Goal: Task Accomplishment & Management: Manage account settings

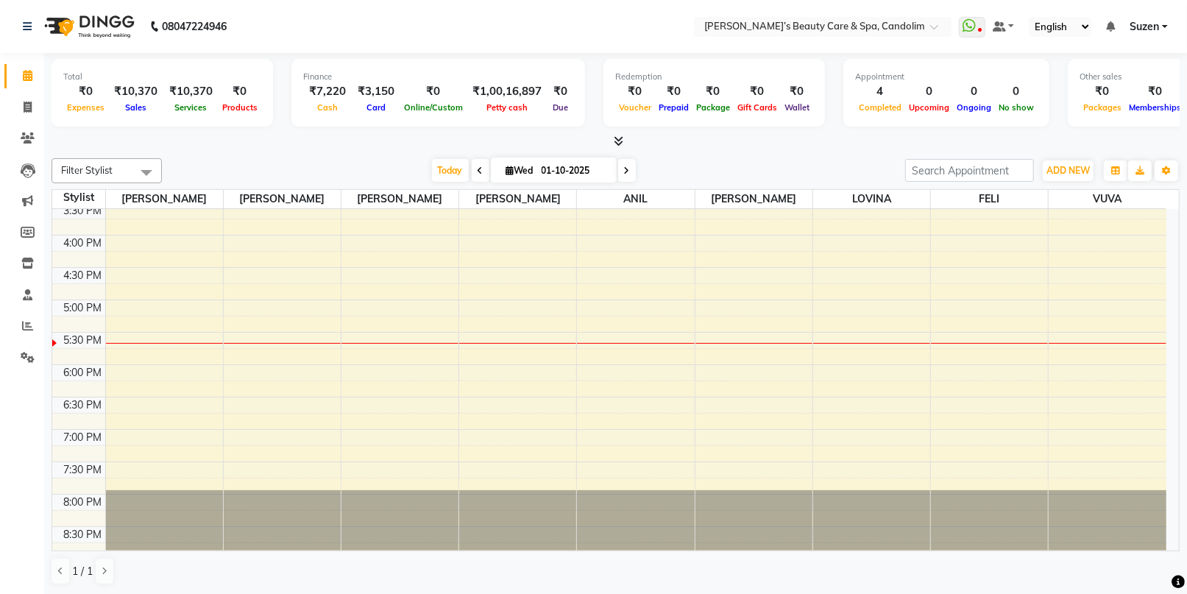
scroll to position [495, 0]
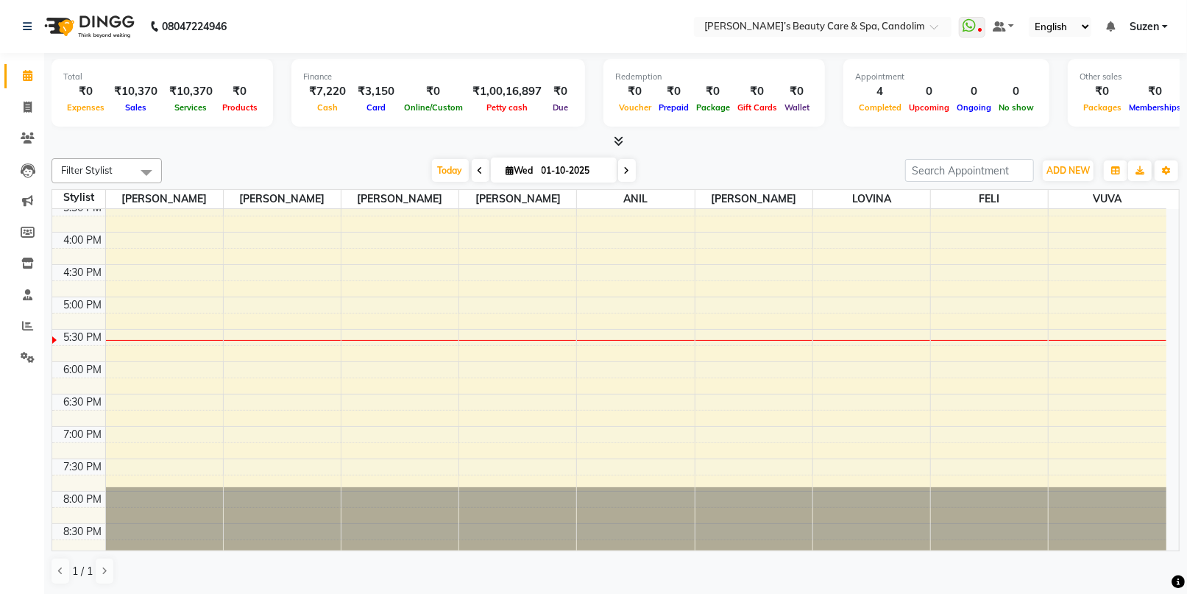
click at [624, 345] on div "8:00 AM 8:30 AM 9:00 AM 9:30 AM 10:00 AM 10:30 AM 11:00 AM 11:30 AM 12:00 PM 12…" at bounding box center [609, 134] width 1114 height 841
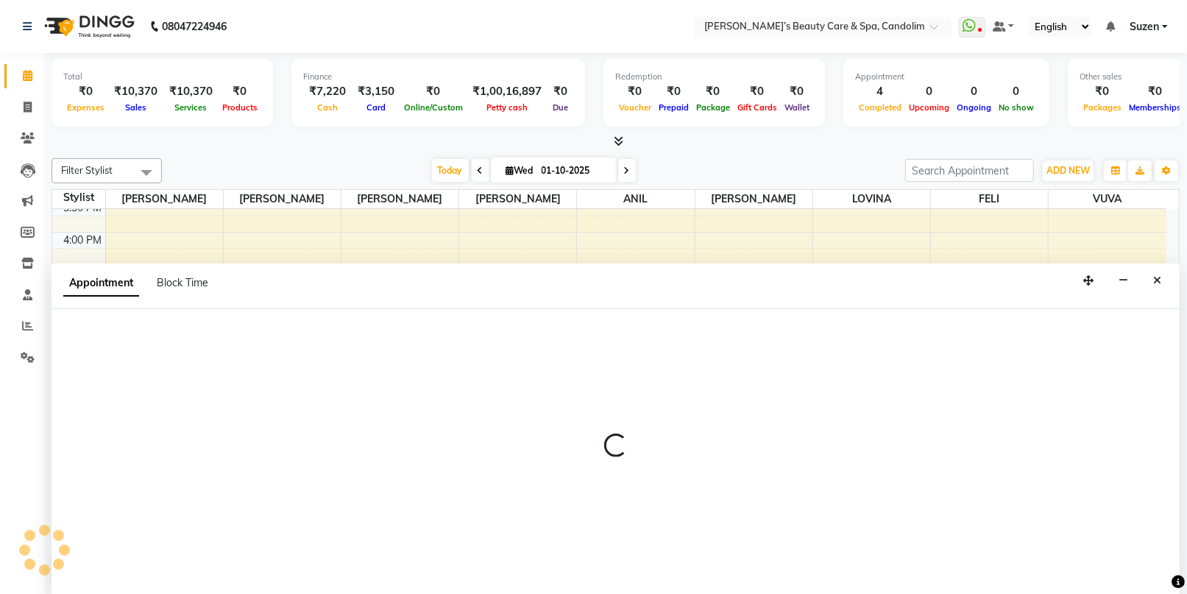
scroll to position [0, 0]
select select "43931"
select select "1065"
select select "tentative"
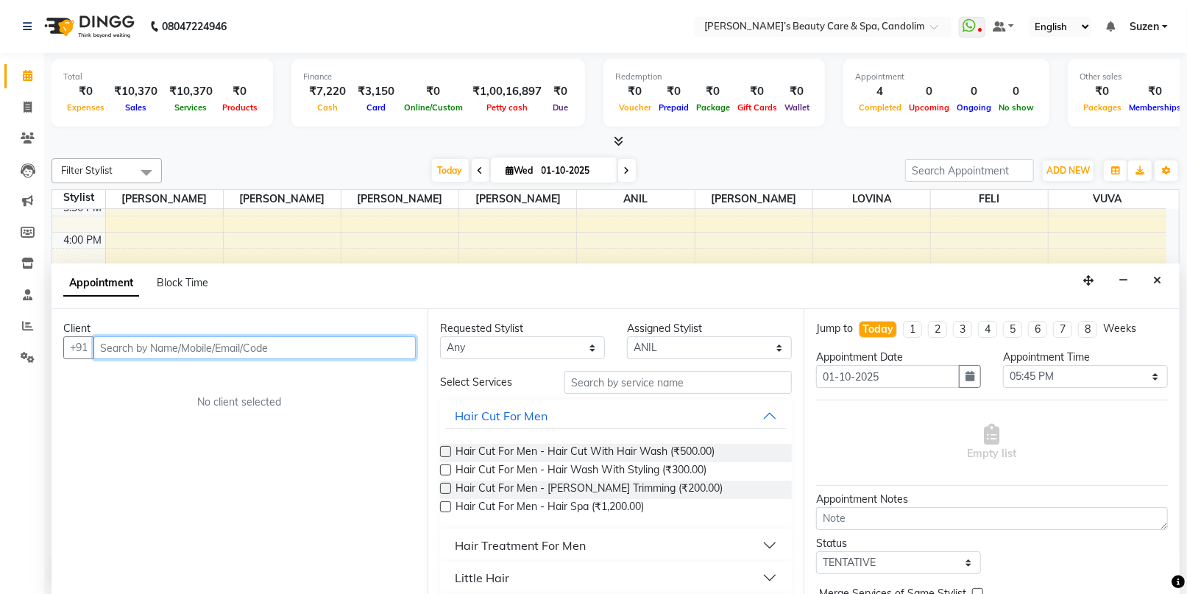
click at [221, 348] on input "text" at bounding box center [254, 347] width 322 height 23
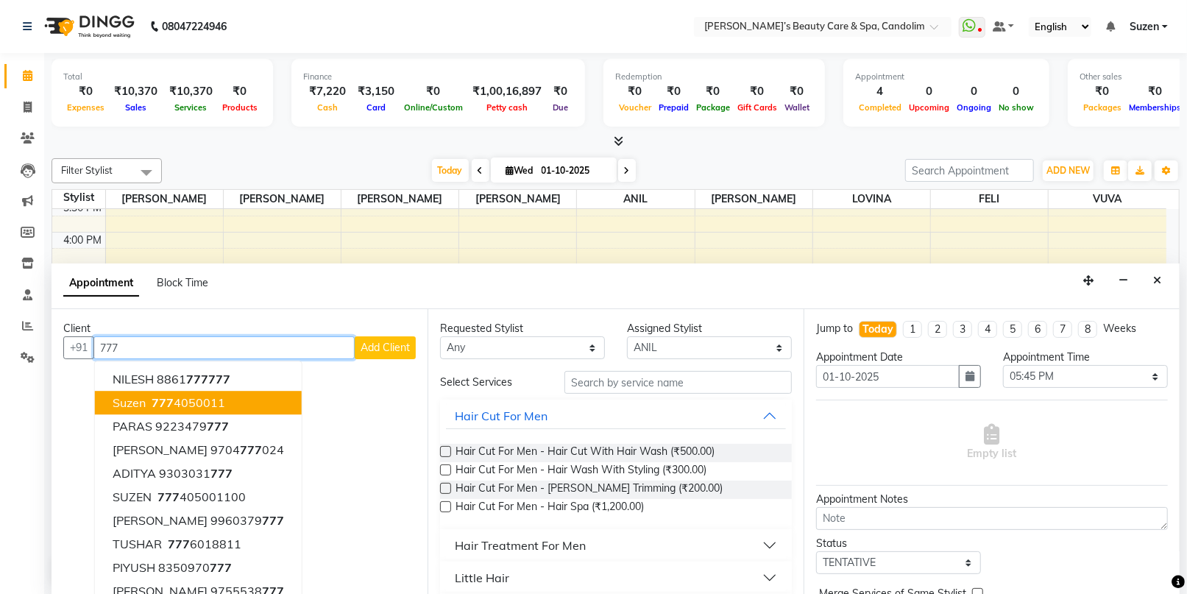
click at [183, 396] on ngb-highlight "[PHONE_NUMBER]" at bounding box center [187, 403] width 77 height 15
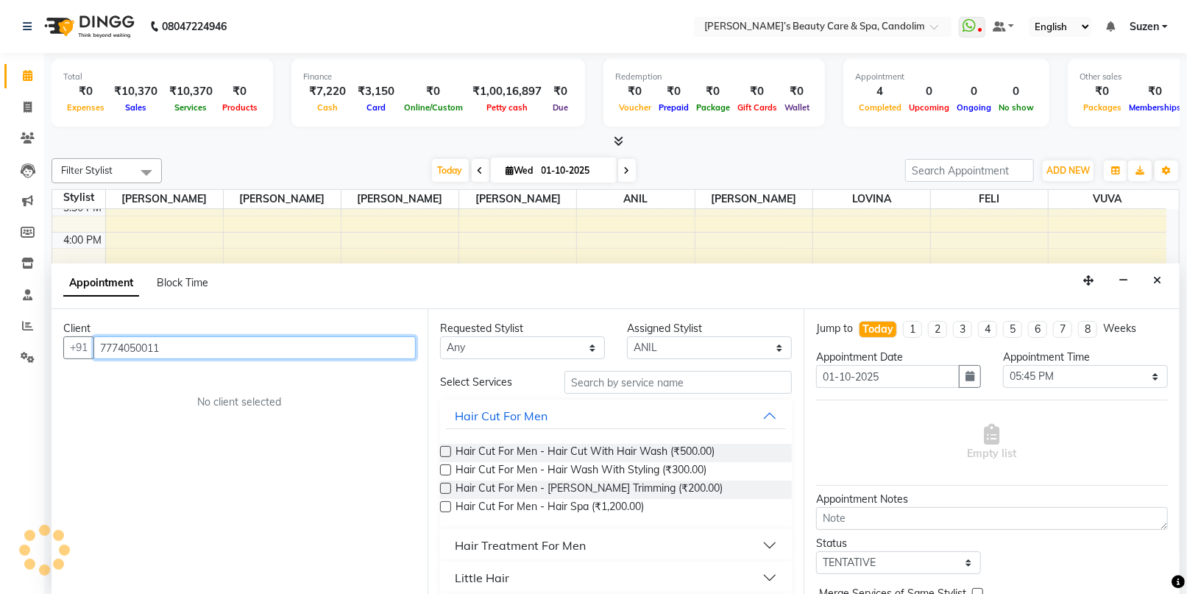
type input "7774050011"
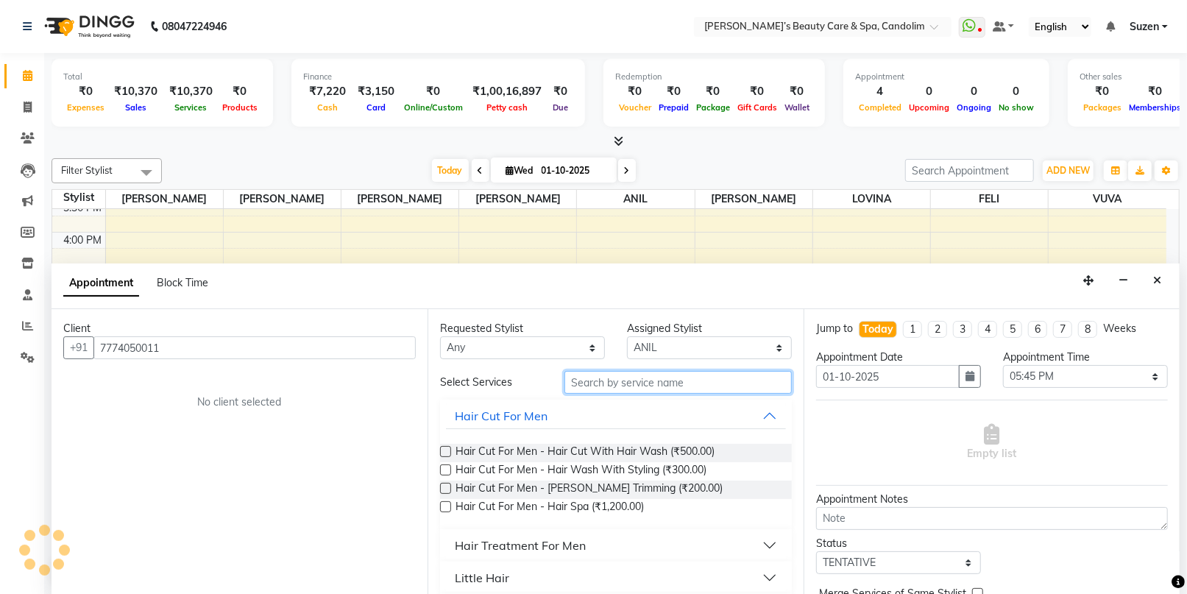
click at [579, 383] on input "text" at bounding box center [678, 382] width 227 height 23
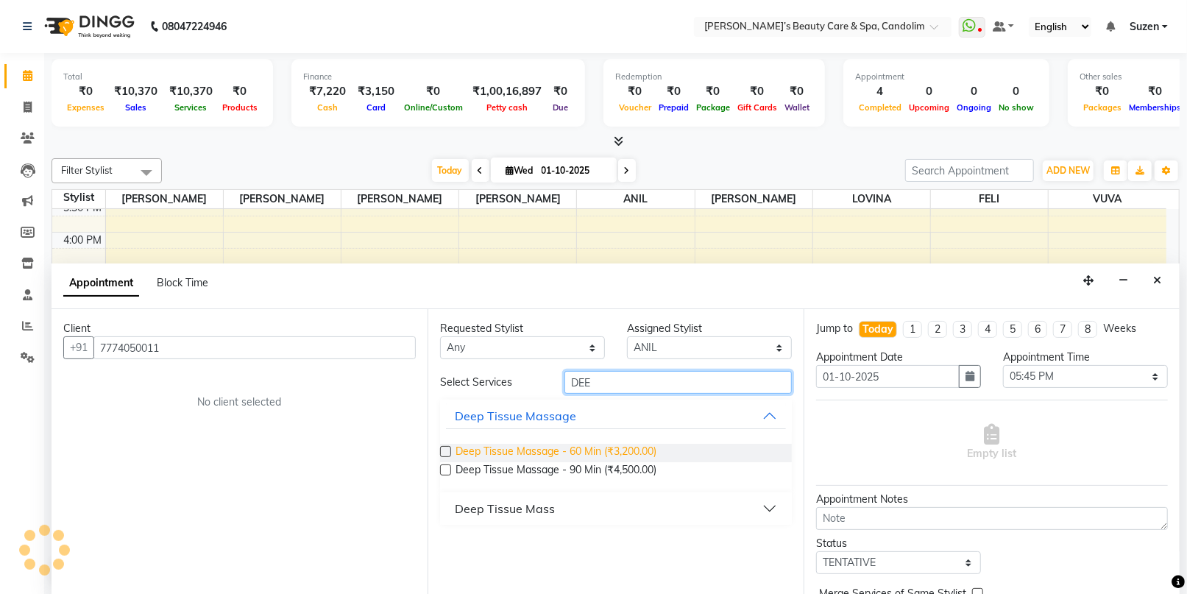
type input "DEE"
click at [554, 451] on span "Deep Tissue Massage - 60 Min (₹3,200.00)" at bounding box center [556, 453] width 201 height 18
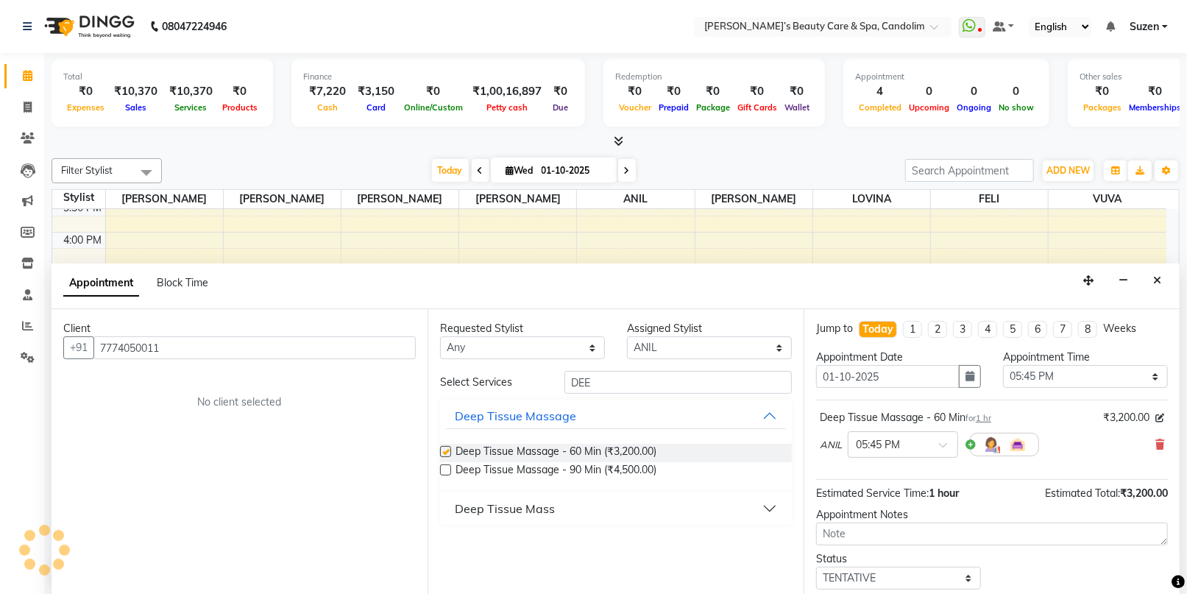
checkbox input "false"
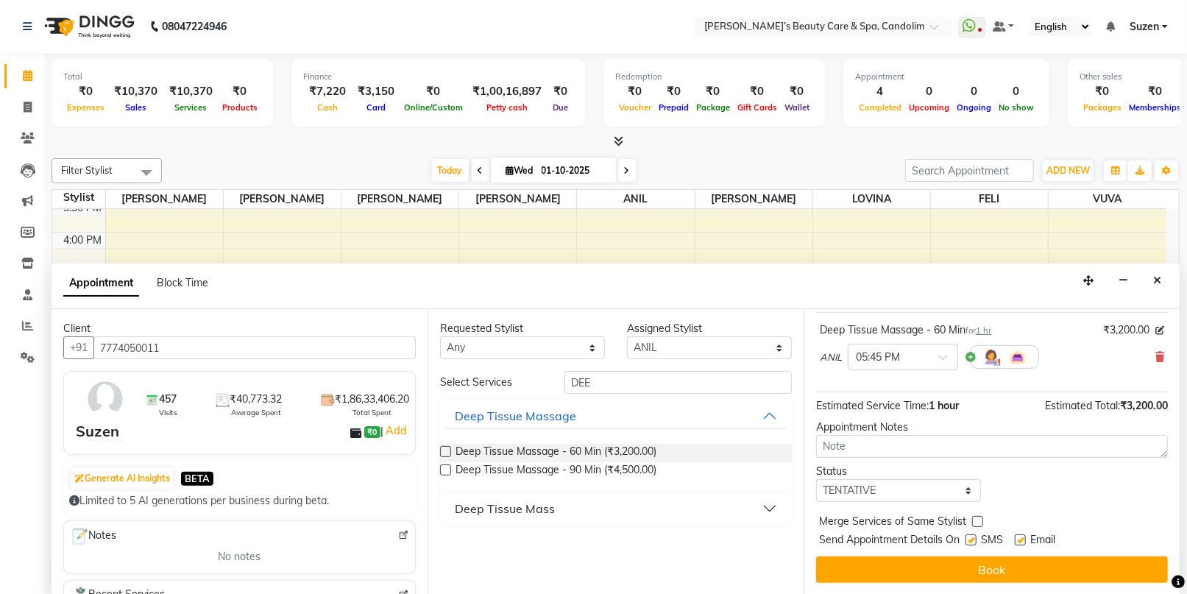
scroll to position [87, 0]
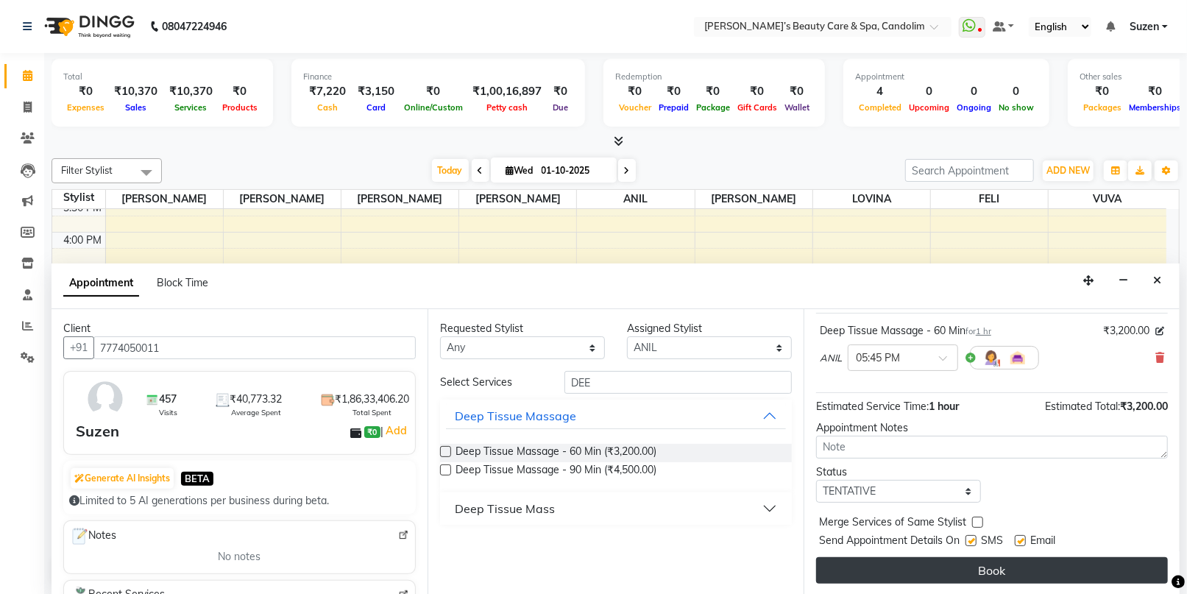
click at [969, 579] on button "Book" at bounding box center [992, 570] width 352 height 27
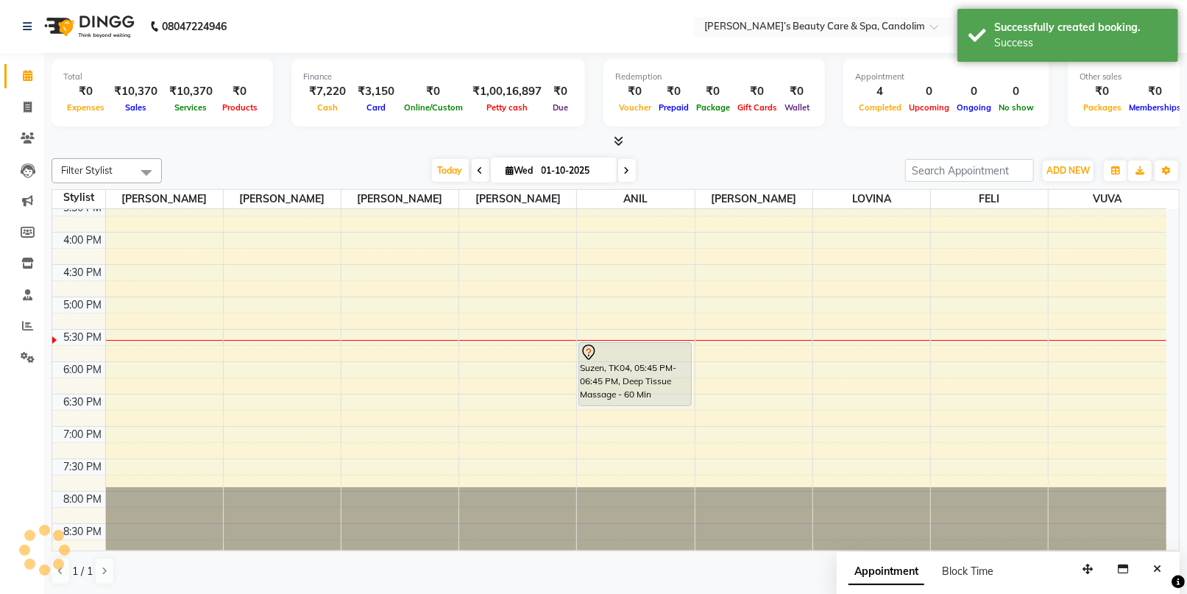
scroll to position [0, 0]
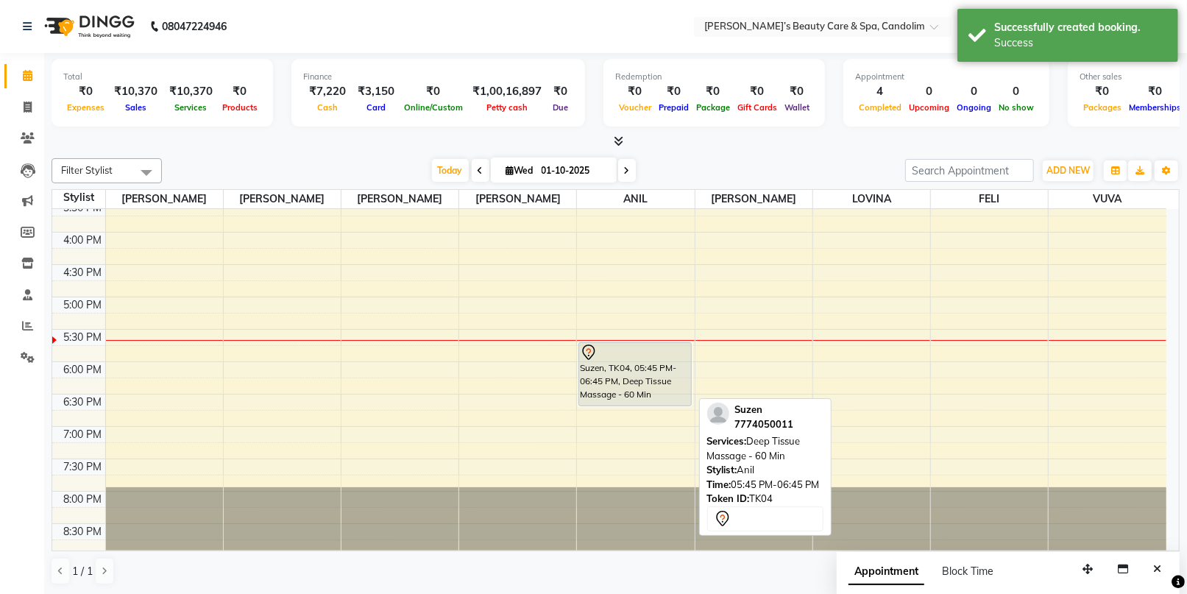
click at [597, 376] on div "Suzen, TK04, 05:45 PM-06:45 PM, Deep Tissue Massage - 60 Min" at bounding box center [634, 374] width 111 height 63
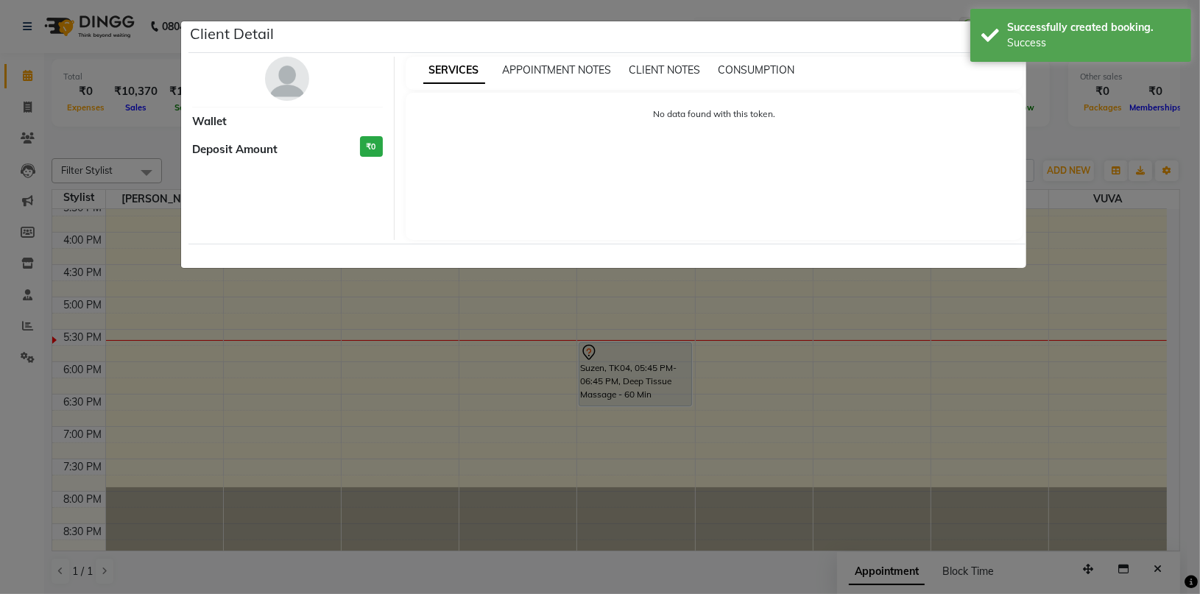
select select "7"
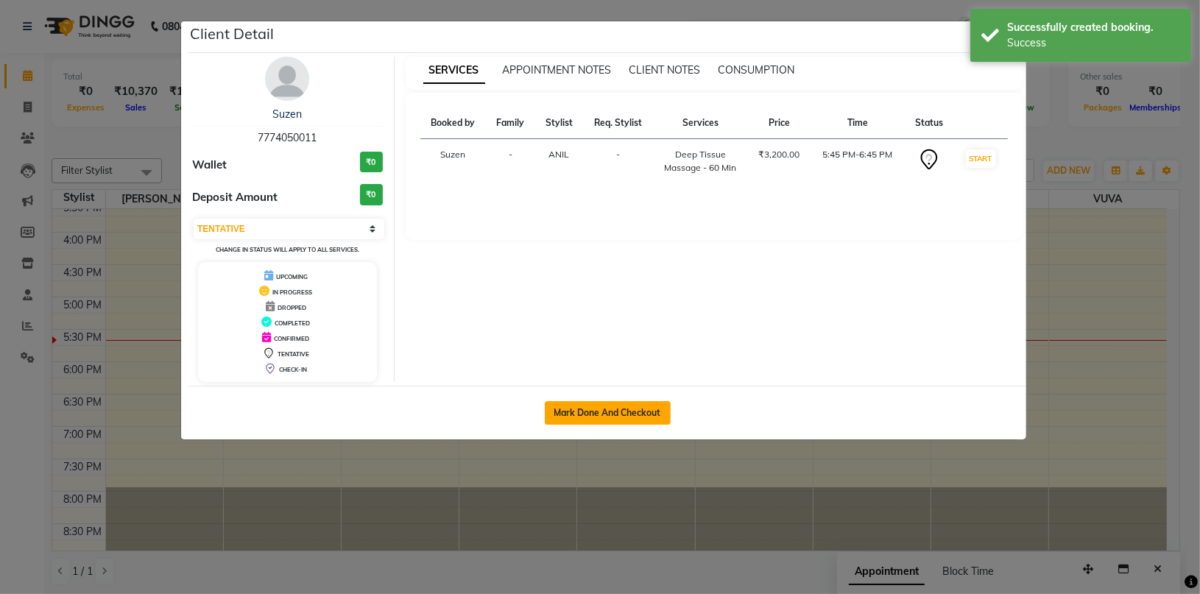
click at [588, 408] on button "Mark Done And Checkout" at bounding box center [608, 413] width 126 height 24
select select "6059"
select select "service"
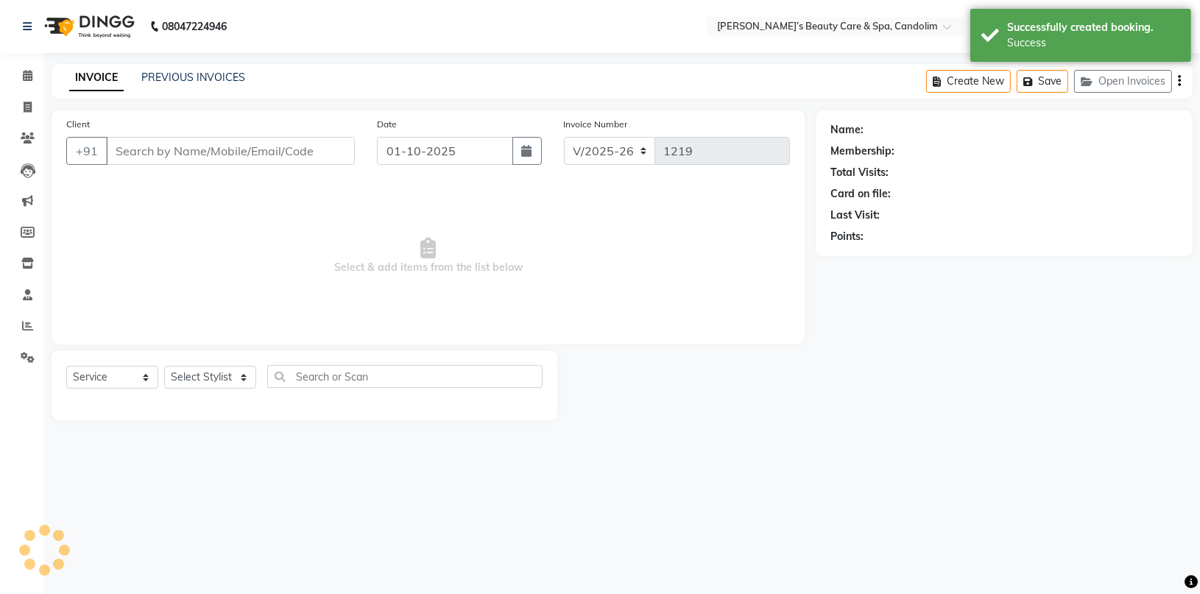
type input "7774050011"
select select "43931"
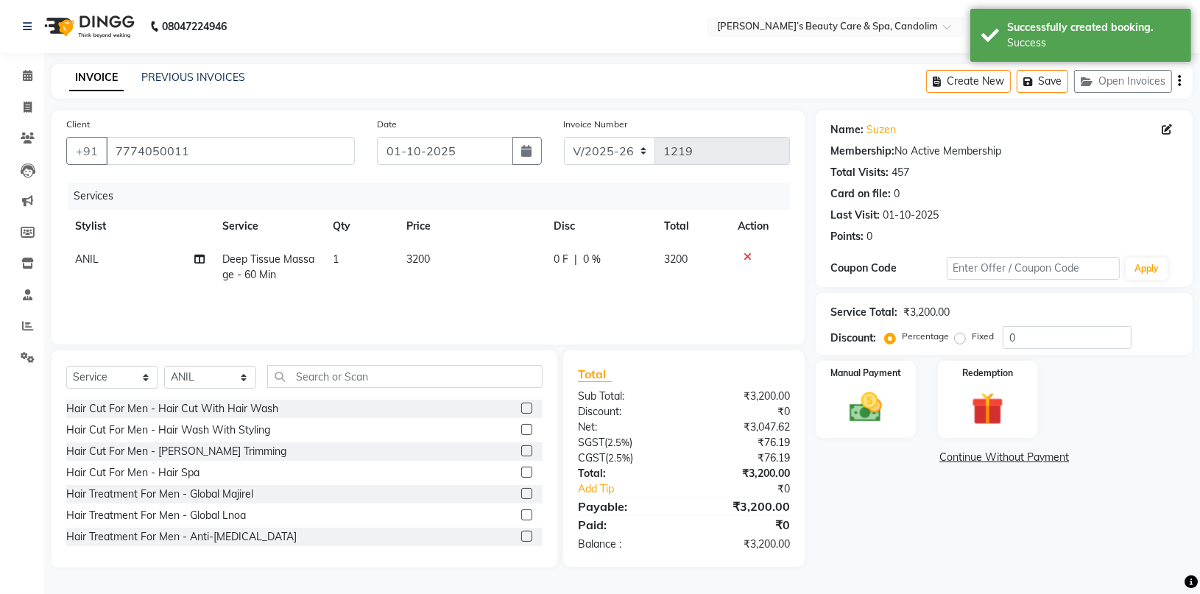
click at [451, 257] on td "3200" at bounding box center [471, 267] width 147 height 49
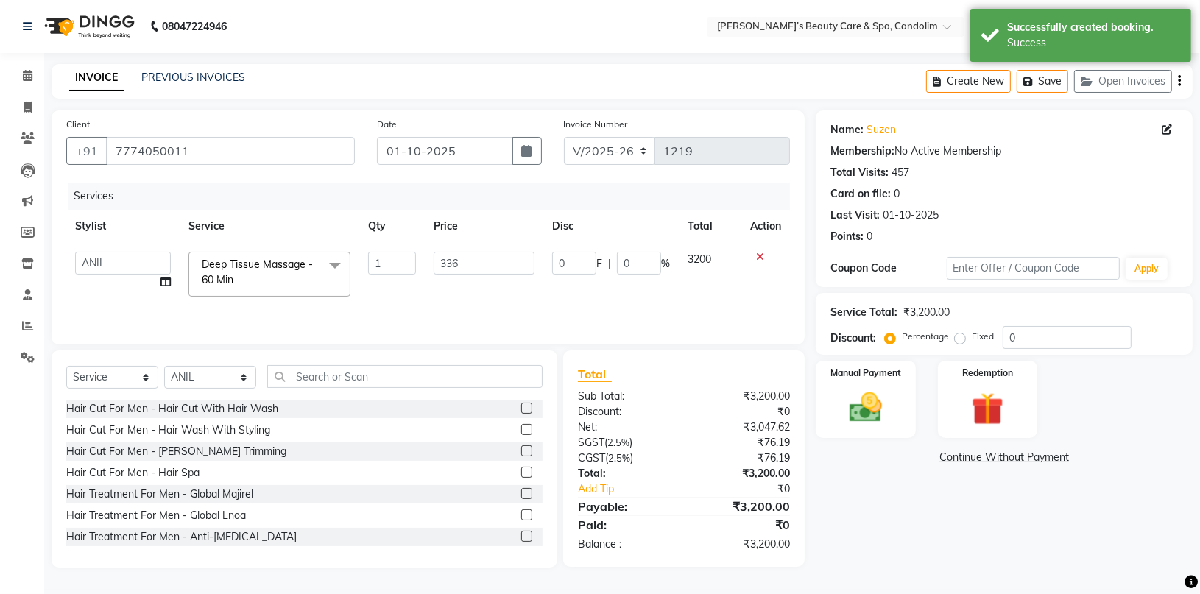
type input "3360"
click at [478, 301] on div "Services Stylist Service Qty Price Disc Total Action [PERSON_NAME] [PERSON_NAME…" at bounding box center [428, 256] width 724 height 147
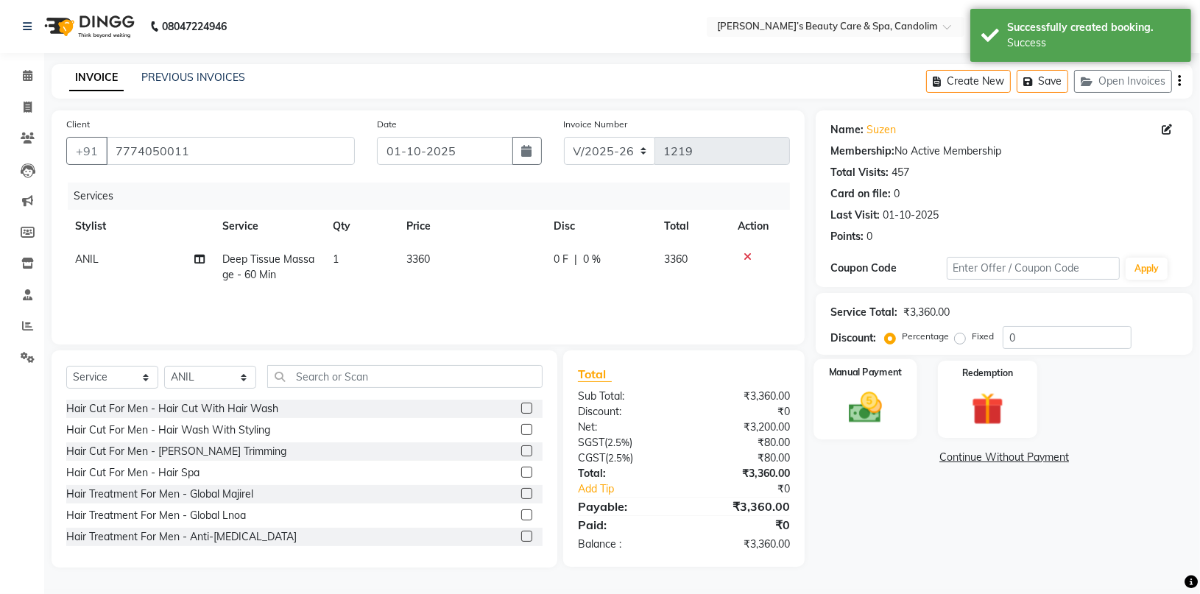
click at [865, 430] on div "Manual Payment" at bounding box center [866, 399] width 104 height 80
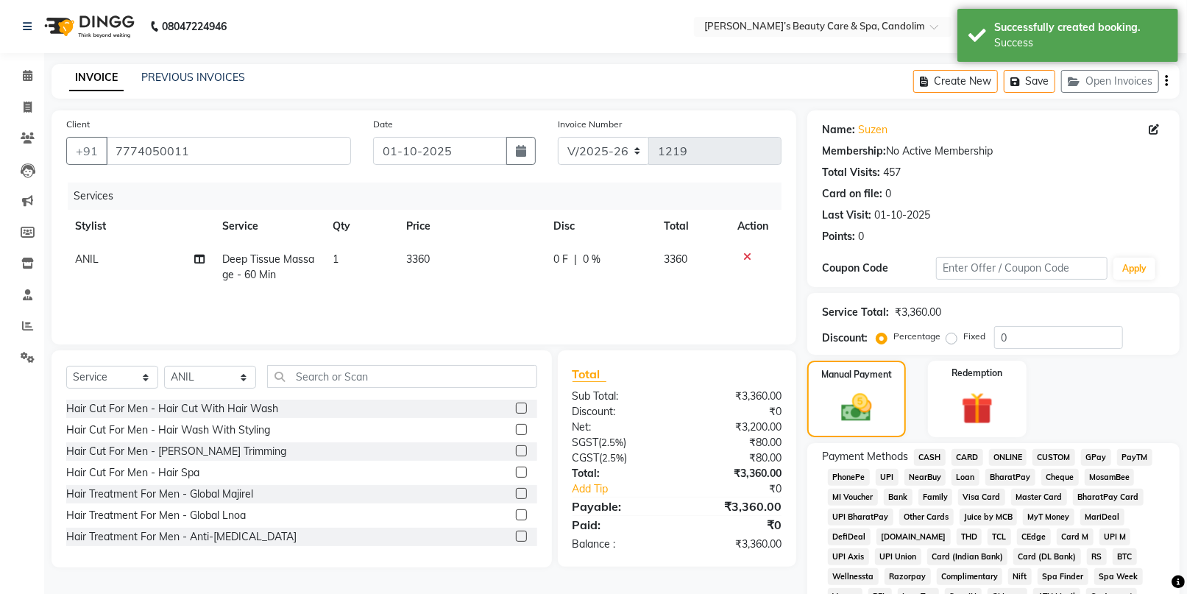
scroll to position [327, 0]
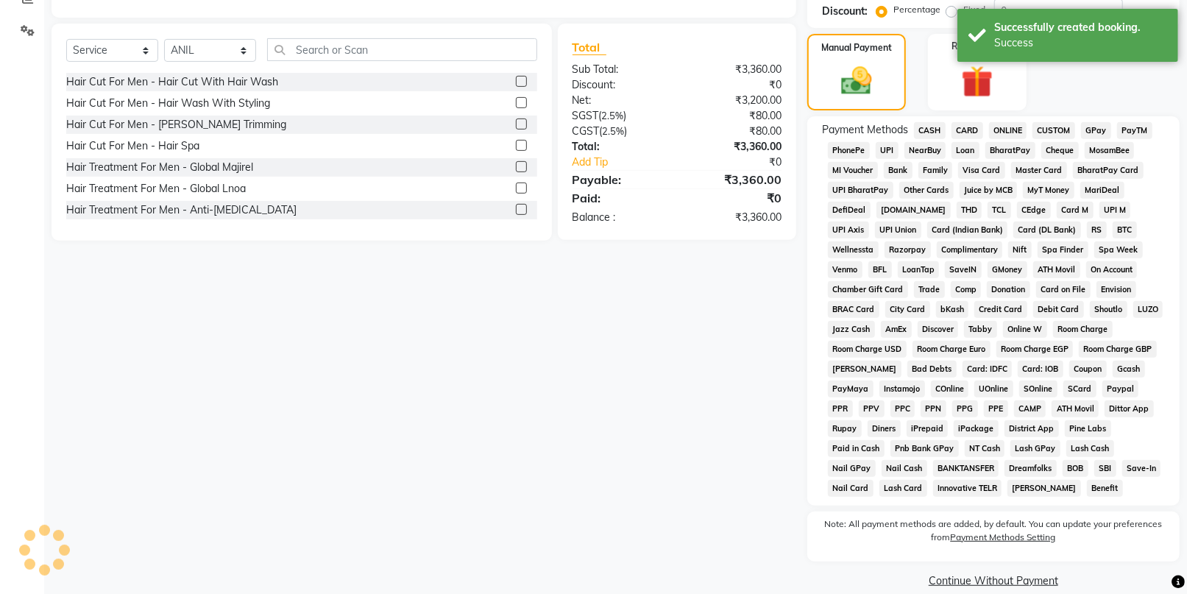
click at [933, 137] on span "CASH" at bounding box center [930, 130] width 32 height 17
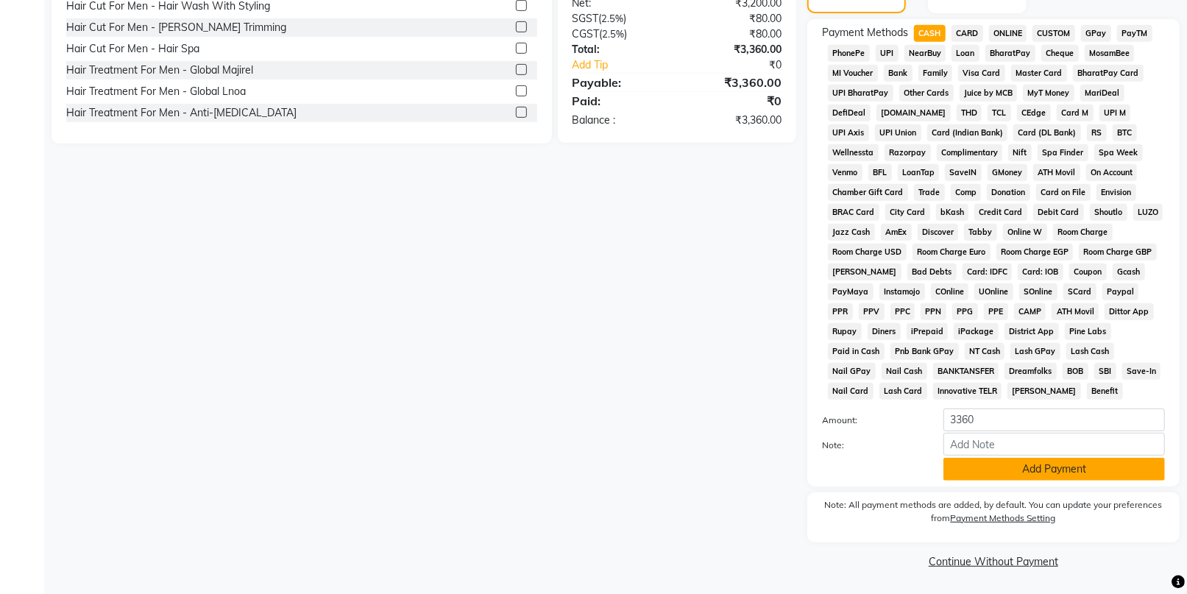
click at [1014, 470] on button "Add Payment" at bounding box center [1055, 469] width 222 height 23
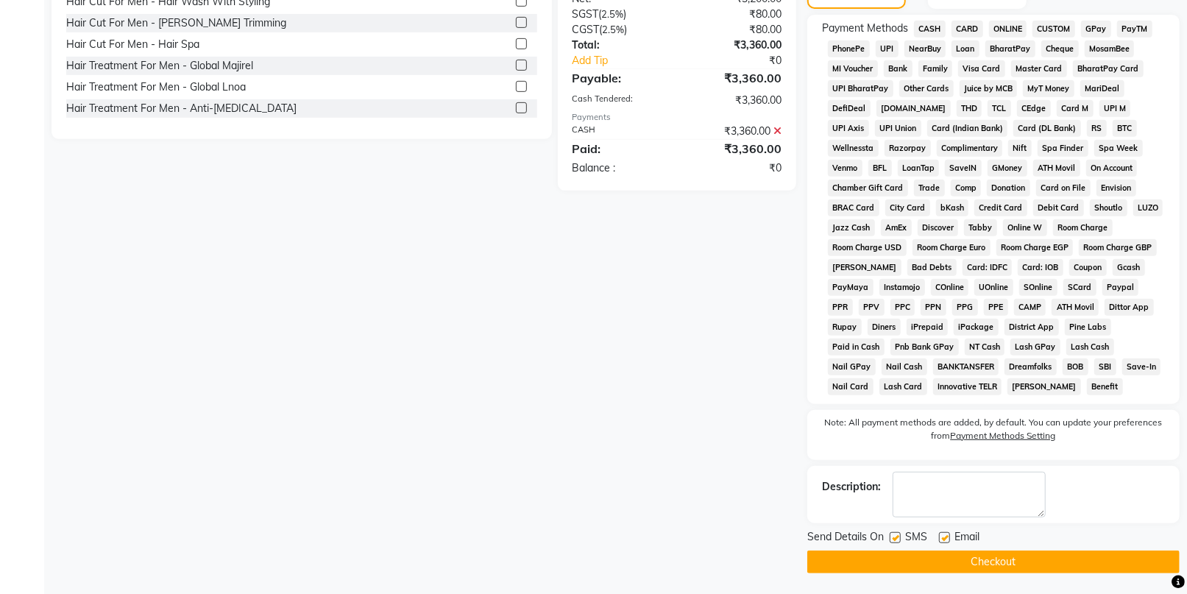
scroll to position [429, 0]
click at [1007, 558] on button "Checkout" at bounding box center [994, 561] width 372 height 23
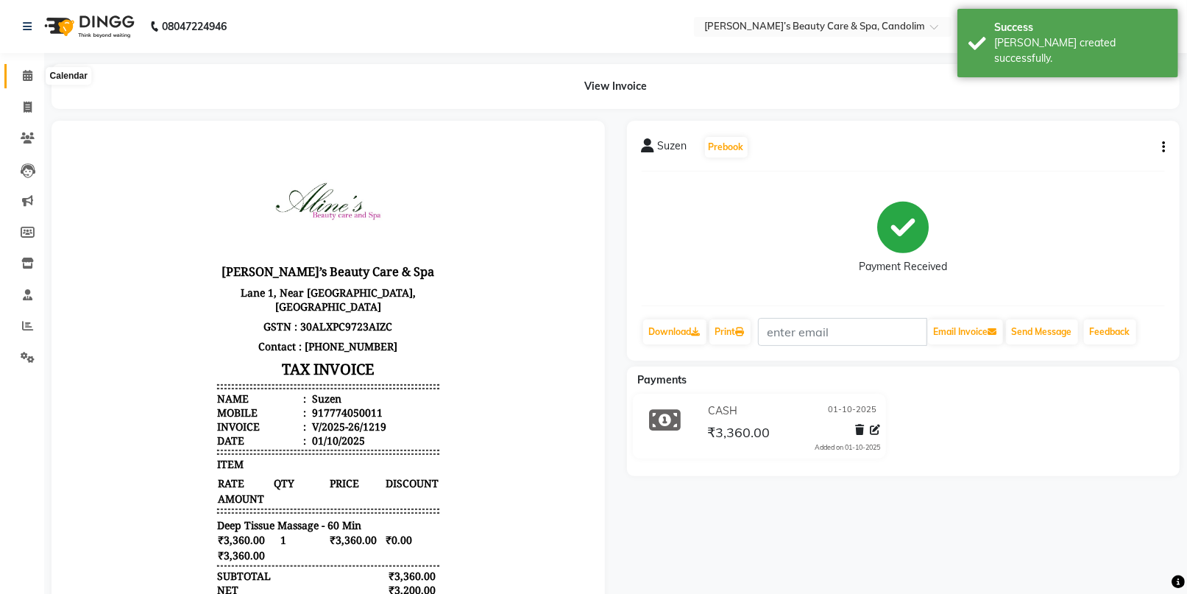
click at [32, 72] on span at bounding box center [28, 76] width 26 height 17
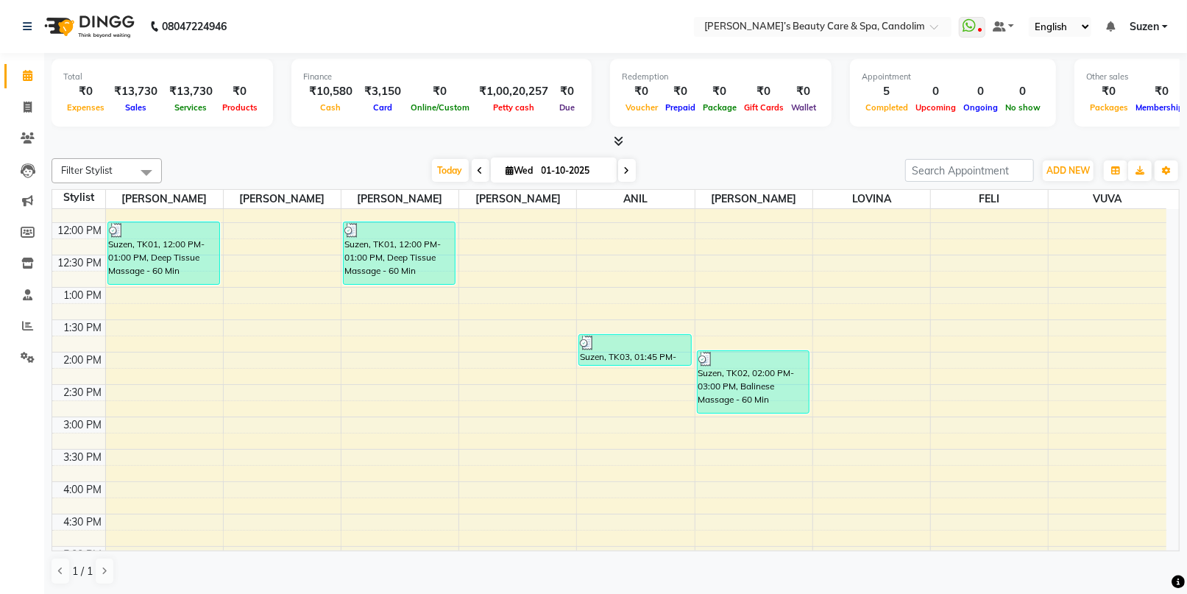
scroll to position [327, 0]
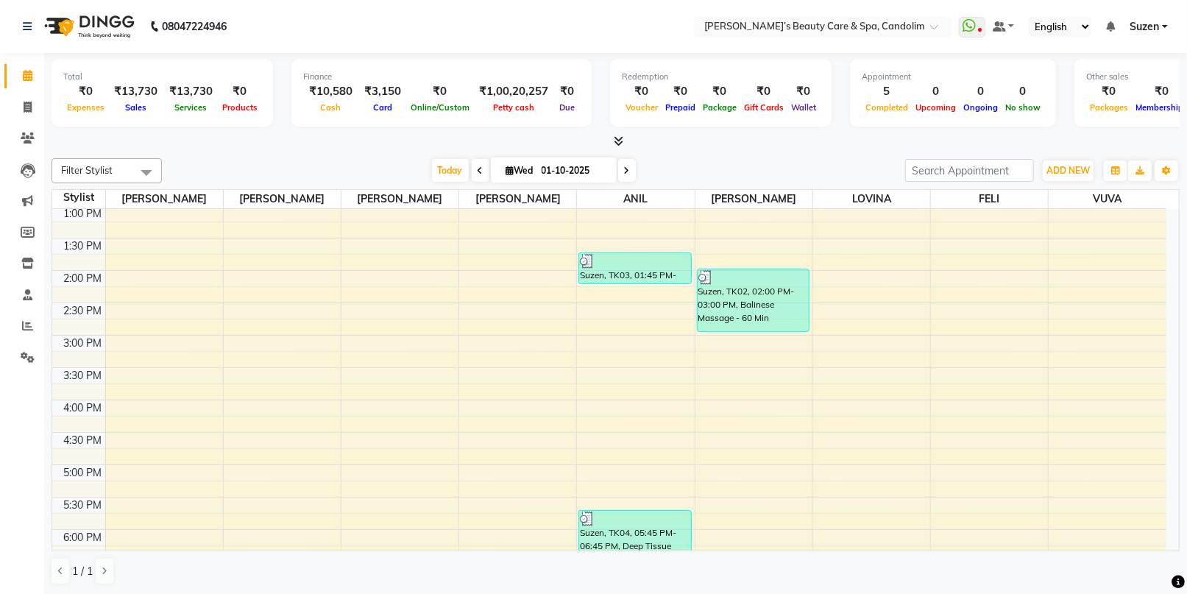
click at [402, 275] on div "8:00 AM 8:30 AM 9:00 AM 9:30 AM 10:00 AM 10:30 AM 11:00 AM 11:30 AM 12:00 PM 12…" at bounding box center [609, 302] width 1114 height 841
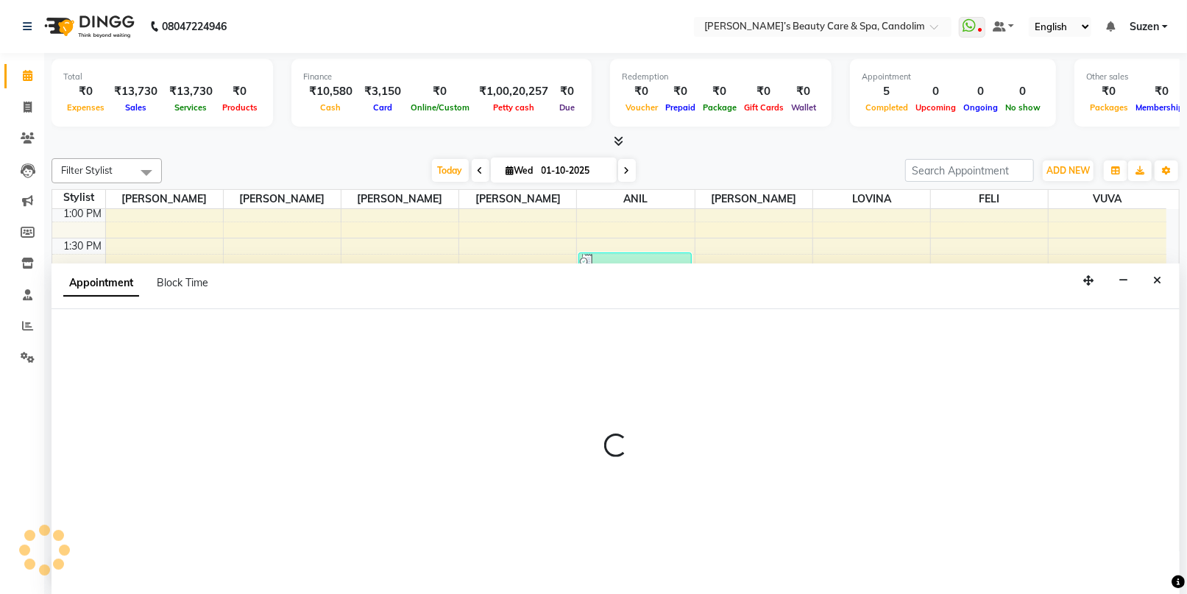
scroll to position [0, 0]
select select "43922"
select select "840"
select select "tentative"
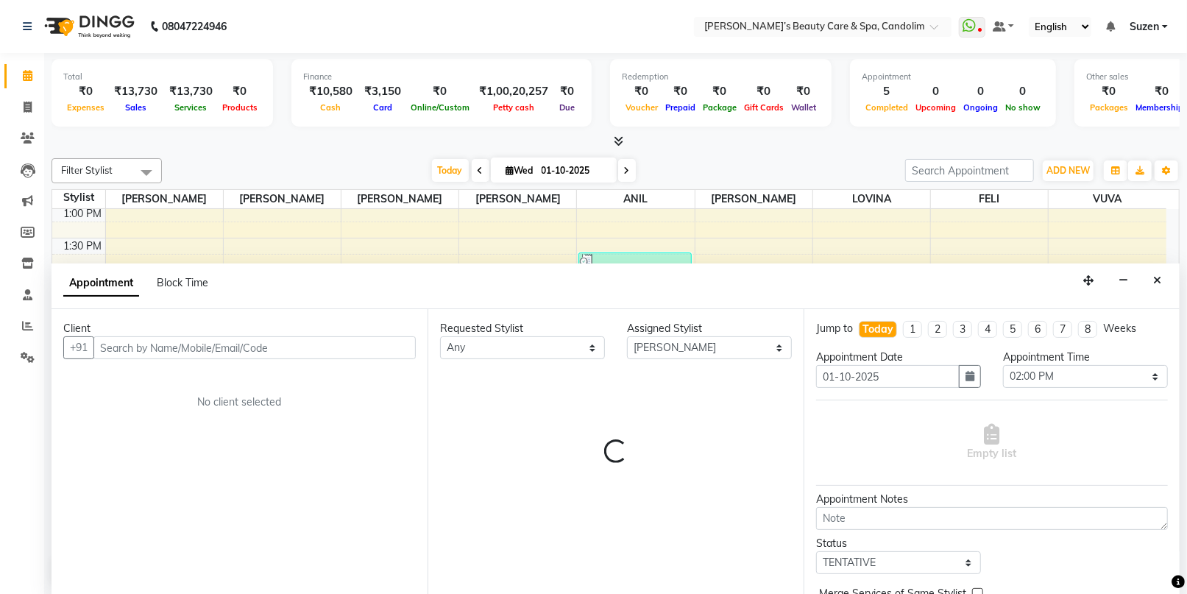
click at [214, 346] on input "text" at bounding box center [254, 347] width 322 height 23
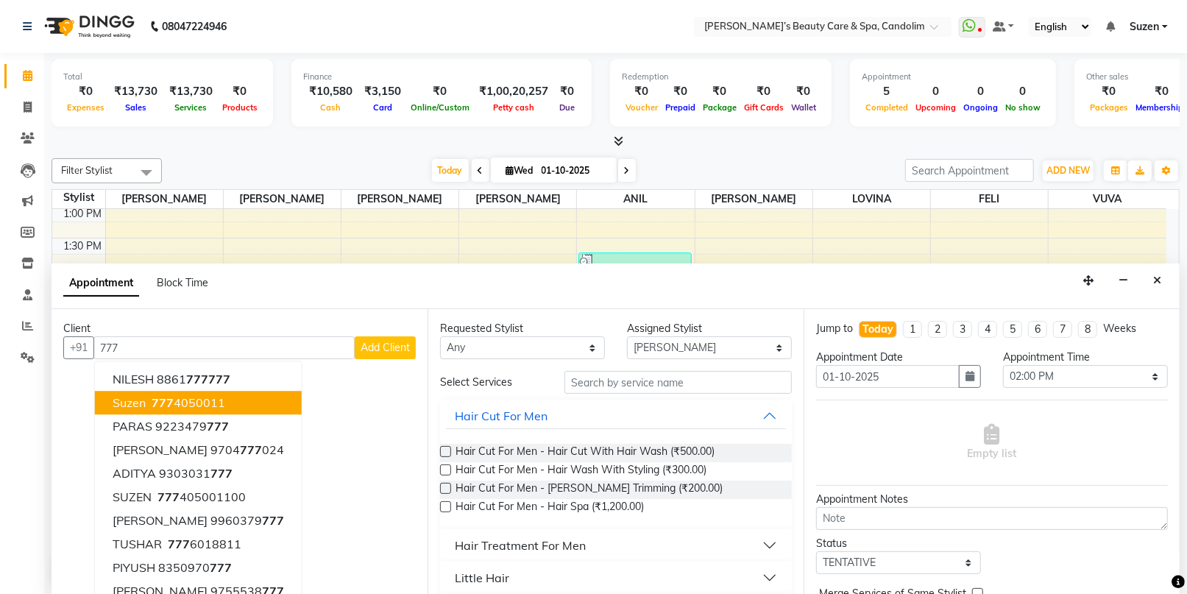
click at [152, 402] on span "777" at bounding box center [163, 403] width 22 height 15
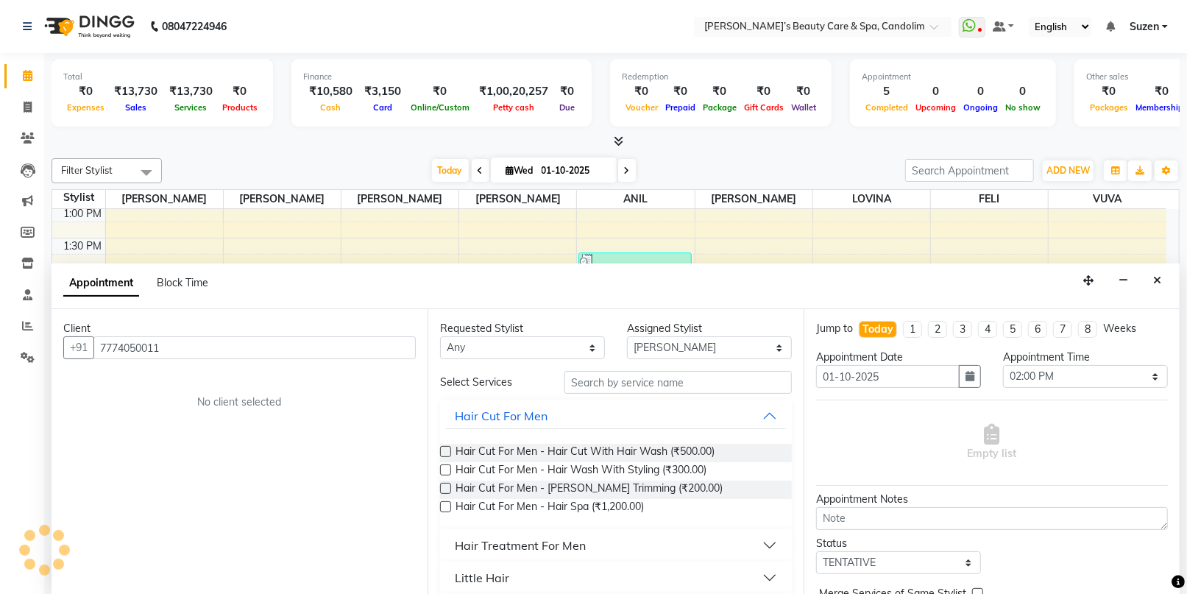
type input "7774050011"
click at [637, 376] on input "text" at bounding box center [678, 382] width 227 height 23
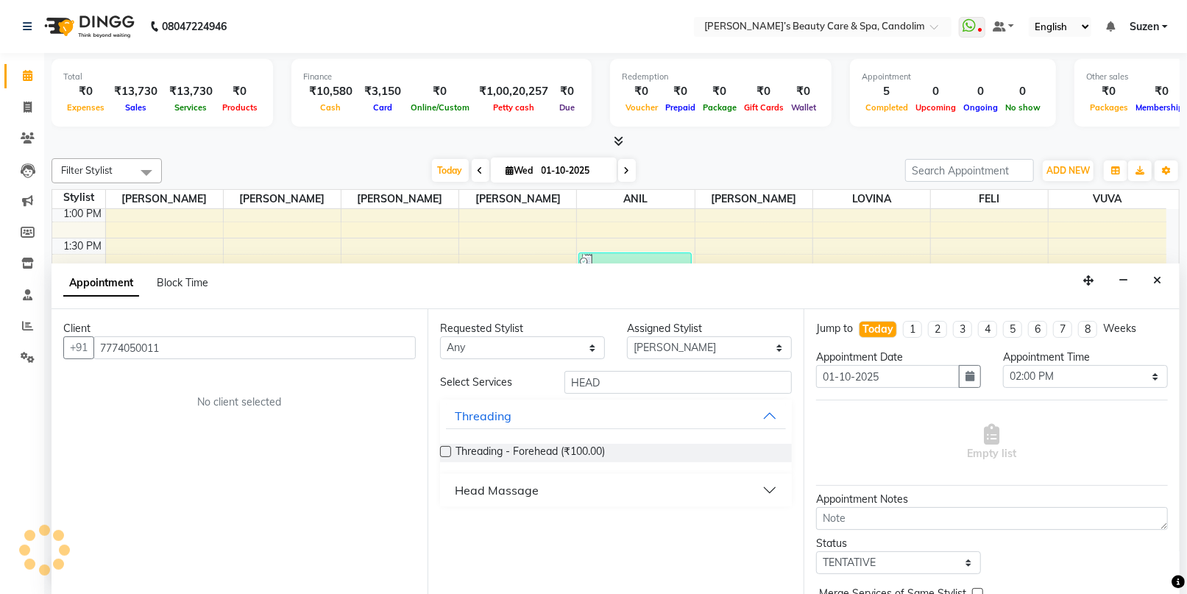
click at [512, 484] on div "Head Massage" at bounding box center [497, 490] width 84 height 18
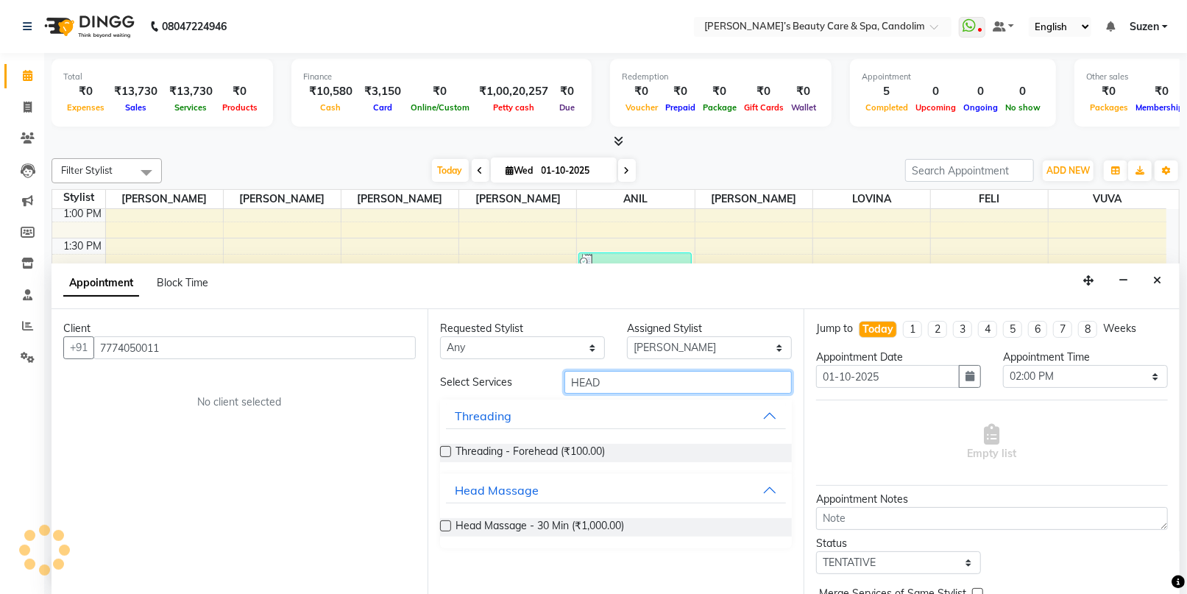
click at [620, 388] on input "HEAD" at bounding box center [678, 382] width 227 height 23
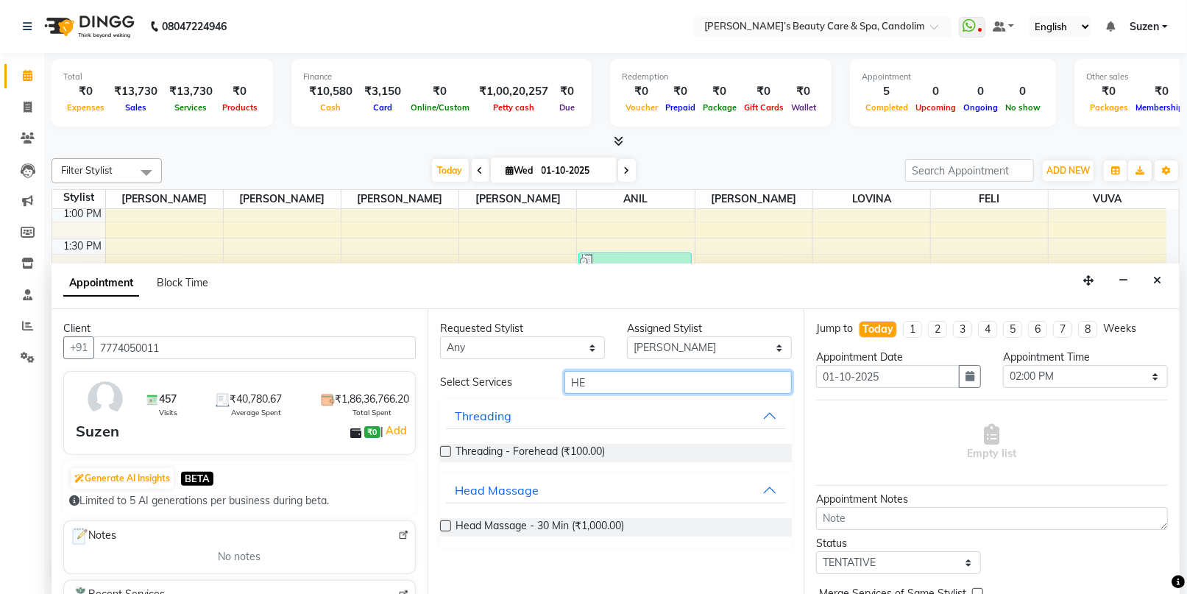
type input "H"
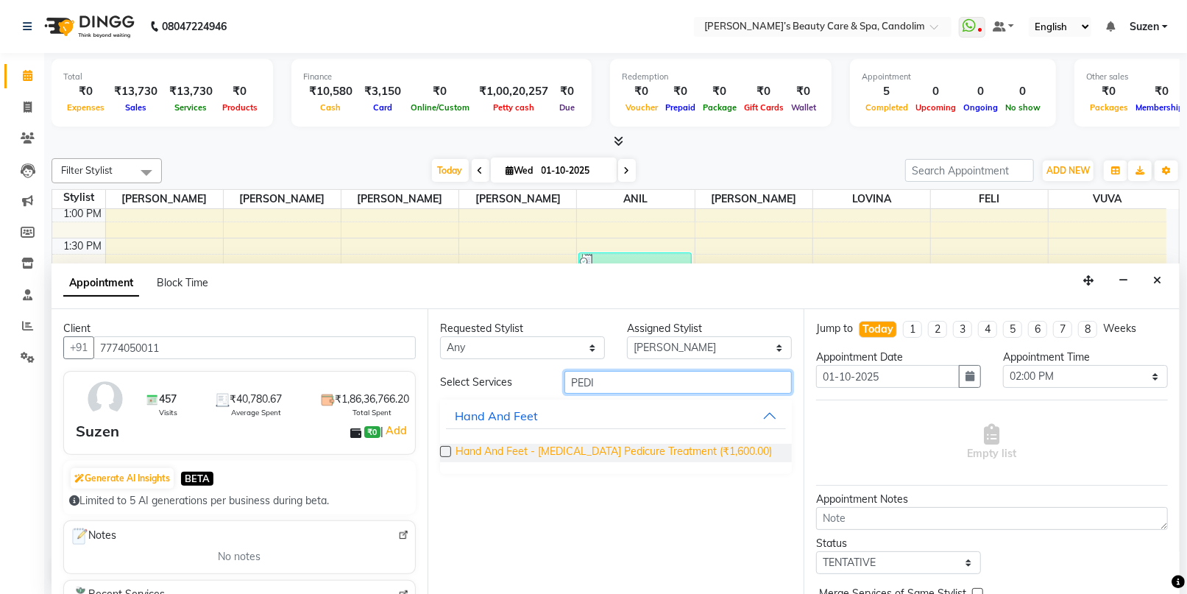
type input "PEDI"
click at [610, 445] on span "Hand And Feet - [MEDICAL_DATA] Pedicure Treatment (₹1,600.00)" at bounding box center [614, 453] width 317 height 18
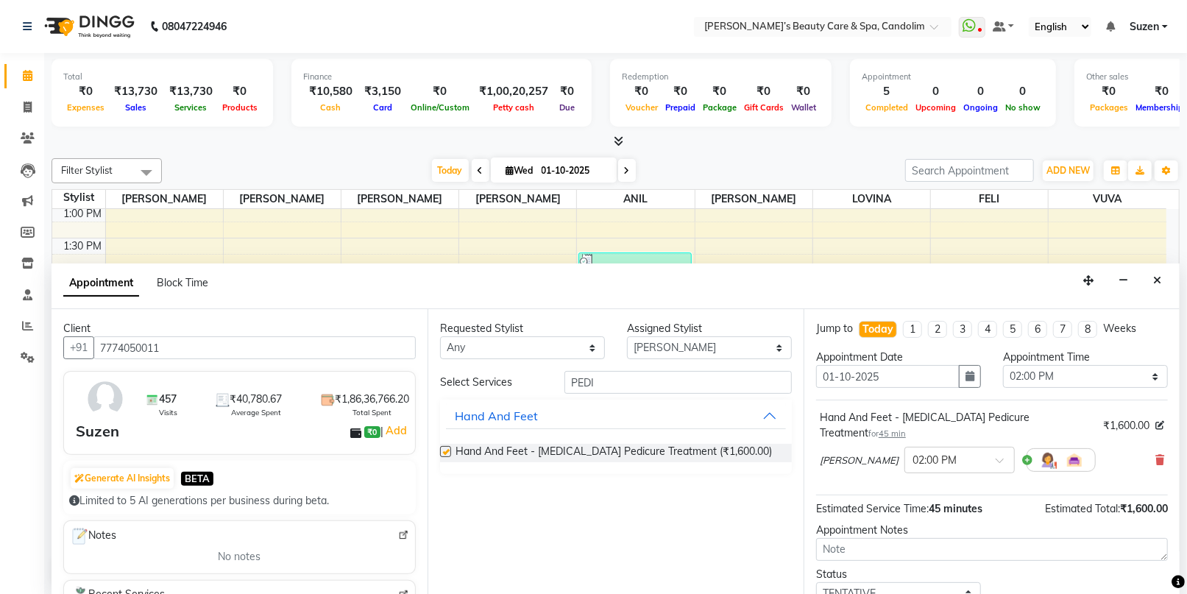
checkbox input "false"
click at [678, 349] on select "Select [PERSON_NAME] [PERSON_NAME] [PERSON_NAME] [PERSON_NAME] [PERSON_NAME]" at bounding box center [709, 347] width 165 height 23
select select "43920"
click at [627, 336] on select "Select [PERSON_NAME] [PERSON_NAME] [PERSON_NAME] [PERSON_NAME] [PERSON_NAME]" at bounding box center [709, 347] width 165 height 23
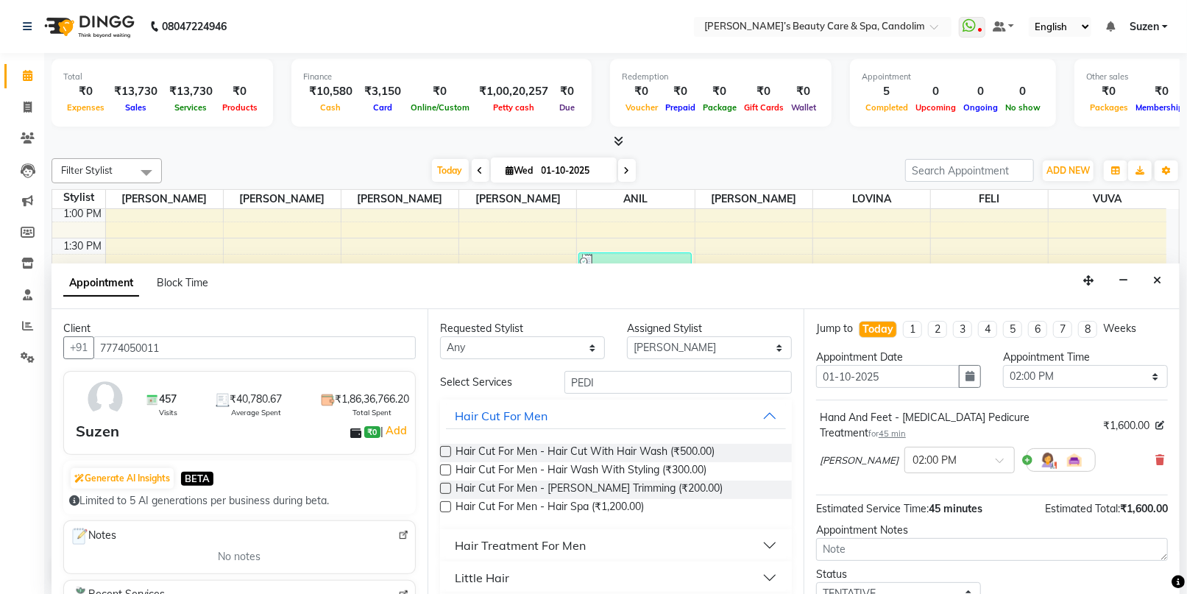
click at [601, 369] on div "Requested Stylist Any [PERSON_NAME] [PERSON_NAME] [PERSON_NAME] [PERSON_NAME] […" at bounding box center [616, 452] width 376 height 286
click at [604, 378] on input "PEDI" at bounding box center [678, 382] width 227 height 23
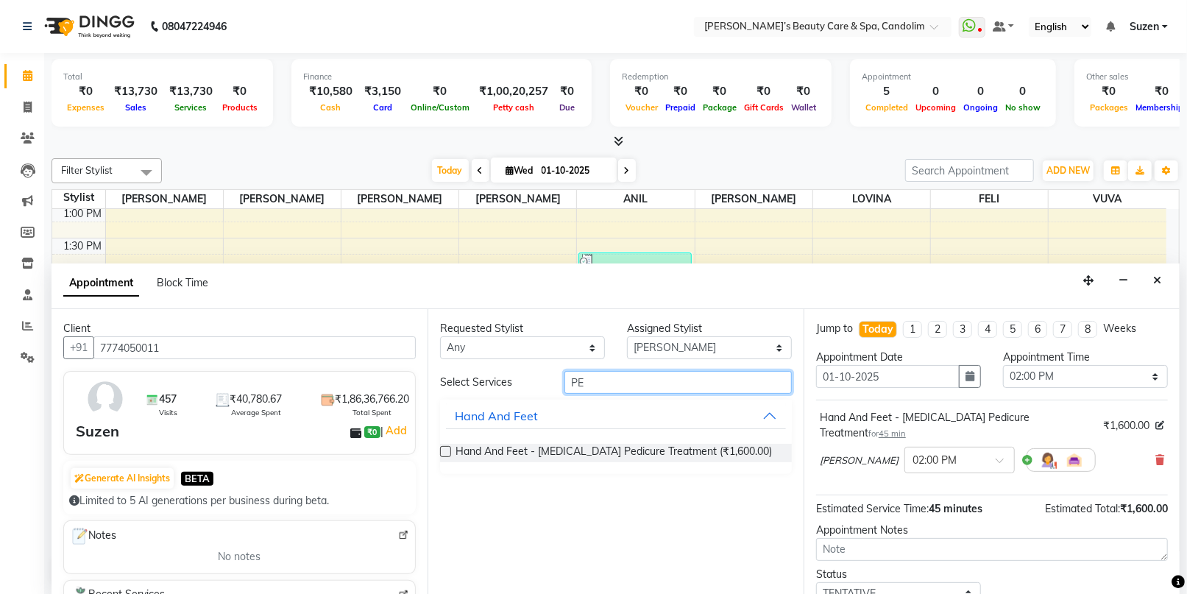
type input "P"
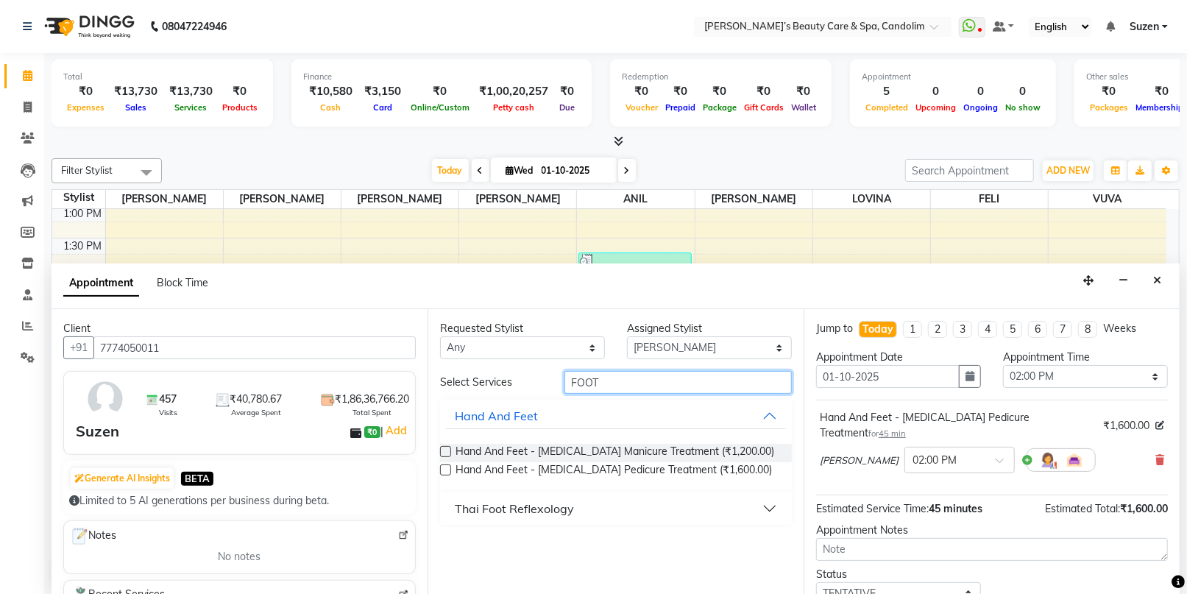
type input "FOOT"
click at [482, 505] on div "Thai Foot Reflexology" at bounding box center [514, 509] width 119 height 18
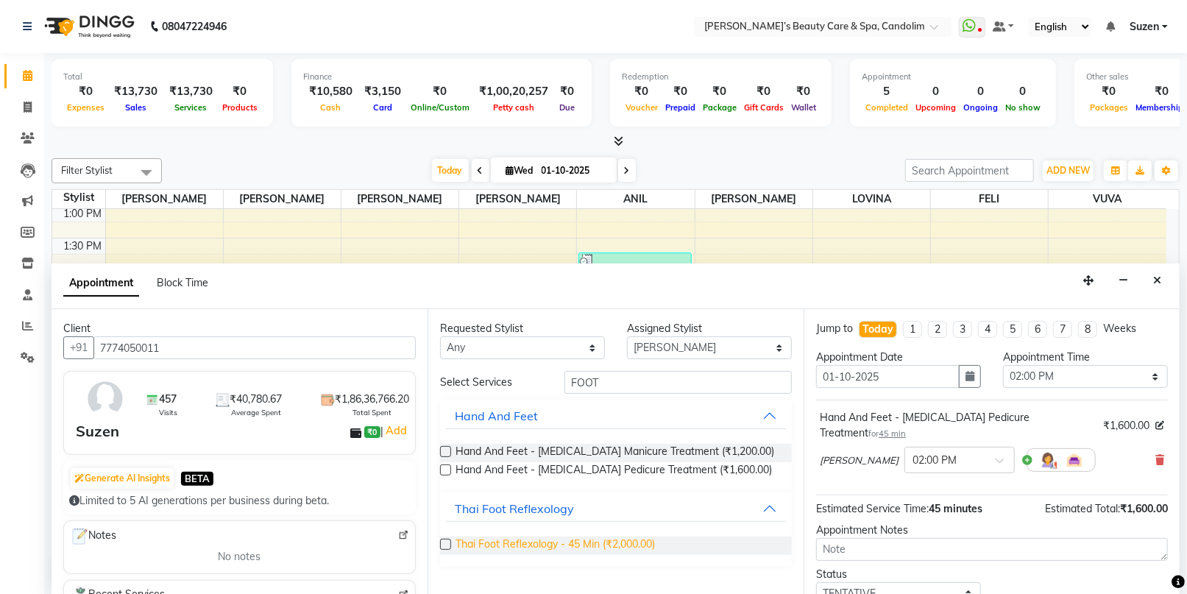
click at [504, 543] on span "Thai Foot Reflexology - 45 Min (₹2,000.00)" at bounding box center [555, 546] width 199 height 18
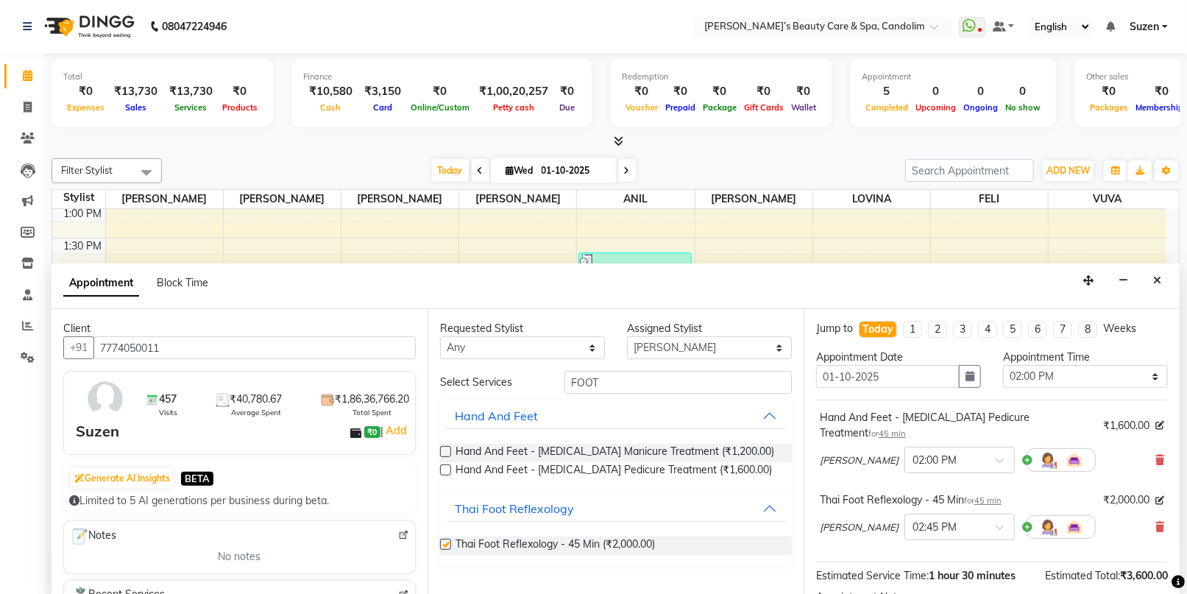
checkbox input "false"
click at [632, 377] on input "FOOT" at bounding box center [678, 382] width 227 height 23
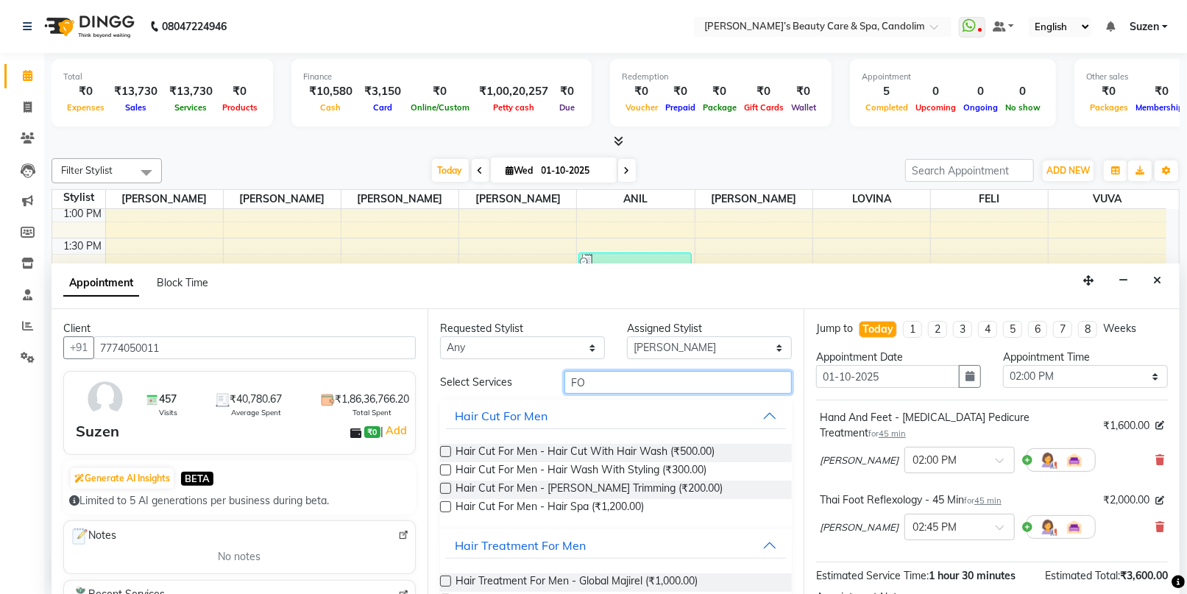
type input "F"
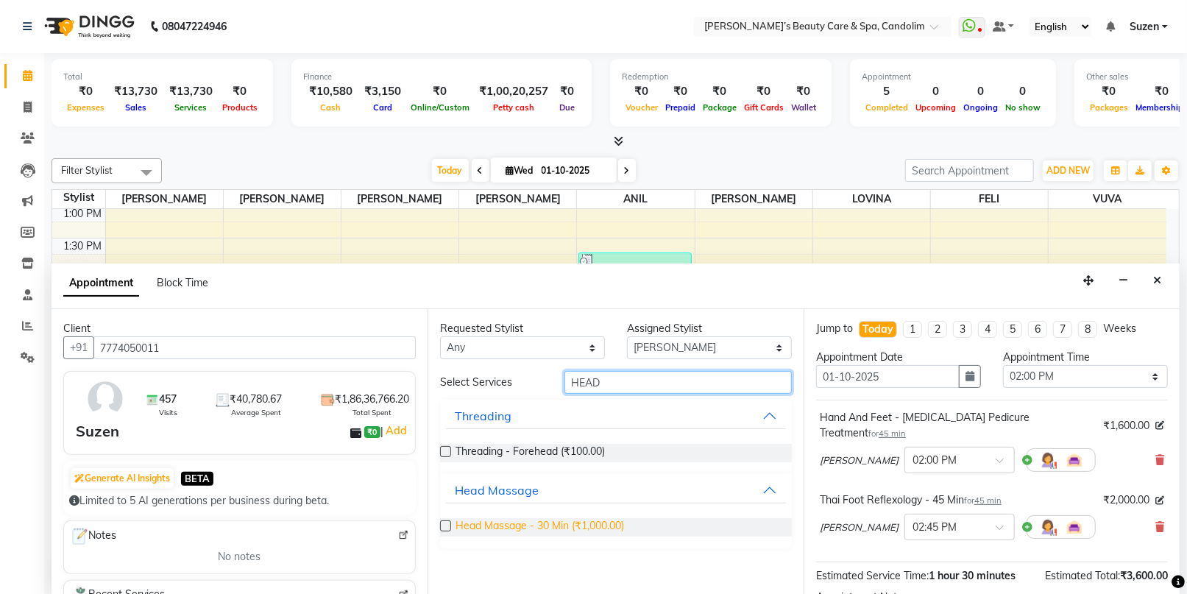
type input "HEAD"
click at [536, 520] on span "Head Massage - 30 Min (₹1,000.00)" at bounding box center [540, 527] width 169 height 18
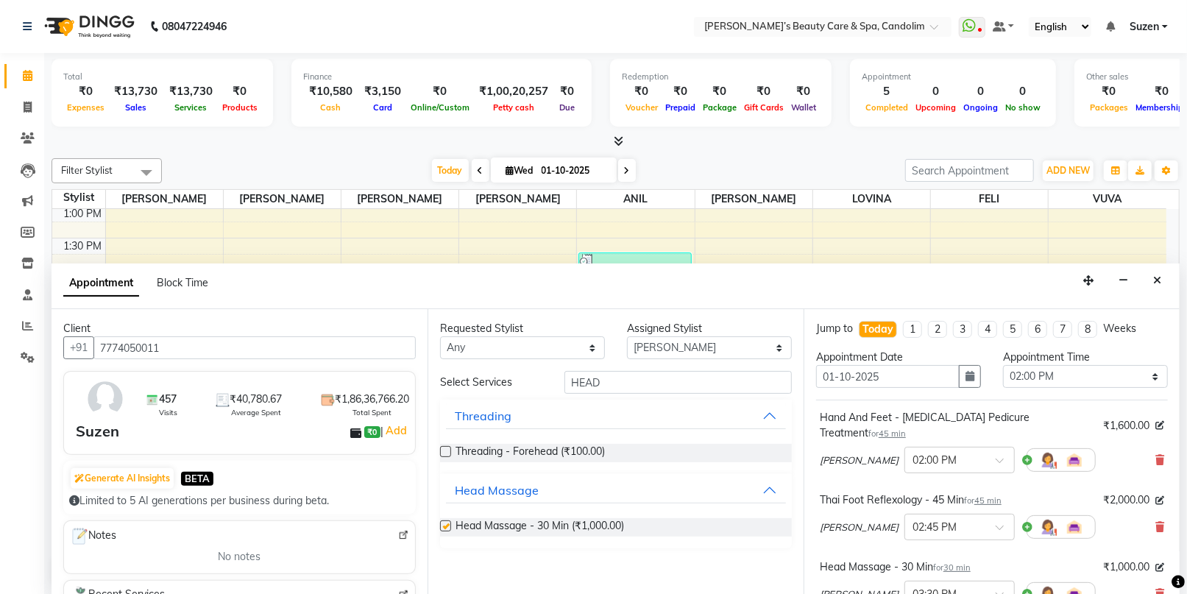
checkbox input "false"
click at [720, 349] on select "Select [PERSON_NAME] [PERSON_NAME] [PERSON_NAME] [PERSON_NAME] [PERSON_NAME]" at bounding box center [709, 347] width 165 height 23
select select "43922"
click at [627, 336] on select "Select [PERSON_NAME] [PERSON_NAME] [PERSON_NAME] [PERSON_NAME] [PERSON_NAME]" at bounding box center [709, 347] width 165 height 23
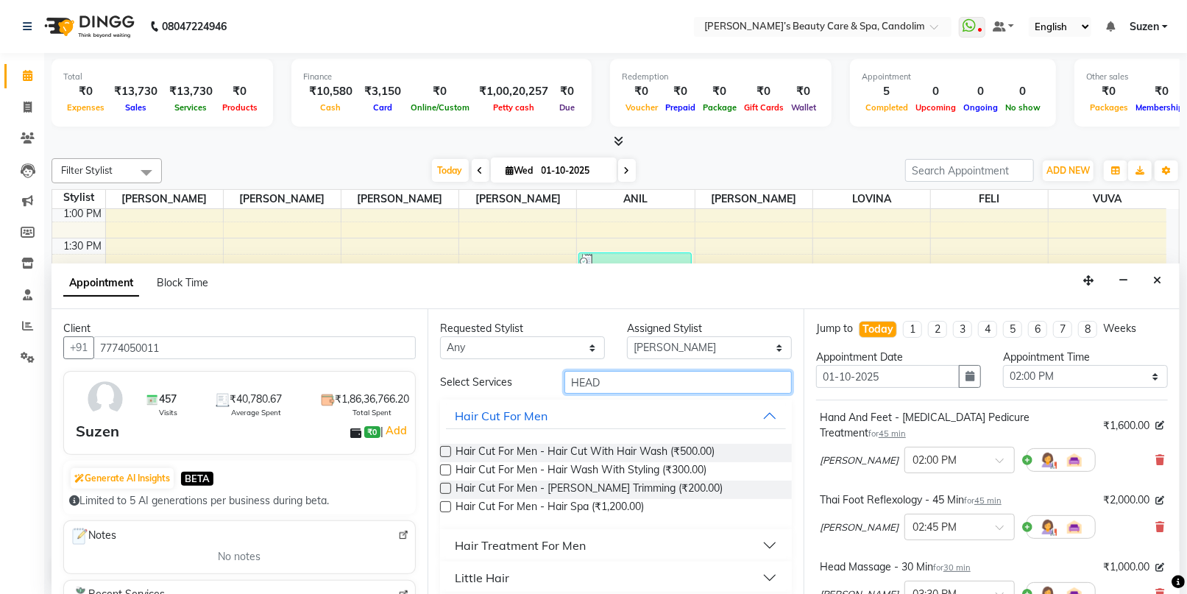
click at [614, 384] on input "HEAD" at bounding box center [678, 382] width 227 height 23
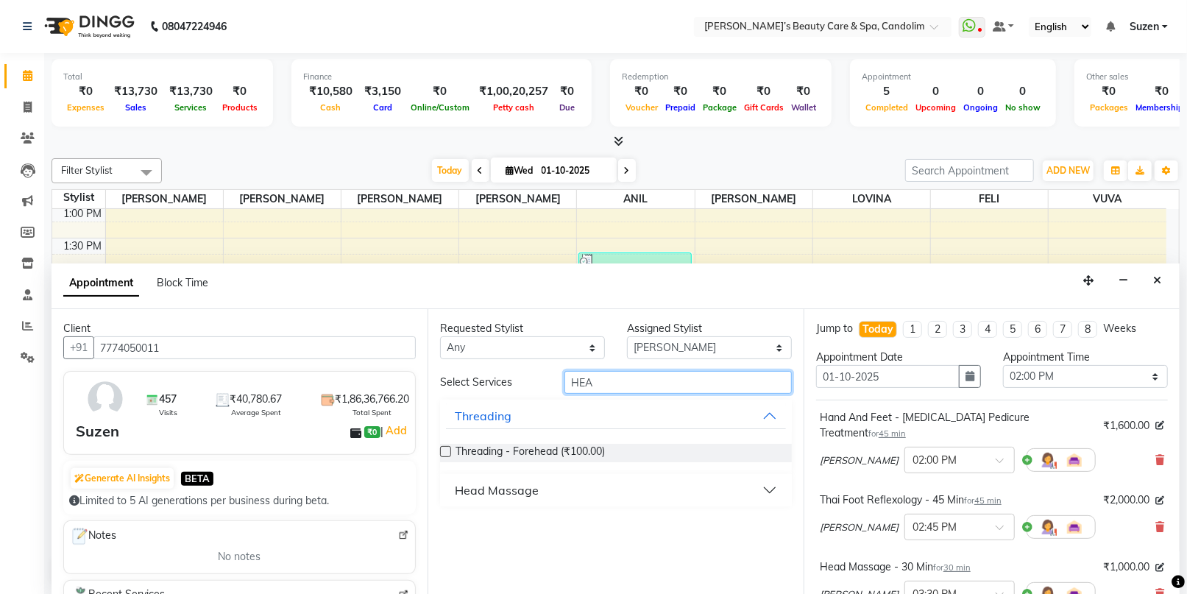
type input "HEA"
click at [503, 490] on div "Head Massage" at bounding box center [497, 490] width 84 height 18
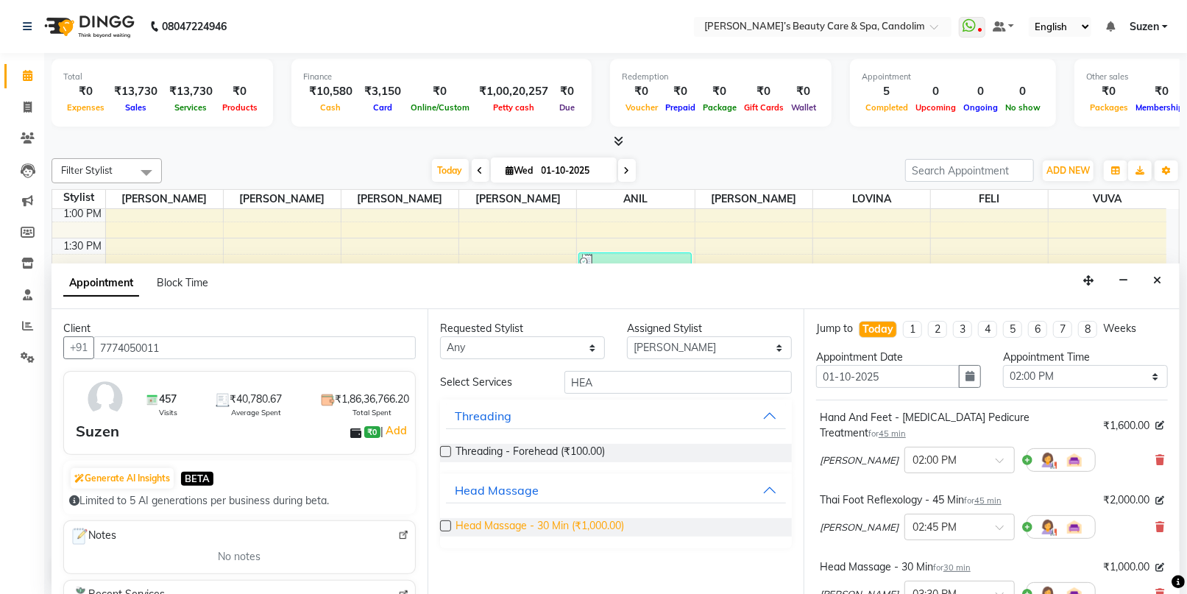
click at [504, 525] on span "Head Massage - 30 Min (₹1,000.00)" at bounding box center [540, 527] width 169 height 18
checkbox input "false"
click at [628, 377] on input "HEA" at bounding box center [678, 382] width 227 height 23
type input "H"
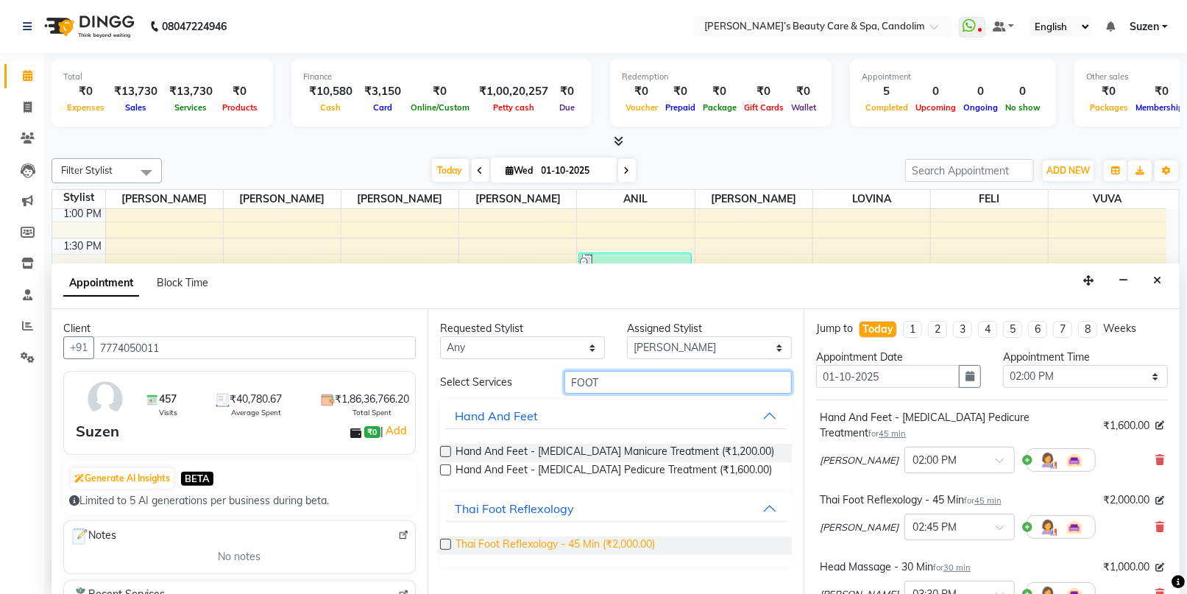
type input "FOOT"
click at [593, 541] on span "Thai Foot Reflexology - 45 Min (₹2,000.00)" at bounding box center [555, 546] width 199 height 18
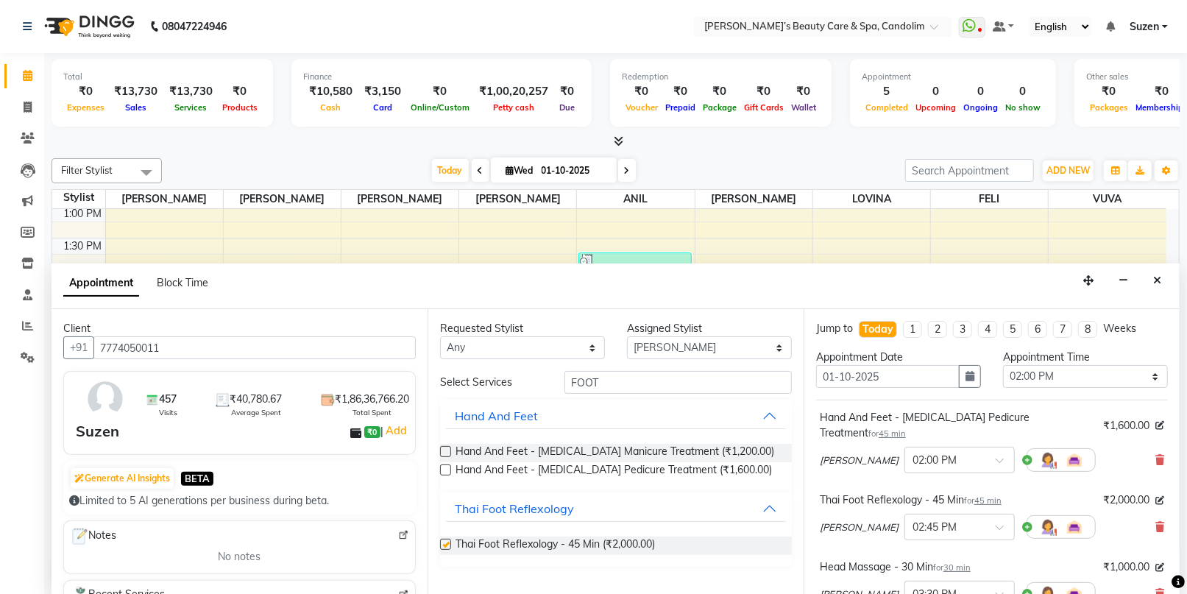
checkbox input "false"
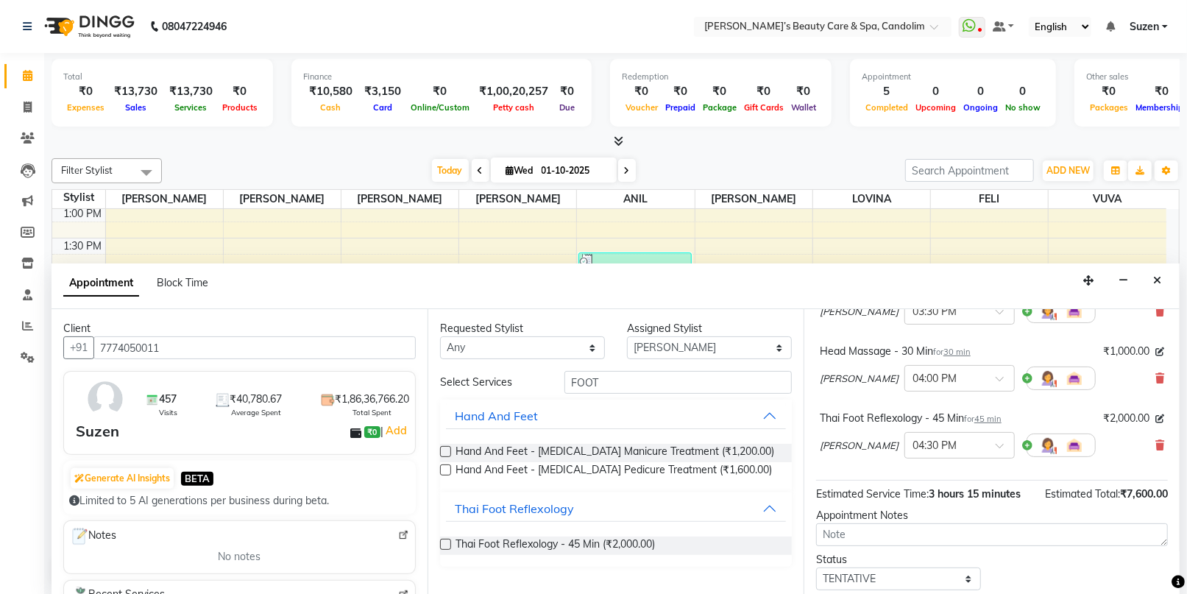
scroll to position [245, 0]
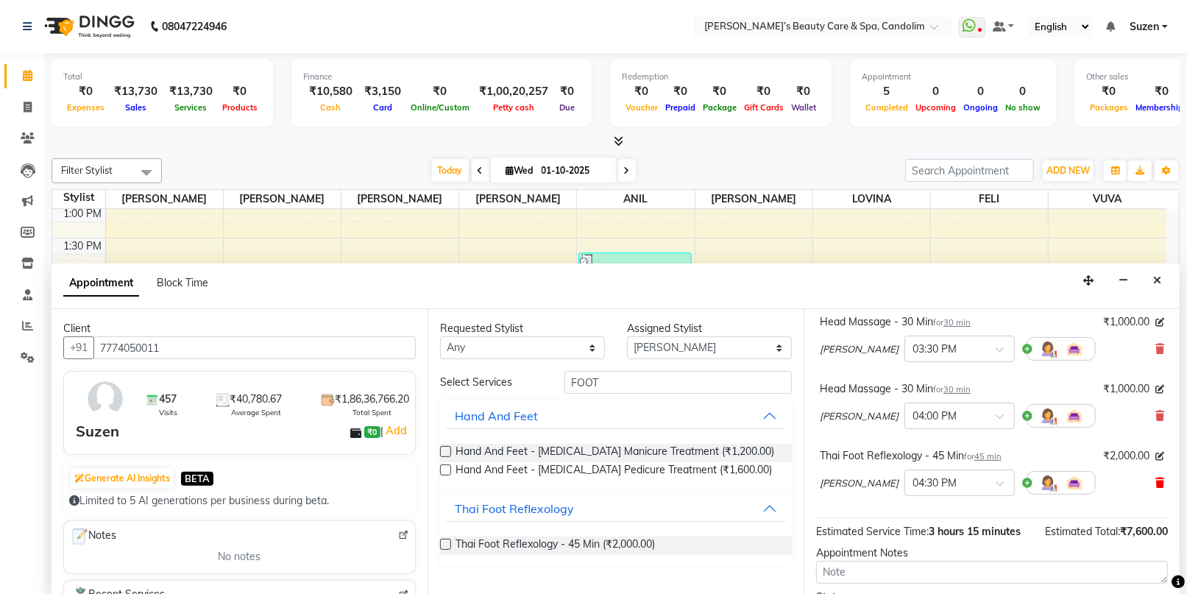
click at [1156, 478] on icon at bounding box center [1160, 483] width 9 height 10
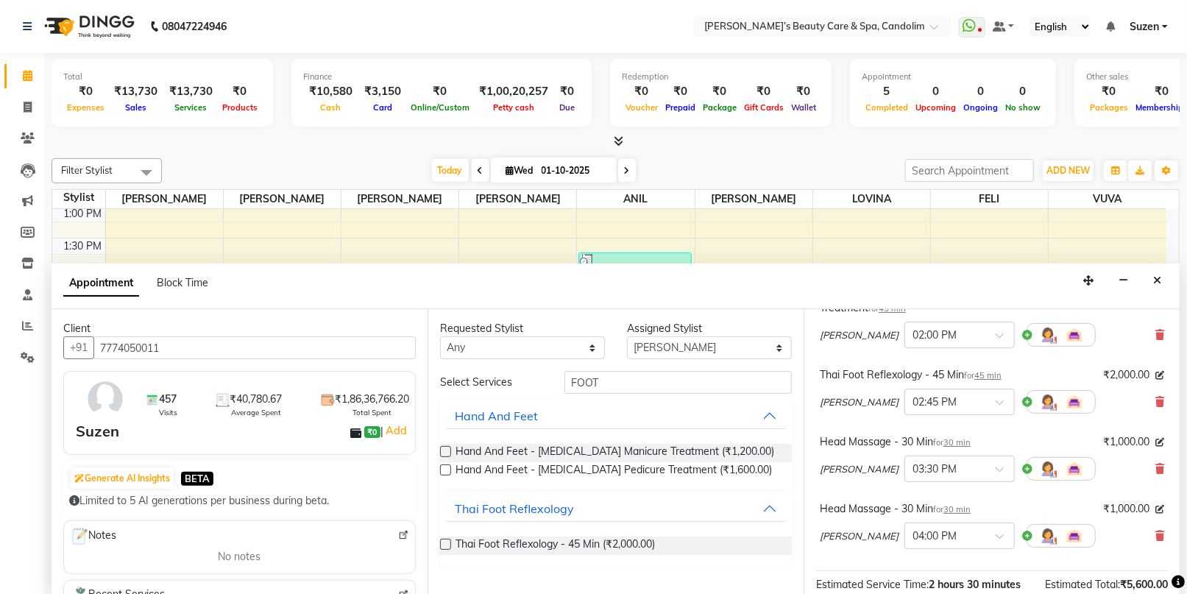
scroll to position [163, 0]
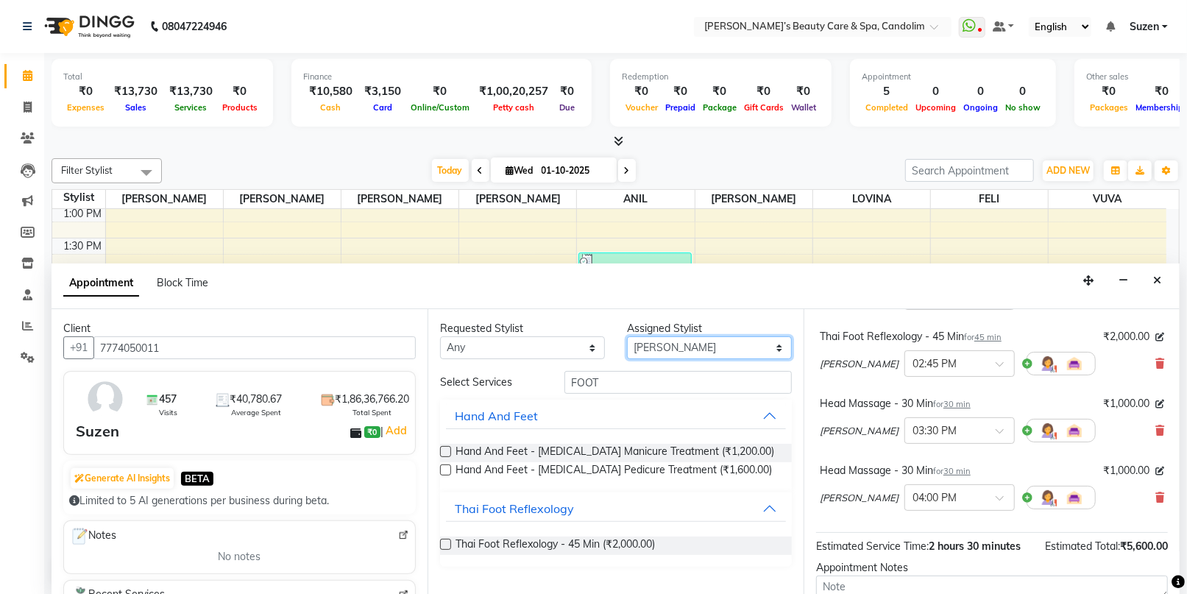
click at [721, 343] on select "Select [PERSON_NAME] [PERSON_NAME] [PERSON_NAME] [PERSON_NAME] [PERSON_NAME]" at bounding box center [709, 347] width 165 height 23
select select "43936"
click at [627, 336] on select "Select [PERSON_NAME] [PERSON_NAME] [PERSON_NAME] [PERSON_NAME] [PERSON_NAME]" at bounding box center [709, 347] width 165 height 23
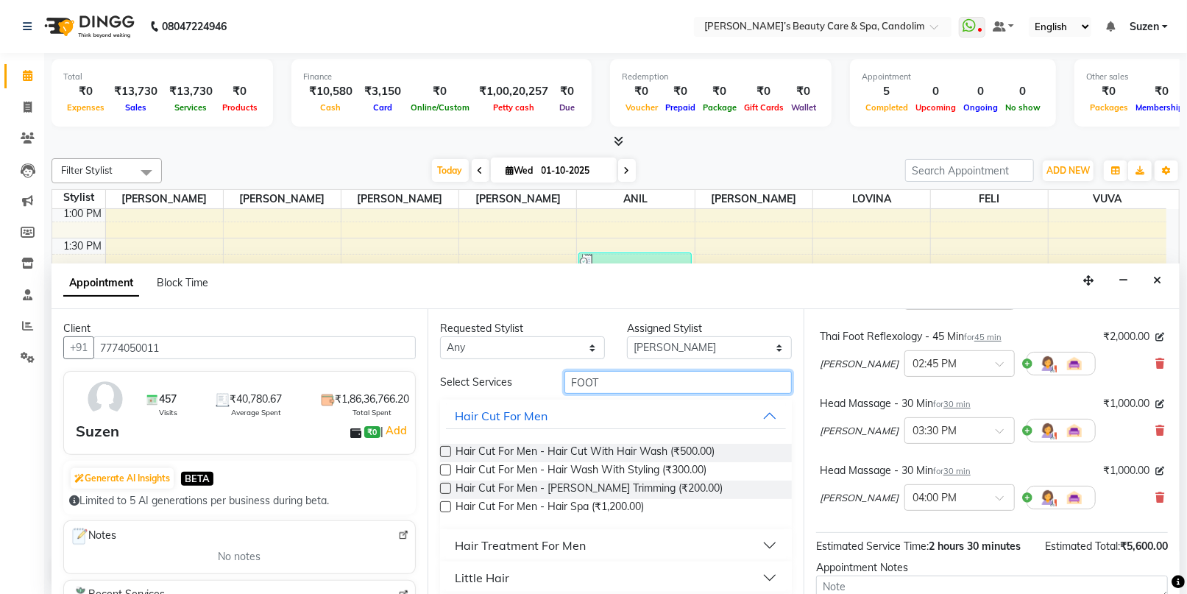
click at [601, 375] on input "FOOT" at bounding box center [678, 382] width 227 height 23
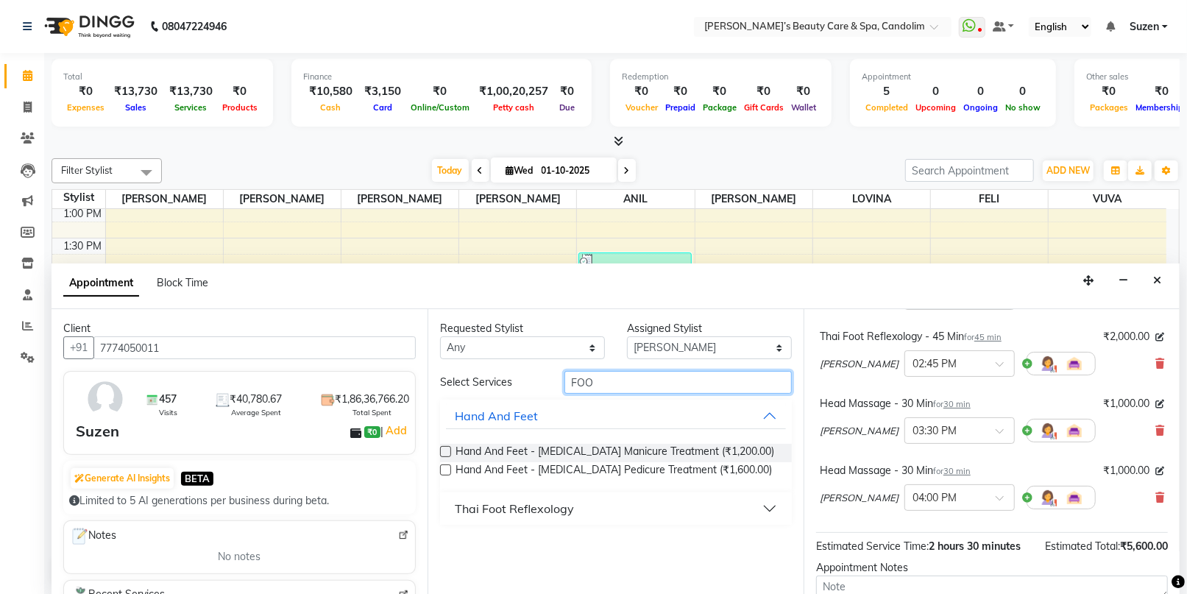
type input "FOO"
click at [523, 506] on div "Thai Foot Reflexology" at bounding box center [514, 509] width 119 height 18
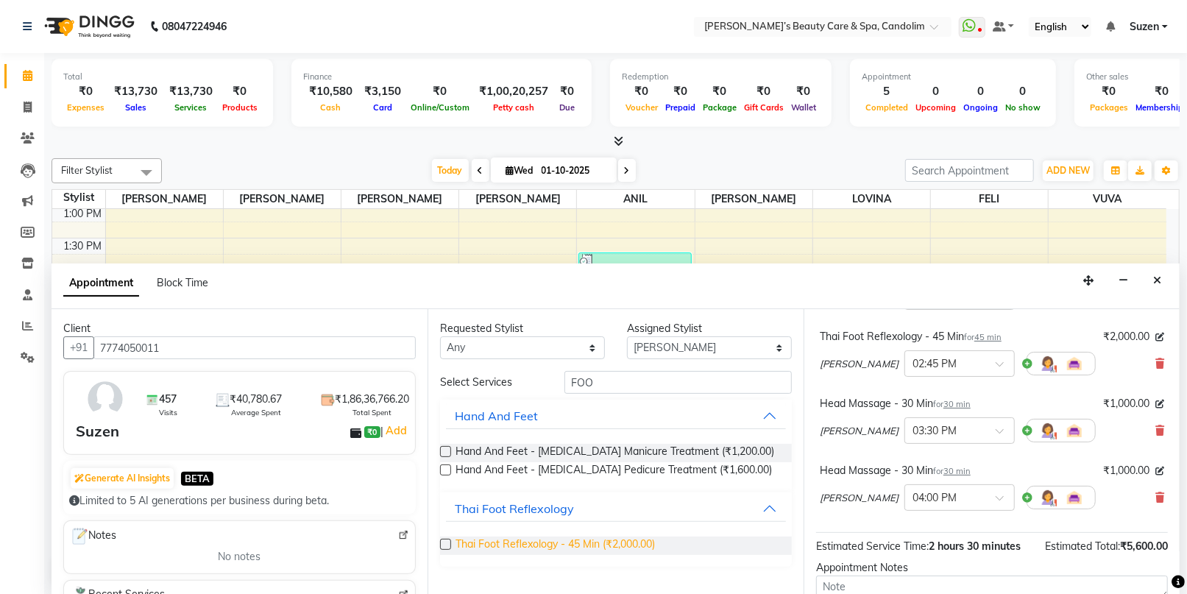
click at [506, 543] on span "Thai Foot Reflexology - 45 Min (₹2,000.00)" at bounding box center [555, 546] width 199 height 18
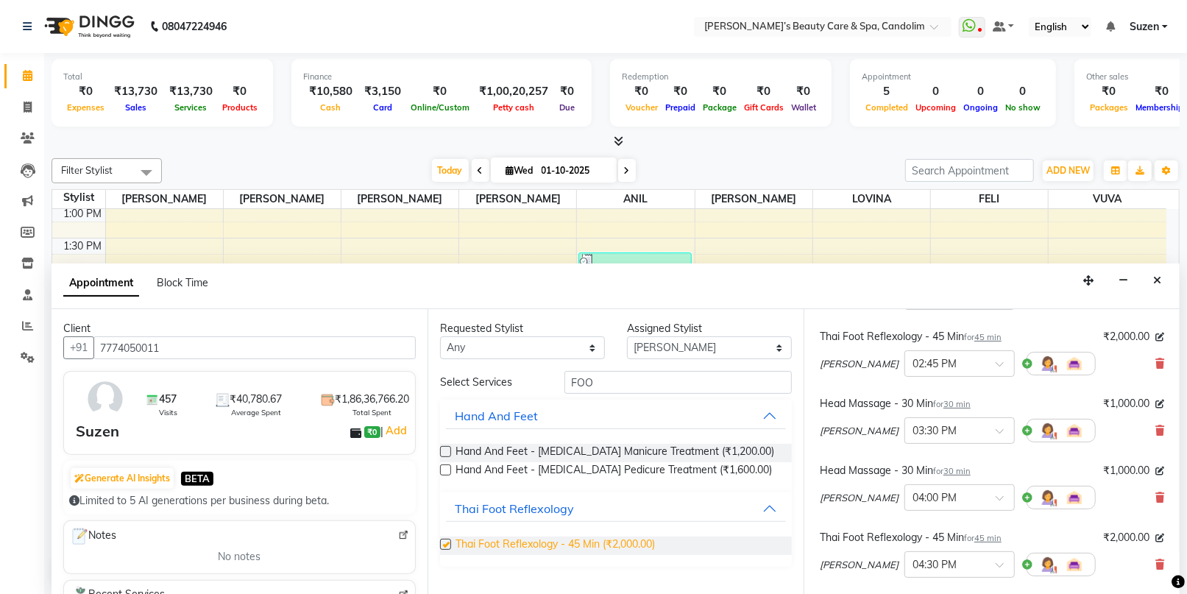
checkbox input "false"
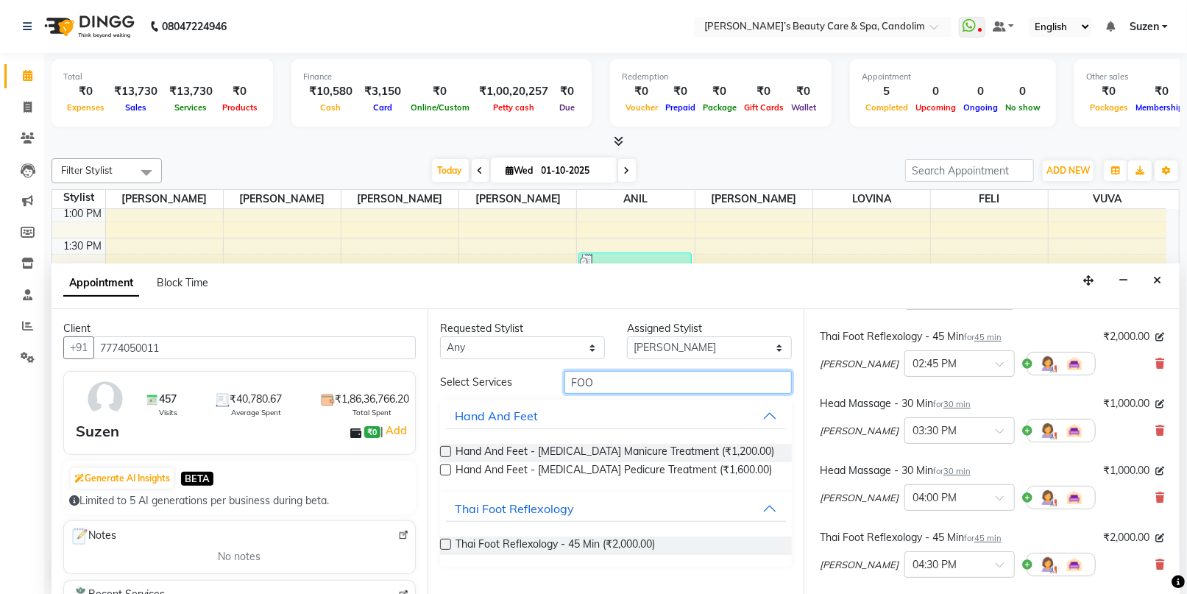
click at [649, 381] on input "FOO" at bounding box center [678, 382] width 227 height 23
type input "F"
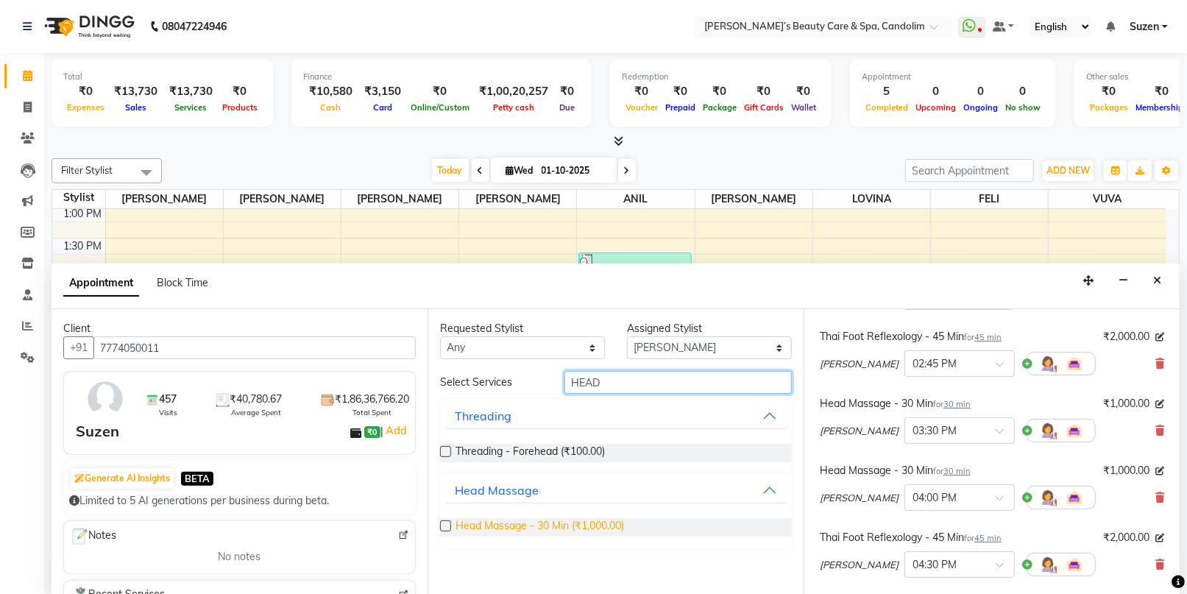
type input "HEAD"
click at [561, 524] on span "Head Massage - 30 Min (₹1,000.00)" at bounding box center [540, 527] width 169 height 18
checkbox input "false"
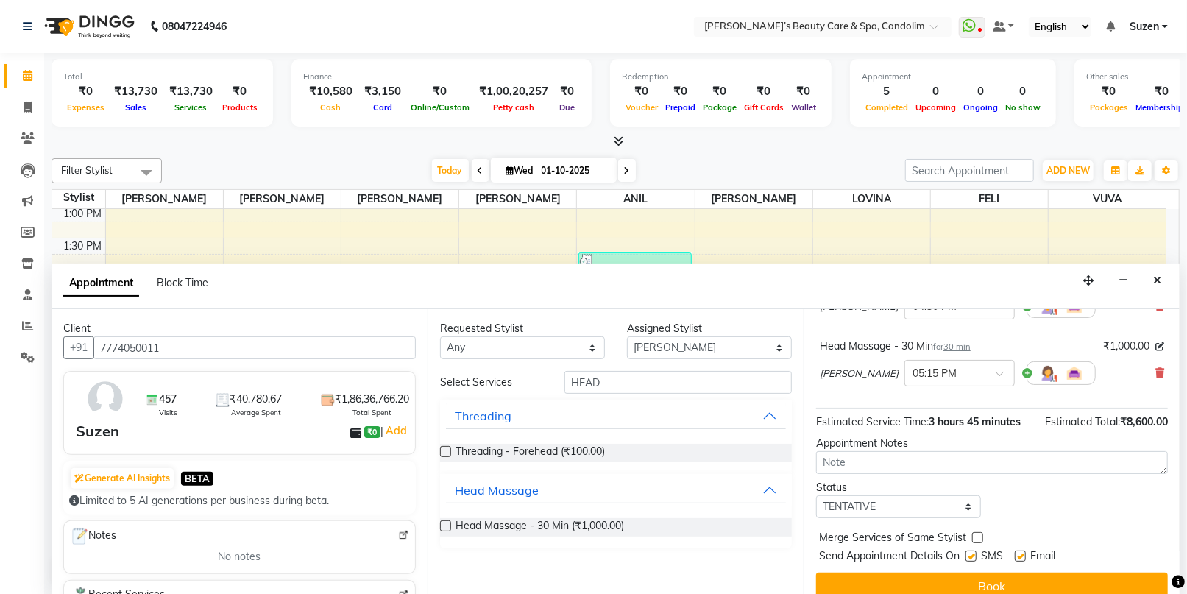
scroll to position [340, 0]
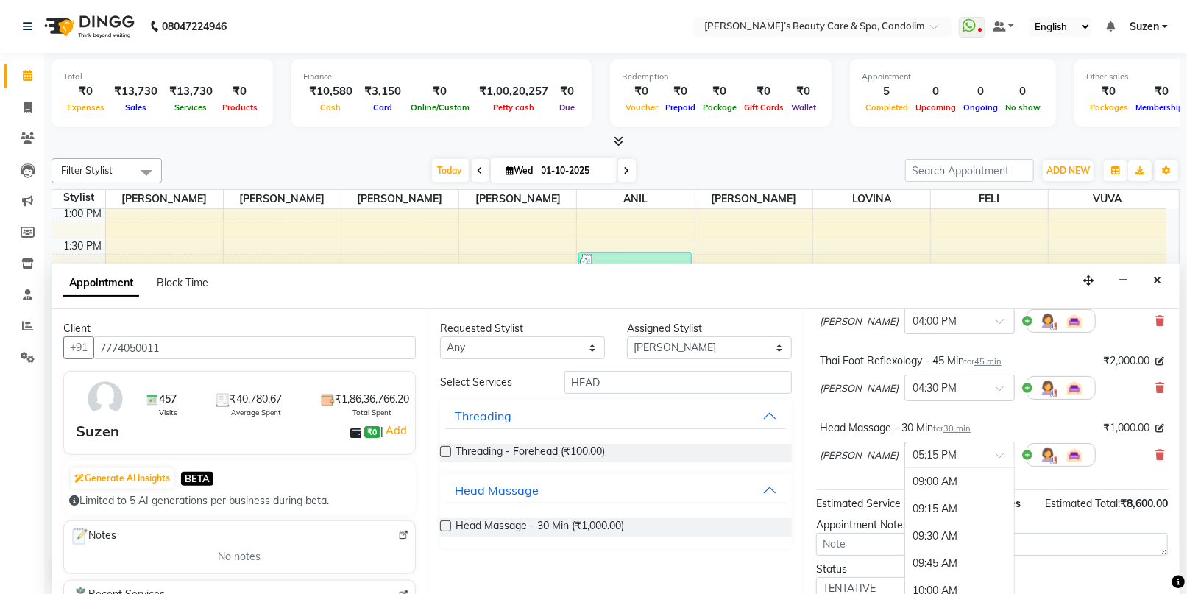
click at [953, 446] on div at bounding box center [959, 453] width 109 height 15
click at [905, 551] on div "06:00 PM" at bounding box center [959, 564] width 109 height 27
click at [953, 379] on div at bounding box center [959, 386] width 109 height 15
click at [913, 484] on div "06:00 PM" at bounding box center [959, 497] width 109 height 27
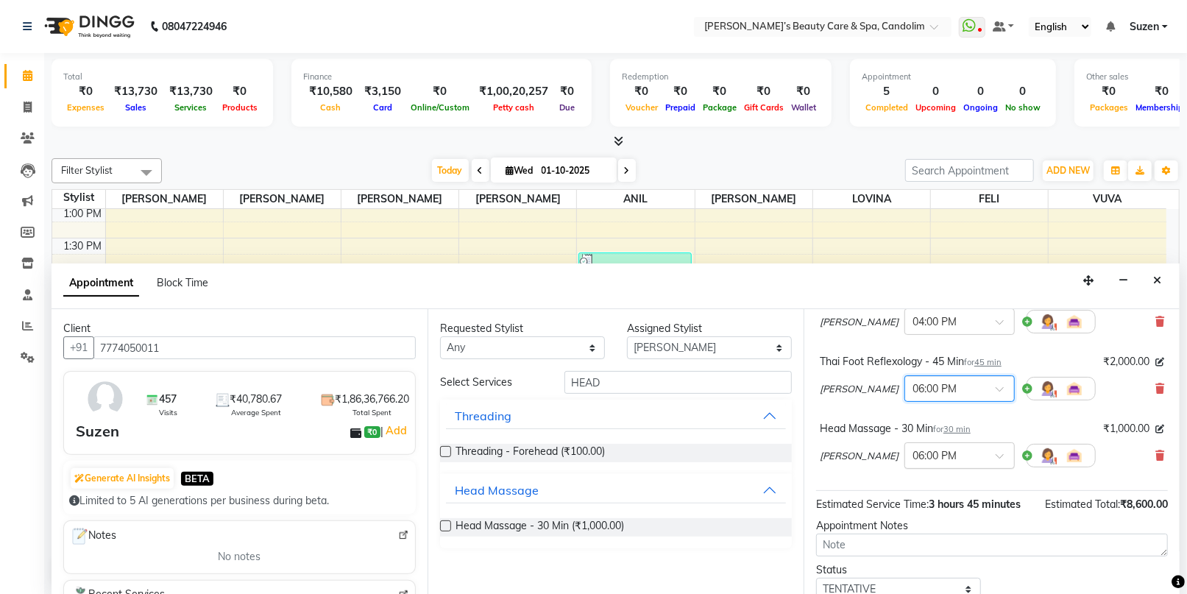
scroll to position [273, 0]
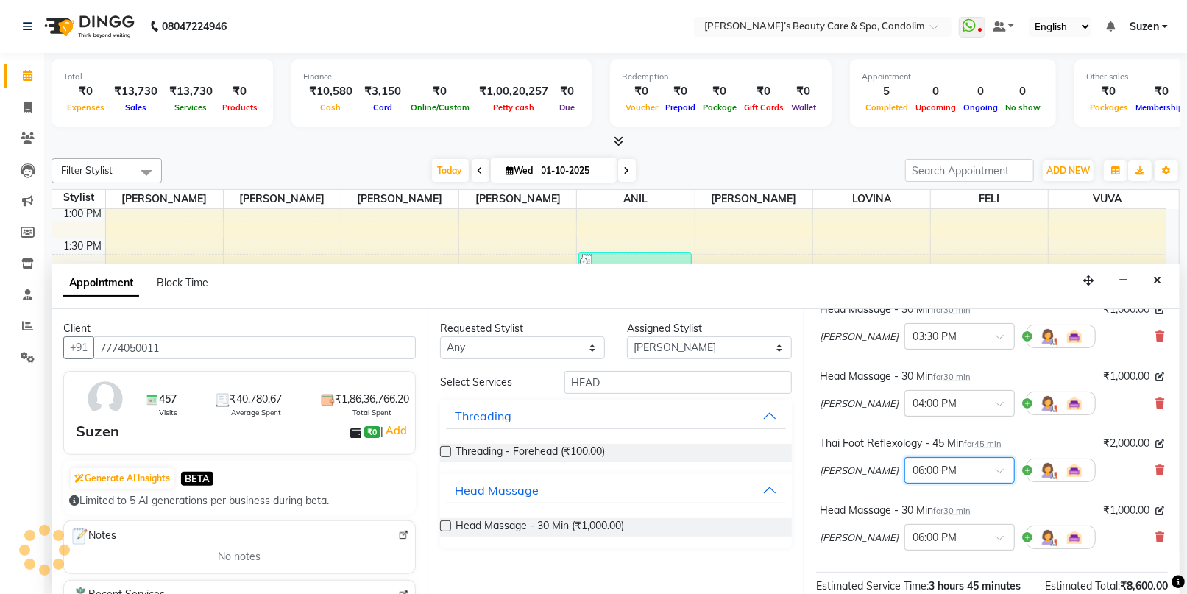
click at [932, 395] on input "text" at bounding box center [945, 402] width 65 height 15
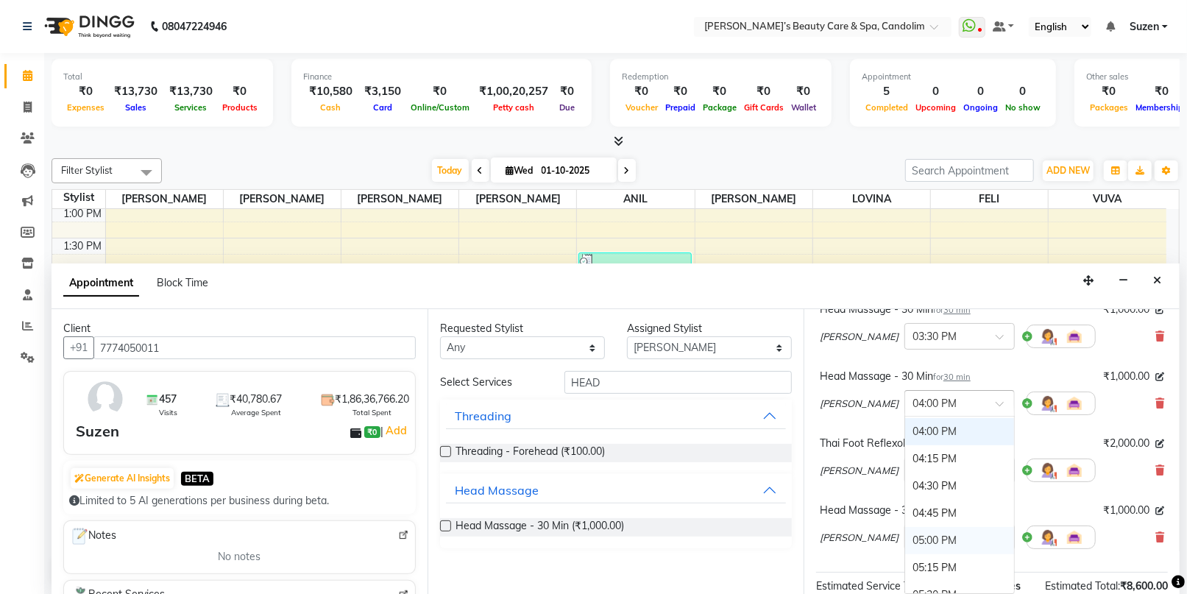
scroll to position [849, 0]
click at [905, 554] on div "06:00 PM" at bounding box center [959, 567] width 109 height 27
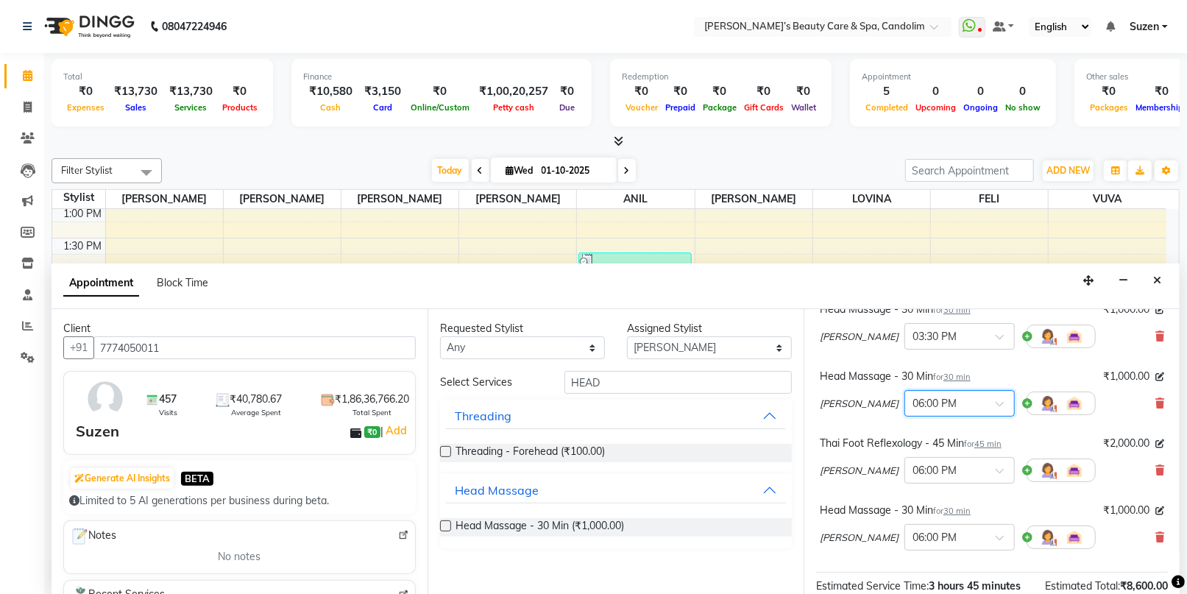
scroll to position [28, 0]
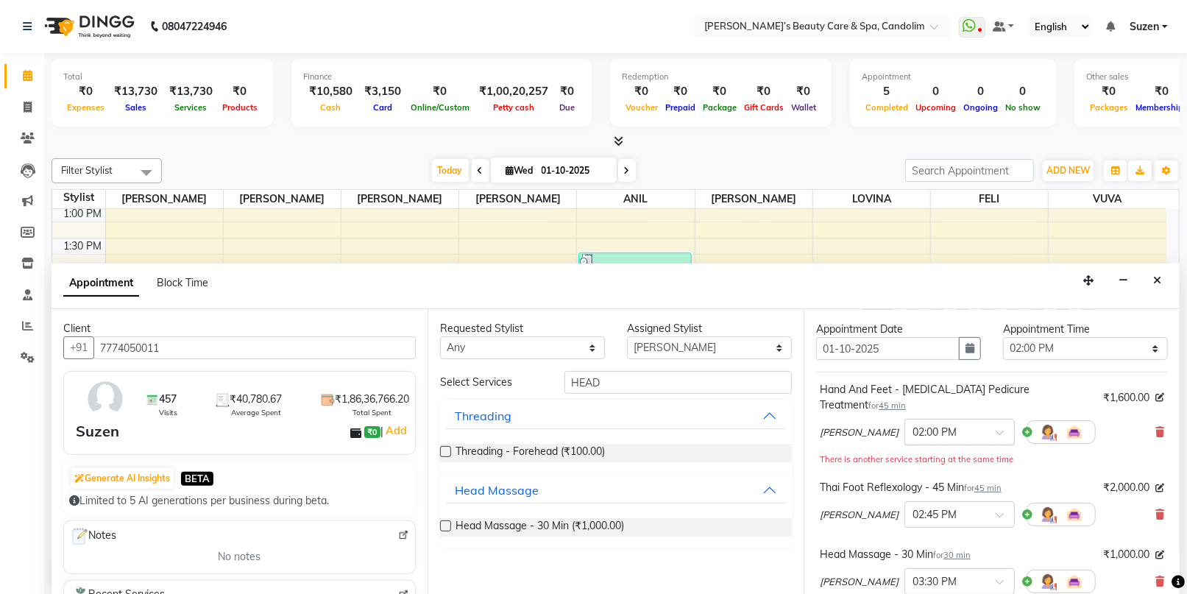
click at [944, 425] on div "× 02:00 PM" at bounding box center [960, 432] width 110 height 27
click at [905, 555] on div "06:00 PM" at bounding box center [959, 568] width 109 height 27
click at [933, 506] on input "text" at bounding box center [945, 513] width 65 height 15
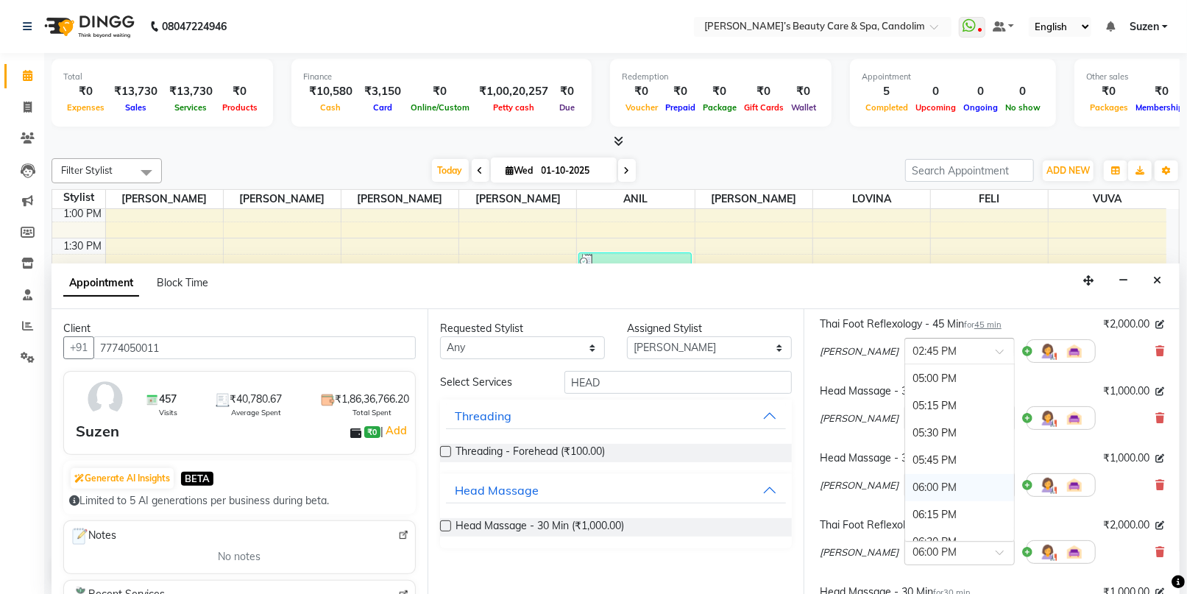
click at [905, 474] on div "06:00 PM" at bounding box center [959, 487] width 109 height 27
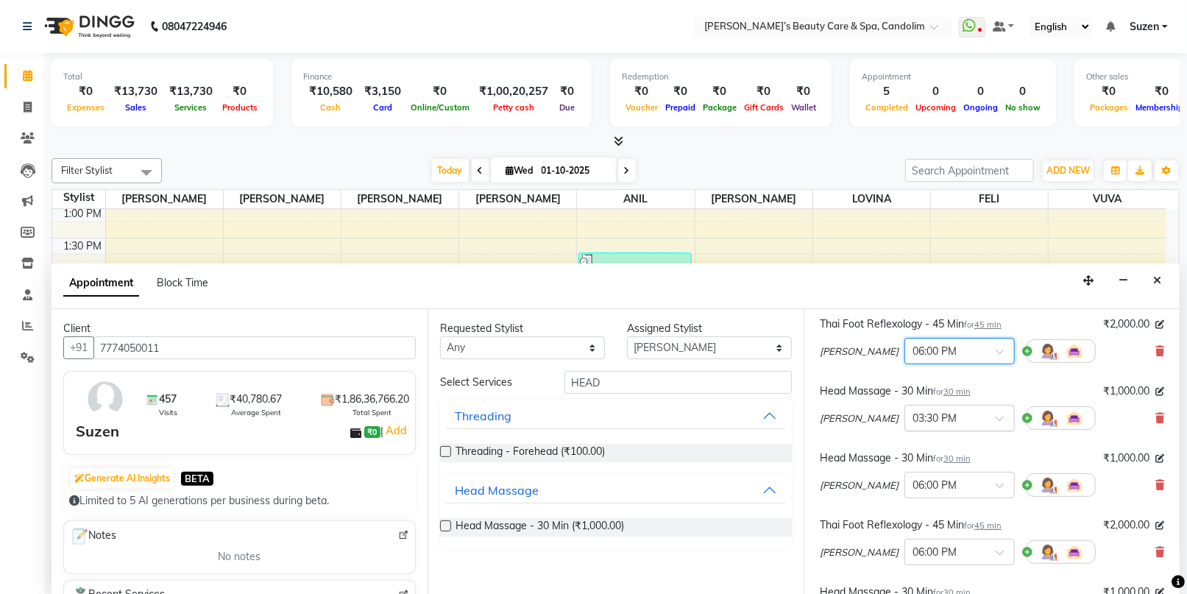
click at [915, 409] on input "text" at bounding box center [945, 416] width 65 height 15
click at [905, 541] on div "06:00 PM" at bounding box center [959, 554] width 109 height 27
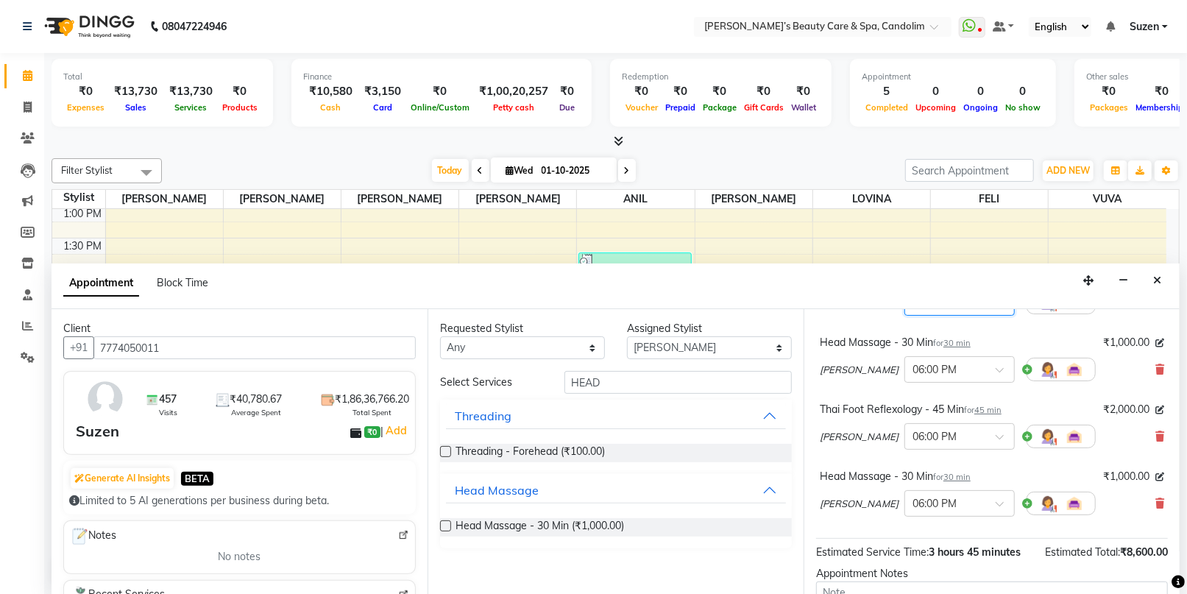
scroll to position [437, 0]
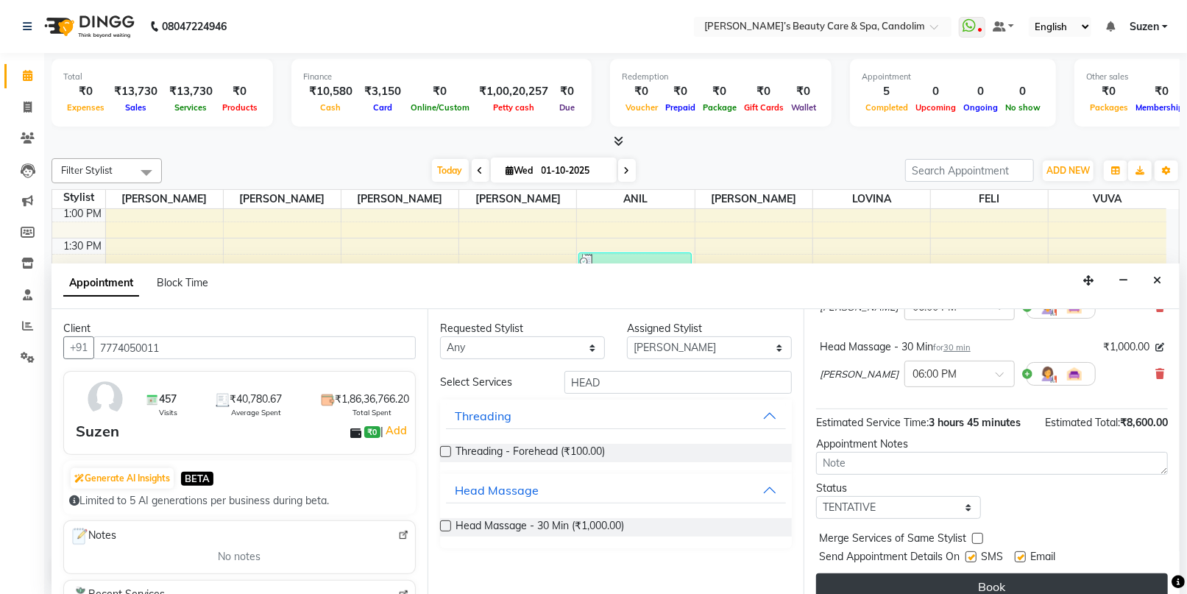
click at [1025, 573] on button "Book" at bounding box center [992, 586] width 352 height 27
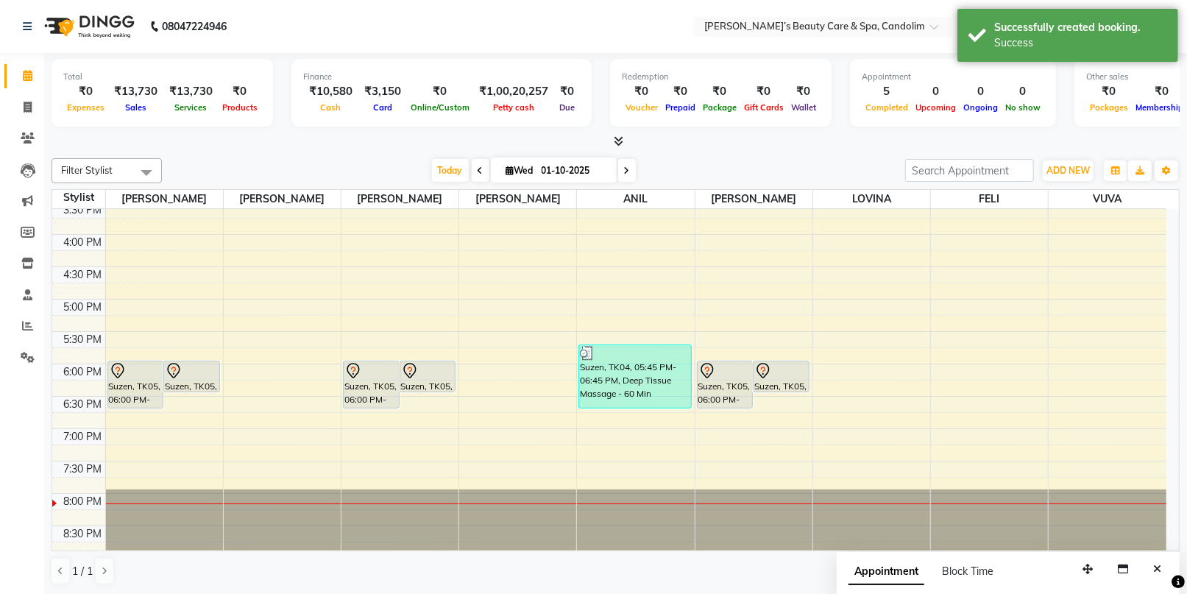
scroll to position [495, 0]
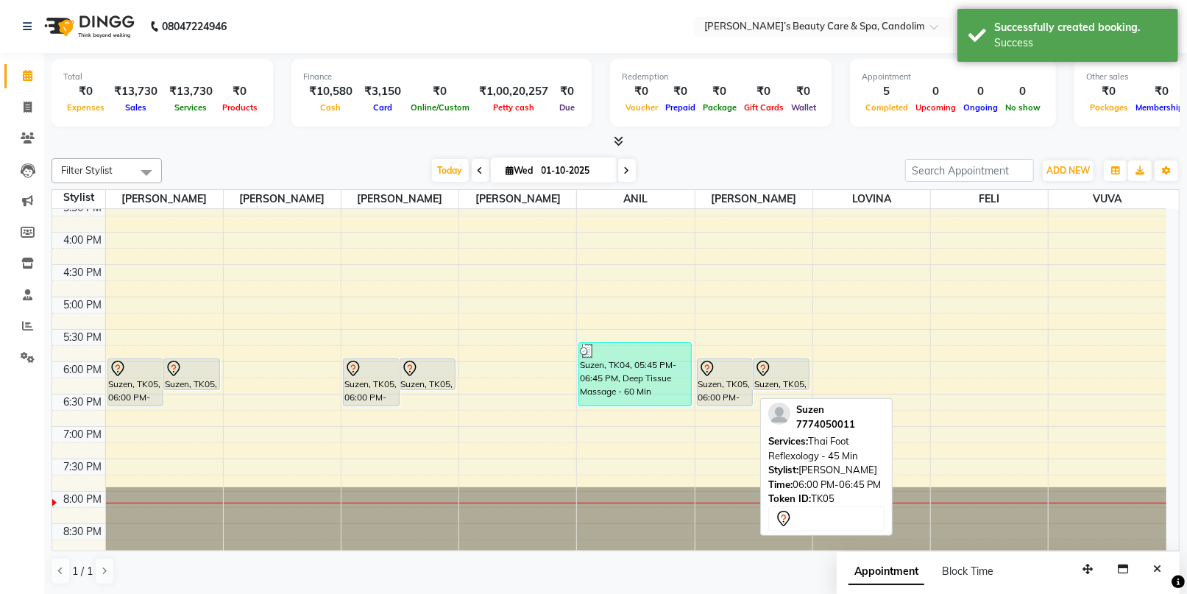
click at [724, 383] on div "Suzen, TK05, 06:00 PM-06:45 PM, Thai Foot Reflexology - 45 Min" at bounding box center [725, 382] width 55 height 46
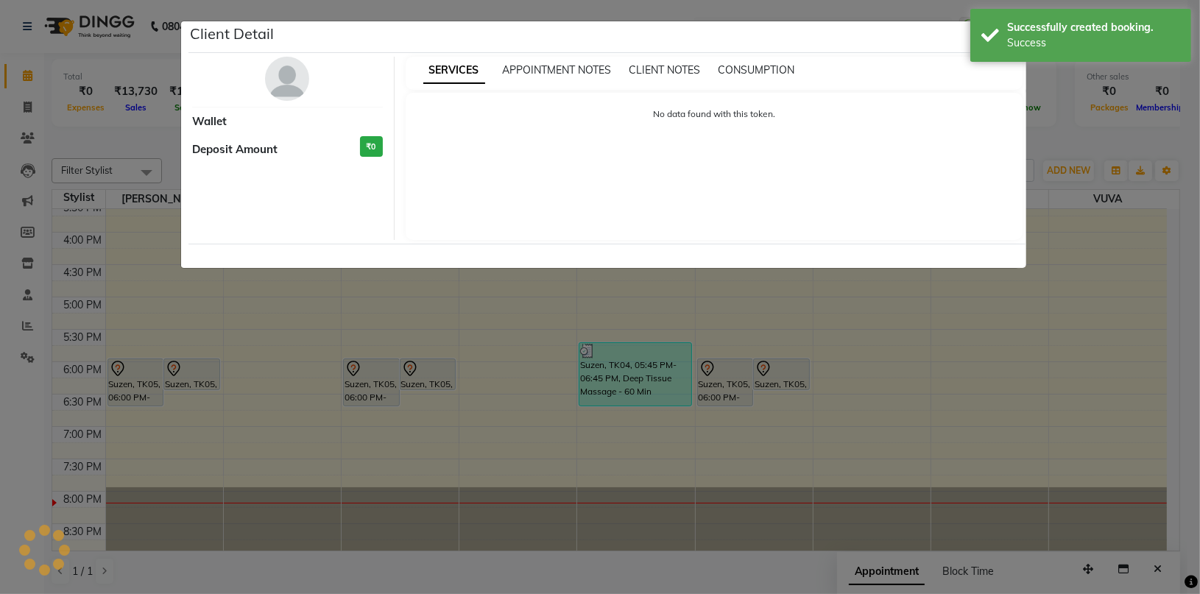
select select "7"
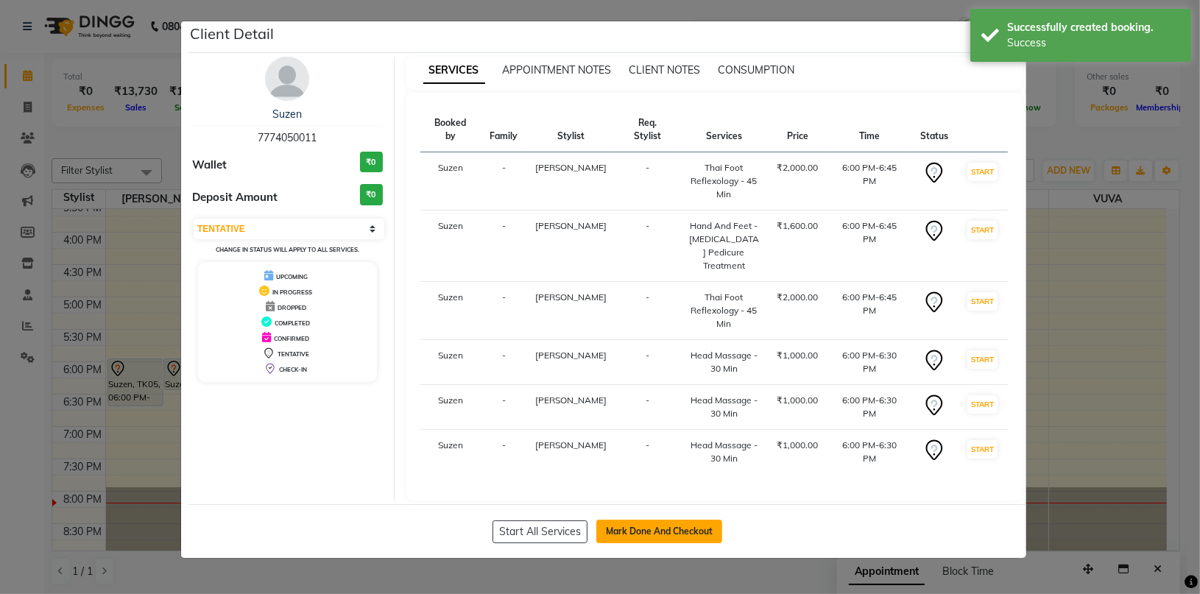
click at [646, 520] on button "Mark Done And Checkout" at bounding box center [659, 532] width 126 height 24
select select "service"
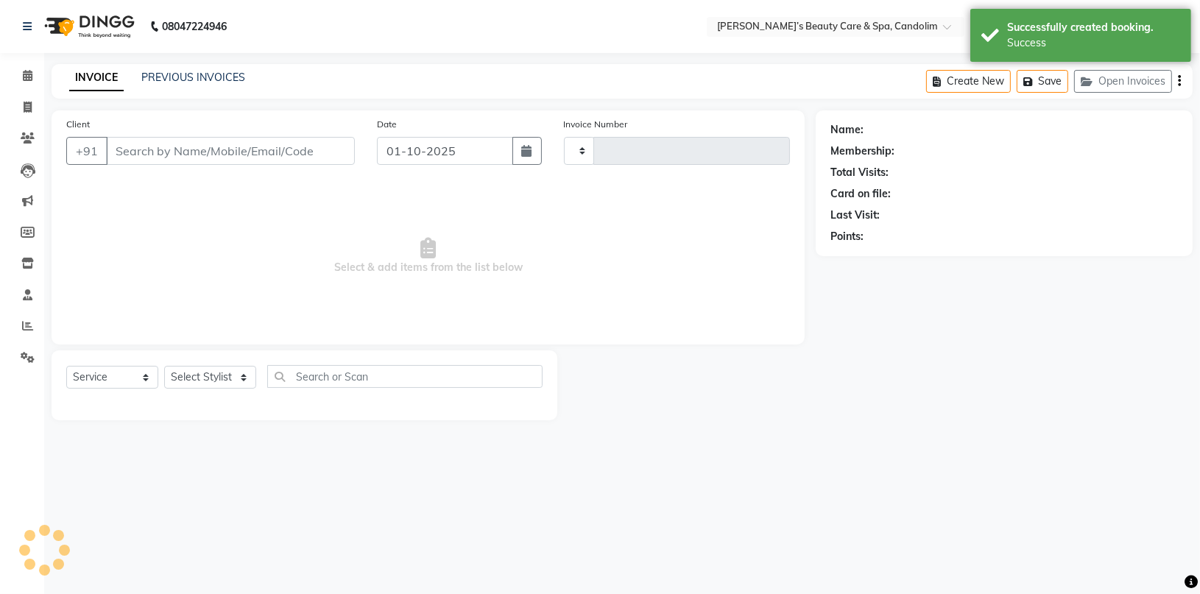
type input "1220"
type input "7774050011"
select select "43936"
select select "6059"
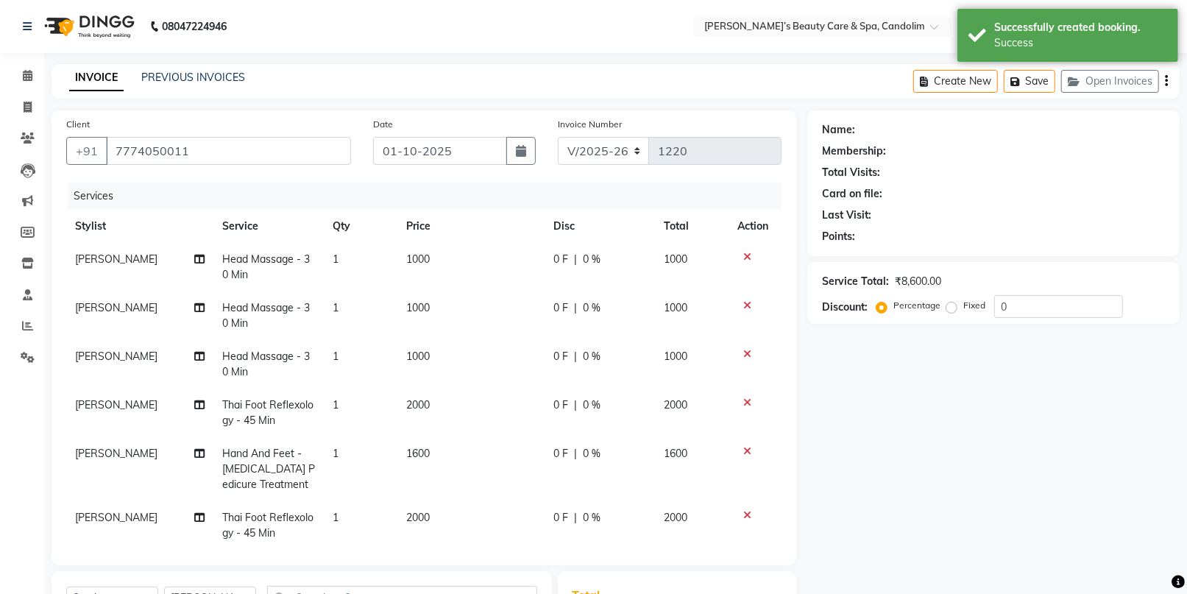
click at [437, 253] on td "1000" at bounding box center [471, 267] width 147 height 49
select select "43920"
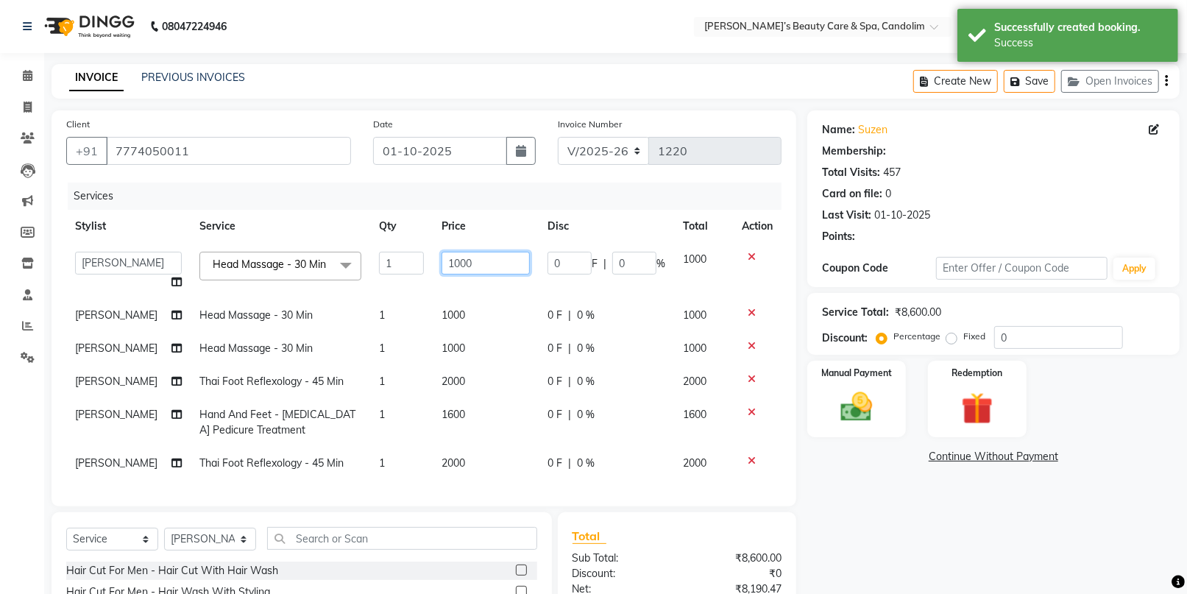
click at [442, 252] on input "1000" at bounding box center [486, 263] width 88 height 23
type input "1050"
click at [461, 319] on td "1000" at bounding box center [486, 315] width 106 height 33
select select "43922"
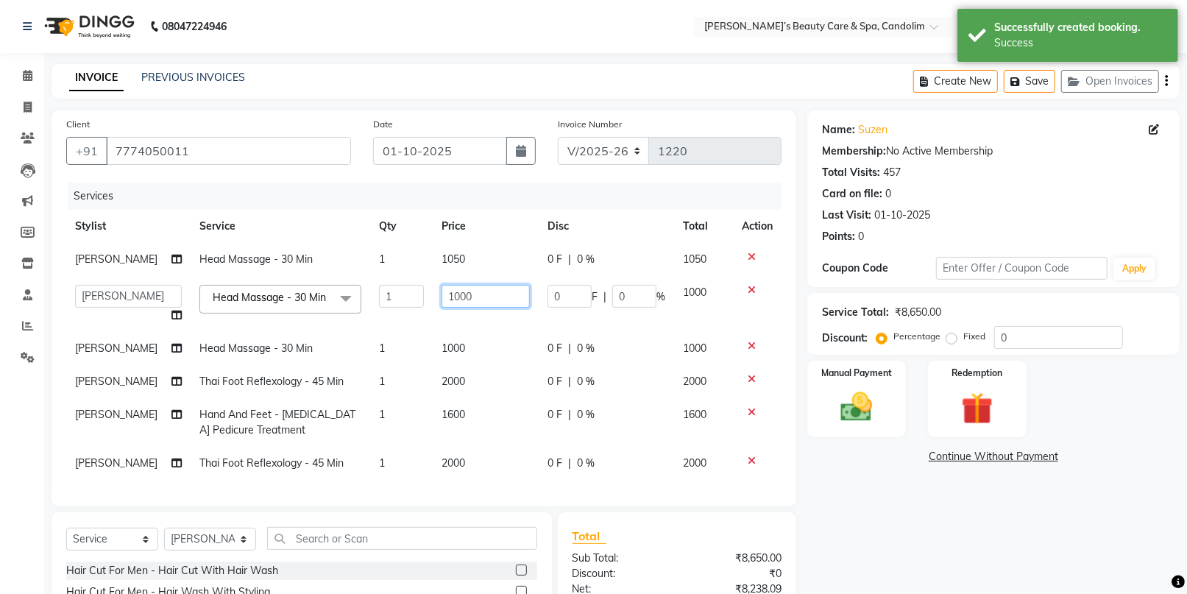
click at [475, 291] on input "1000" at bounding box center [486, 296] width 88 height 23
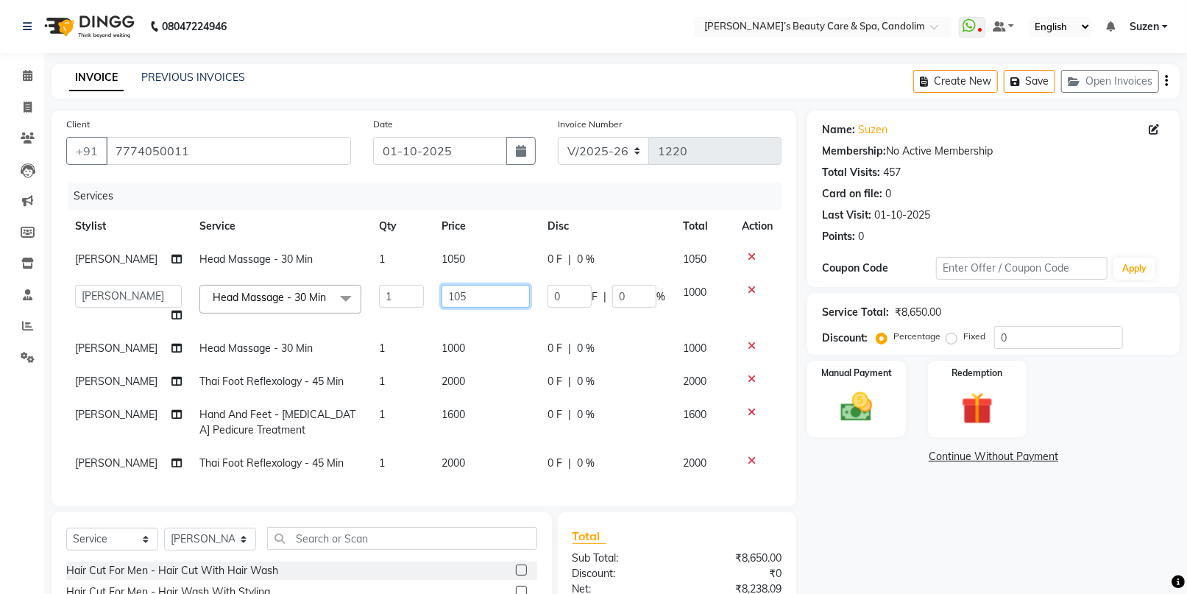
type input "1050"
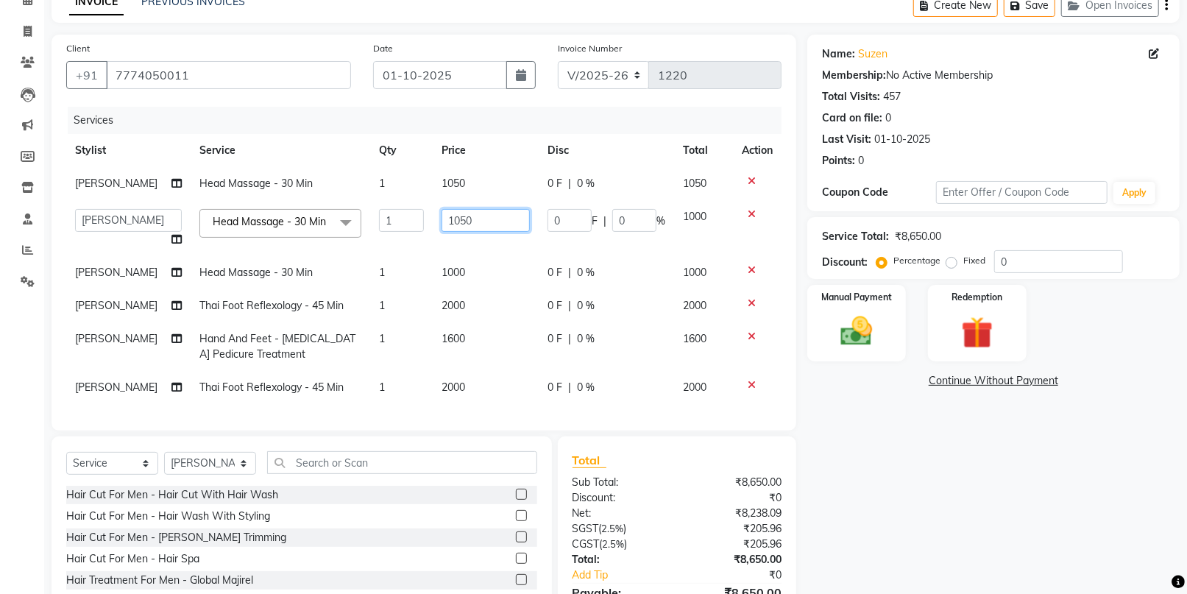
scroll to position [163, 0]
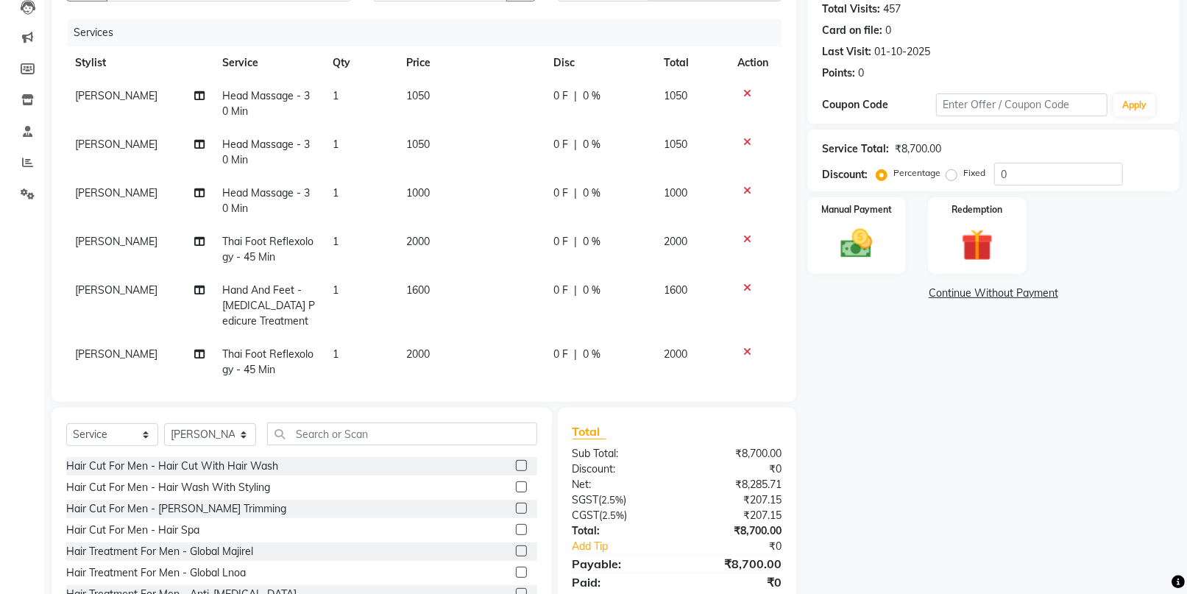
click at [460, 199] on td "1000" at bounding box center [471, 201] width 147 height 49
select select "43936"
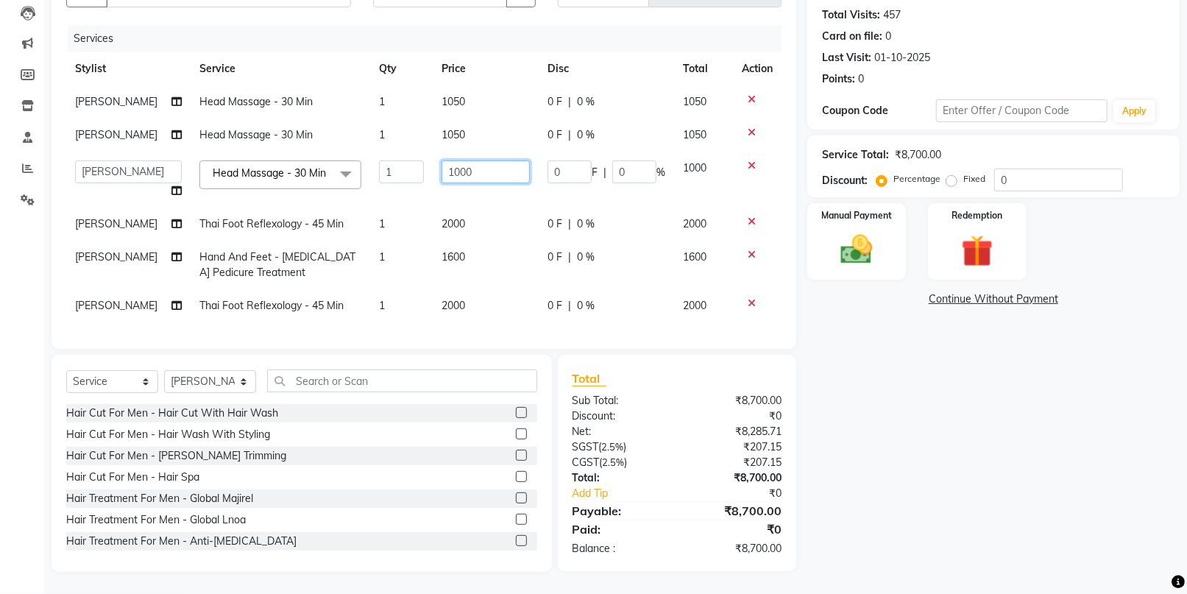
click at [475, 165] on input "1000" at bounding box center [486, 171] width 88 height 23
type input "1050"
click at [467, 218] on tbody "[PERSON_NAME] Massage - 30 Min 1 1050 0 F | 0 % 1050 [PERSON_NAME] Head Massage…" at bounding box center [424, 203] width 716 height 237
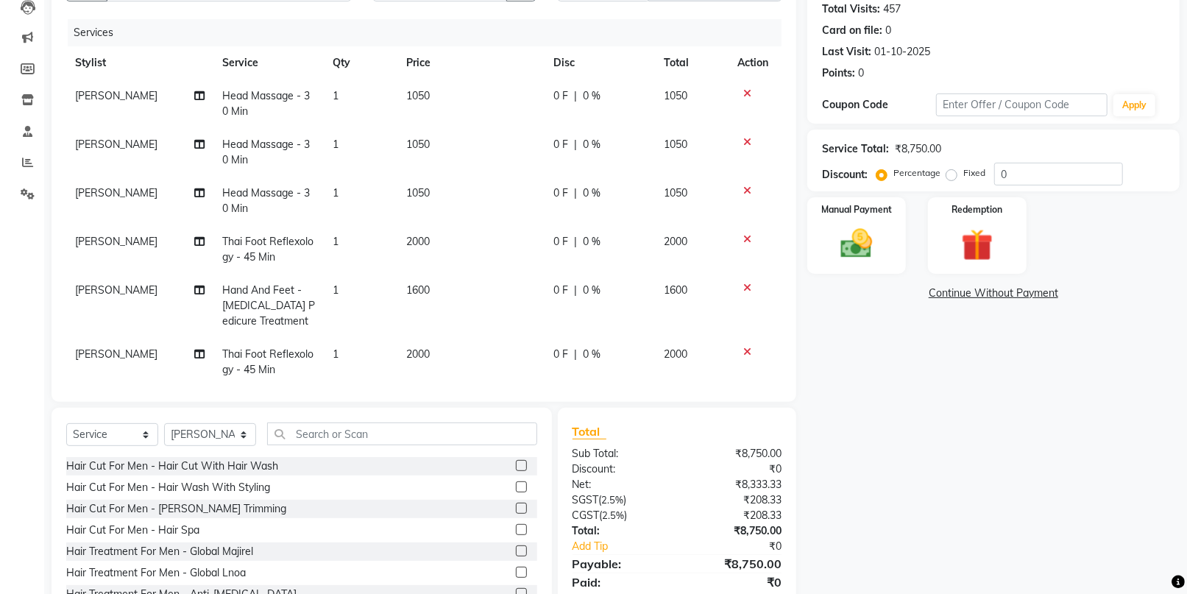
click at [434, 244] on td "2000" at bounding box center [471, 249] width 147 height 49
select select "43920"
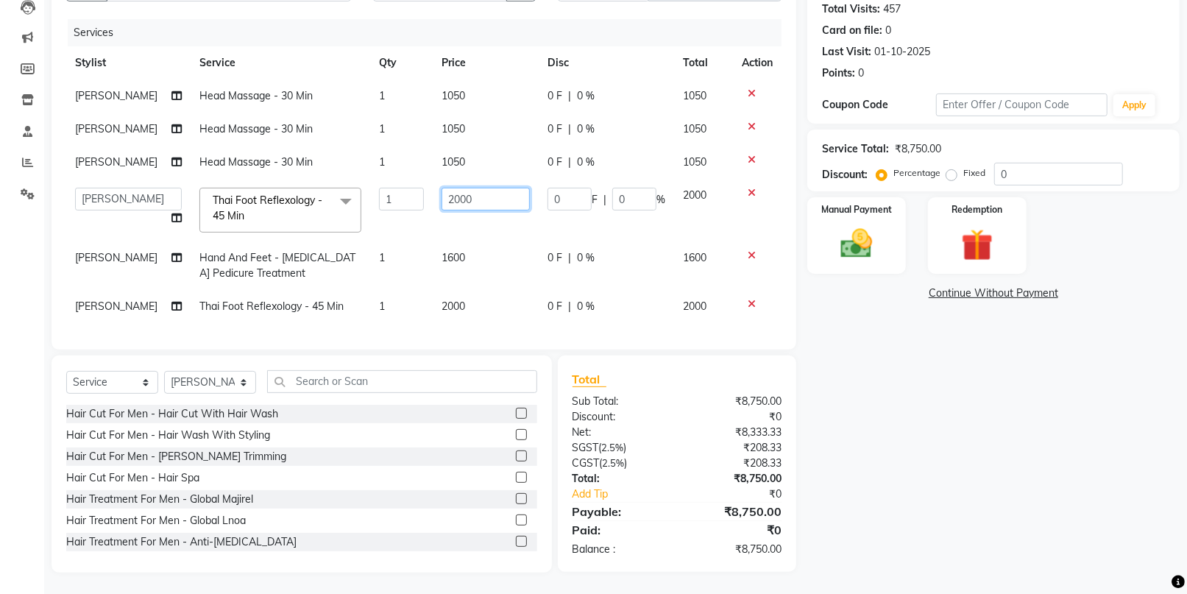
click at [490, 198] on input "2000" at bounding box center [486, 199] width 88 height 23
type input "2100"
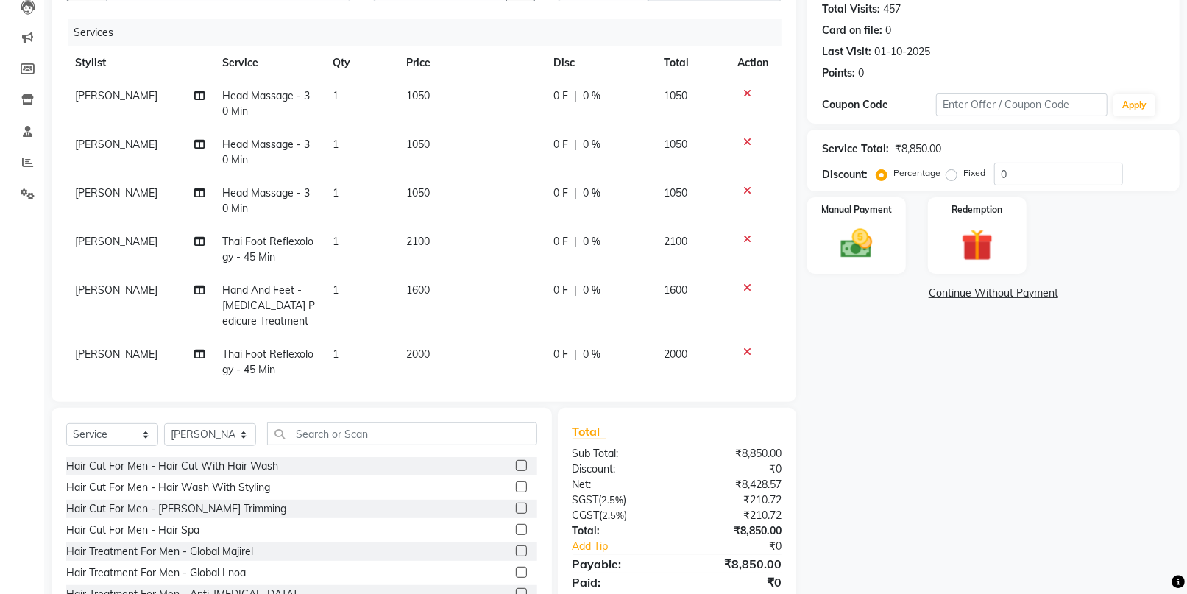
click at [470, 250] on tbody "[PERSON_NAME] Massage - 30 Min 1 1050 0 F | 0 % 1050 [PERSON_NAME] Head Massage…" at bounding box center [424, 233] width 716 height 307
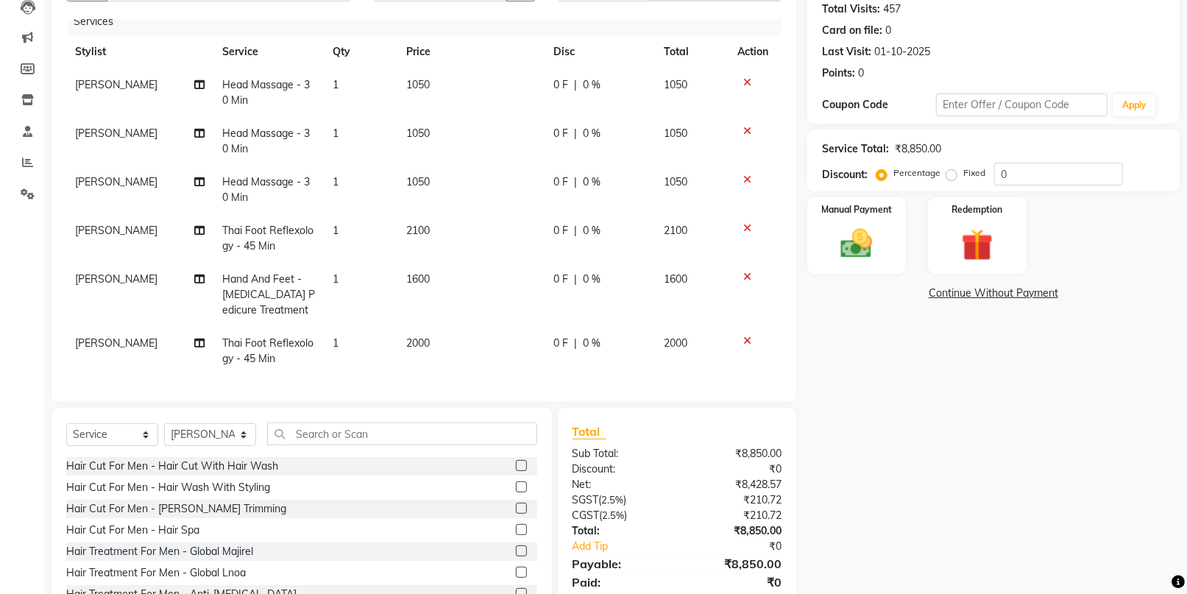
click at [442, 327] on td "2000" at bounding box center [471, 351] width 147 height 49
select select "43936"
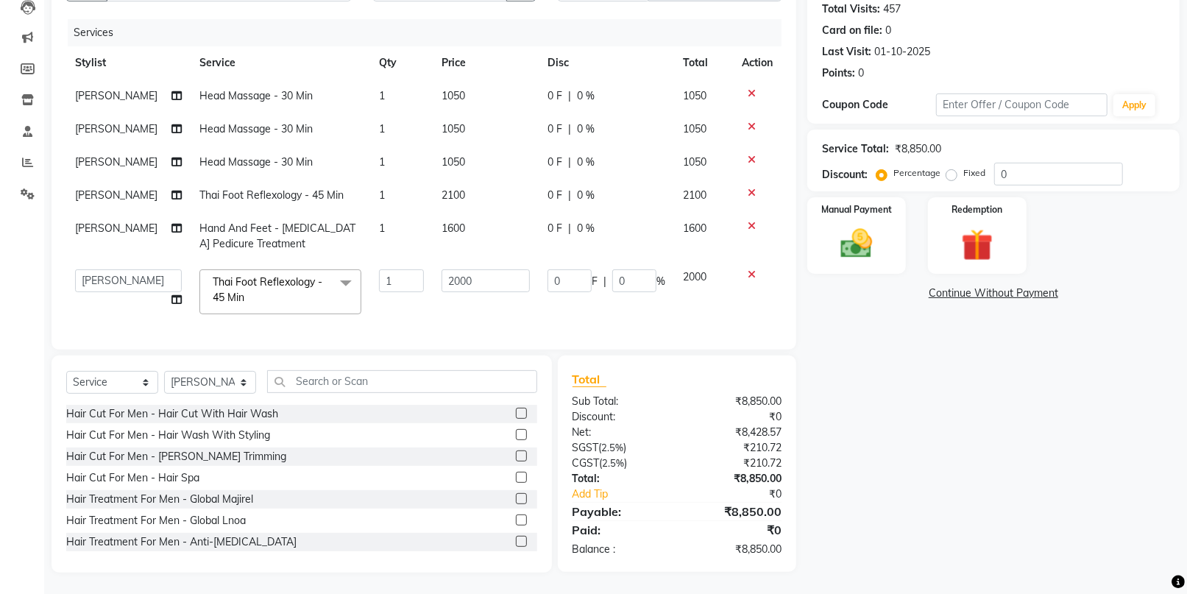
scroll to position [0, 0]
click at [482, 281] on input "2000" at bounding box center [486, 280] width 88 height 23
type input "2100"
click at [482, 229] on tbody "[PERSON_NAME] Massage - 30 Min 1 1050 0 F | 0 % 1050 [PERSON_NAME] Head Massage…" at bounding box center [424, 202] width 716 height 244
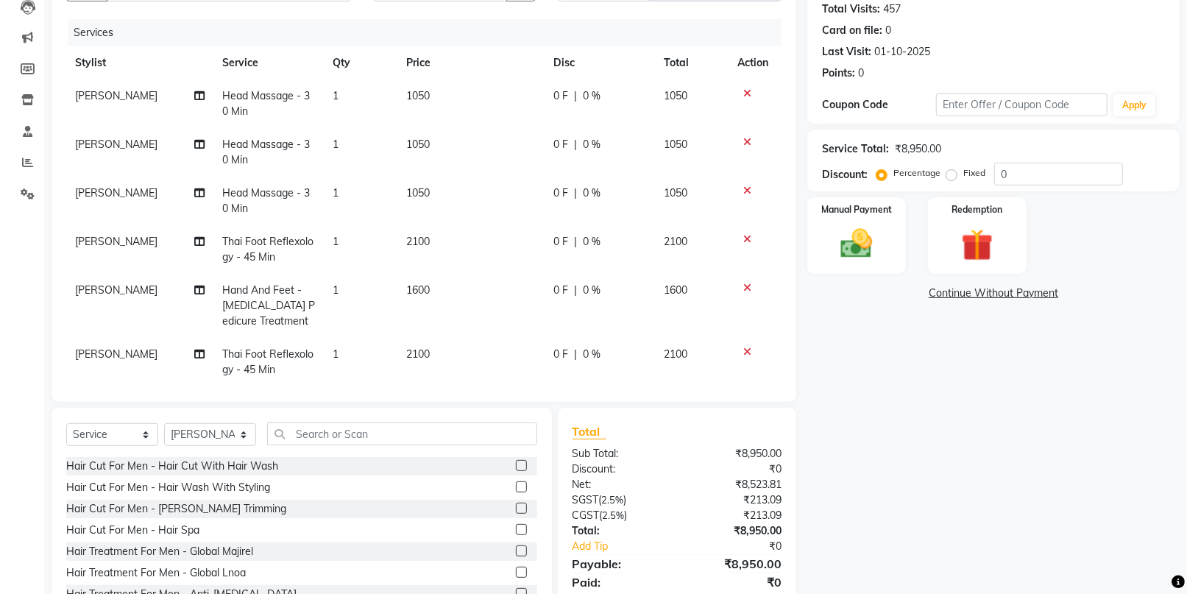
click at [435, 293] on td "1600" at bounding box center [471, 306] width 147 height 64
select select "43922"
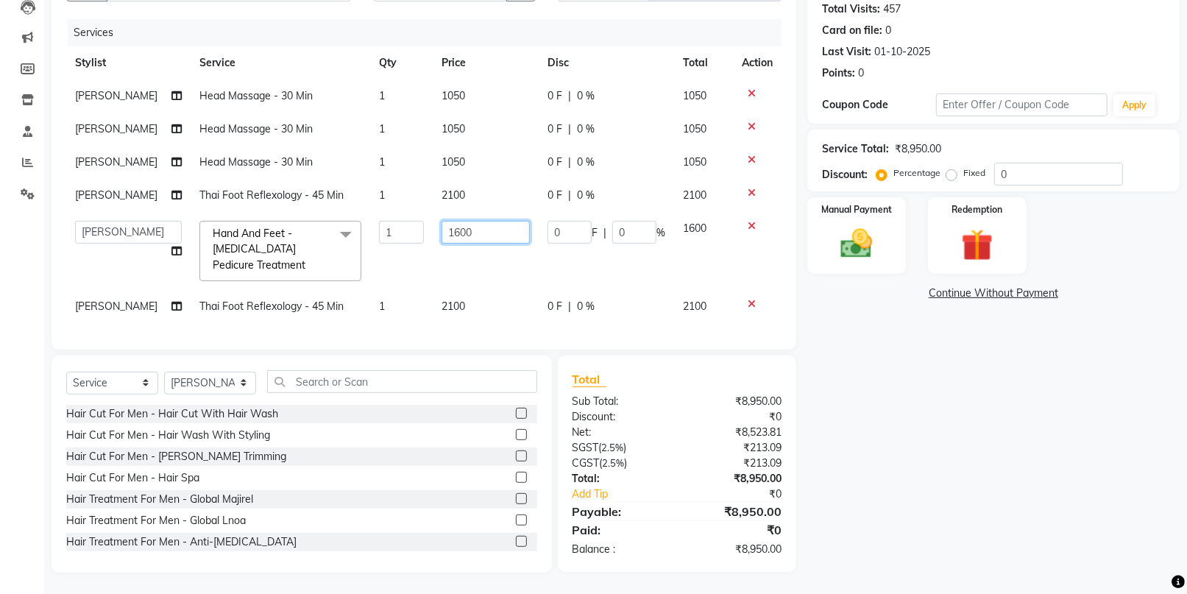
click at [486, 235] on input "1600" at bounding box center [486, 232] width 88 height 23
type input "1680"
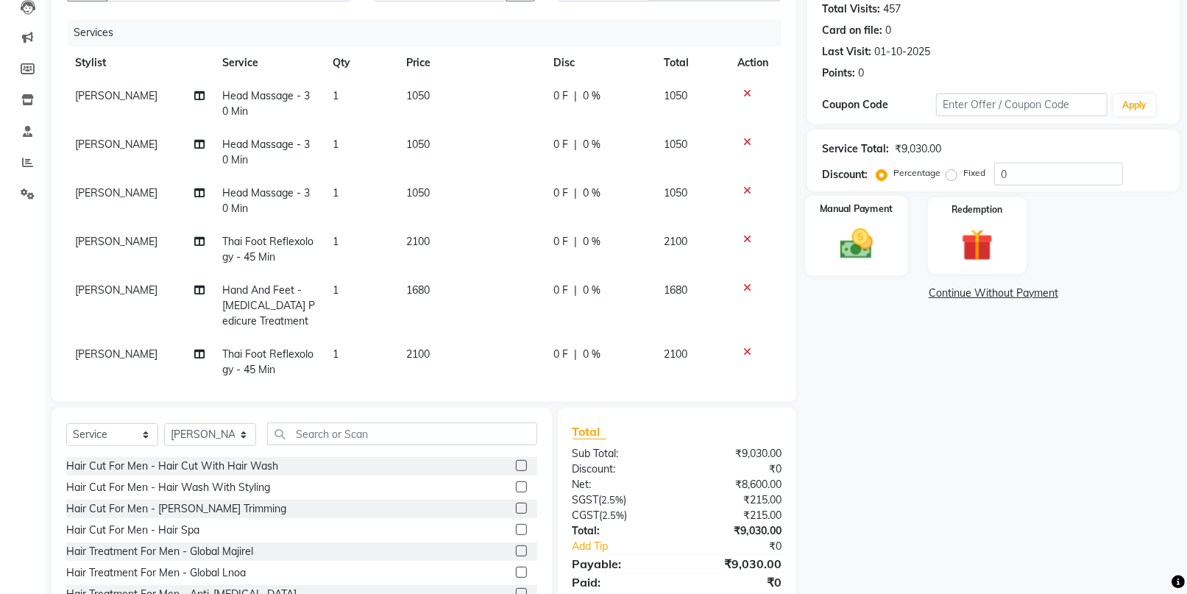
click at [808, 254] on div "Manual Payment" at bounding box center [856, 236] width 102 height 80
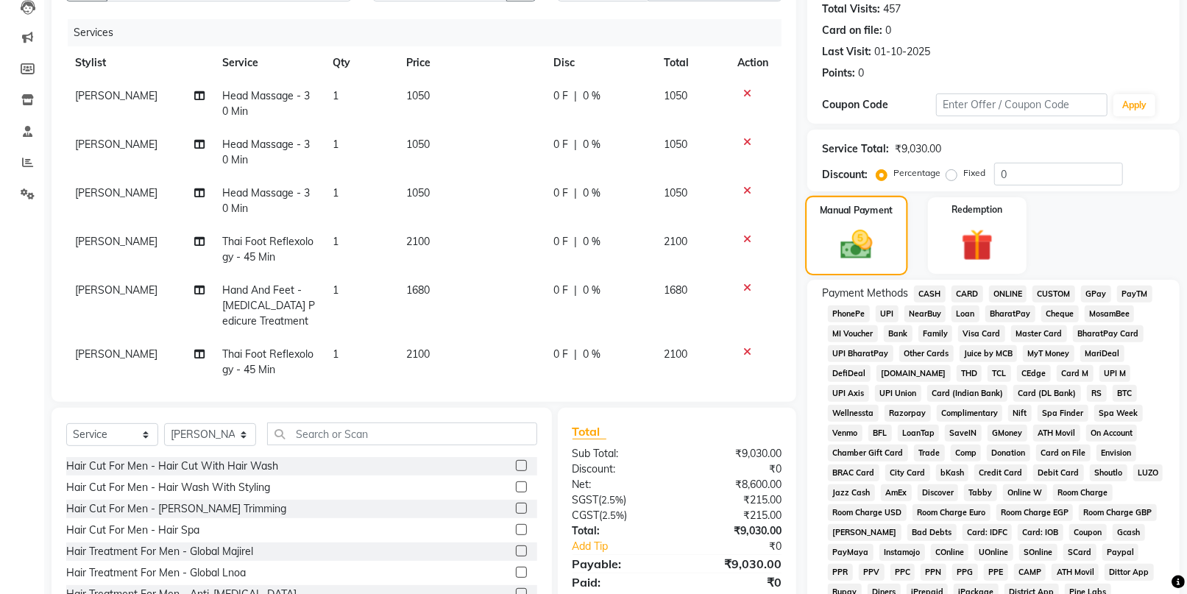
scroll to position [346, 0]
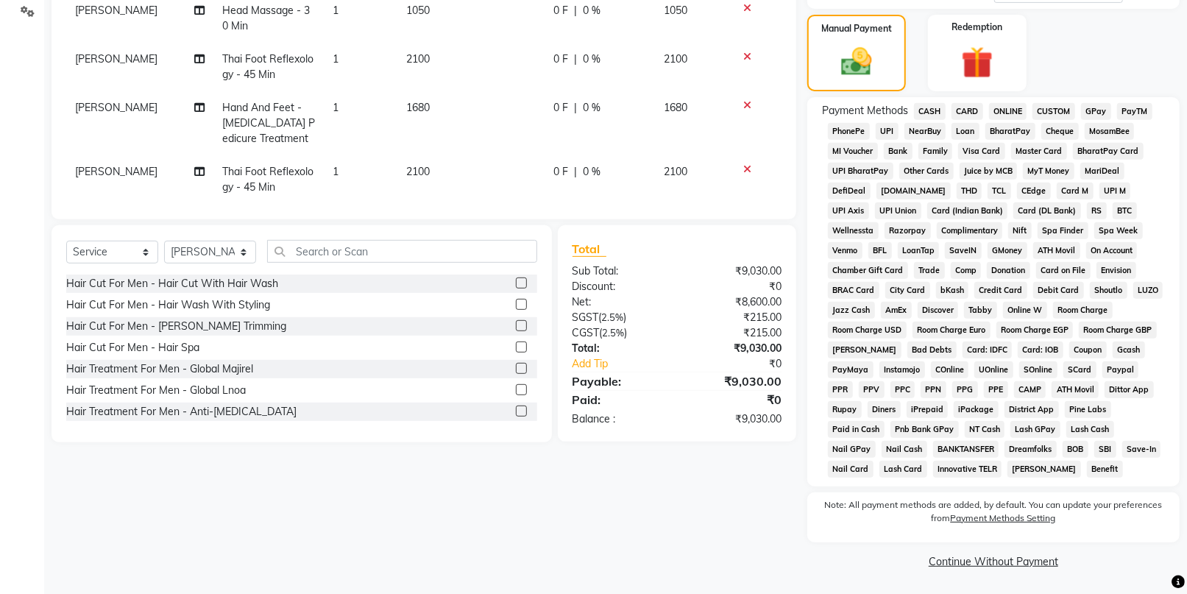
click at [968, 114] on span "CARD" at bounding box center [968, 111] width 32 height 17
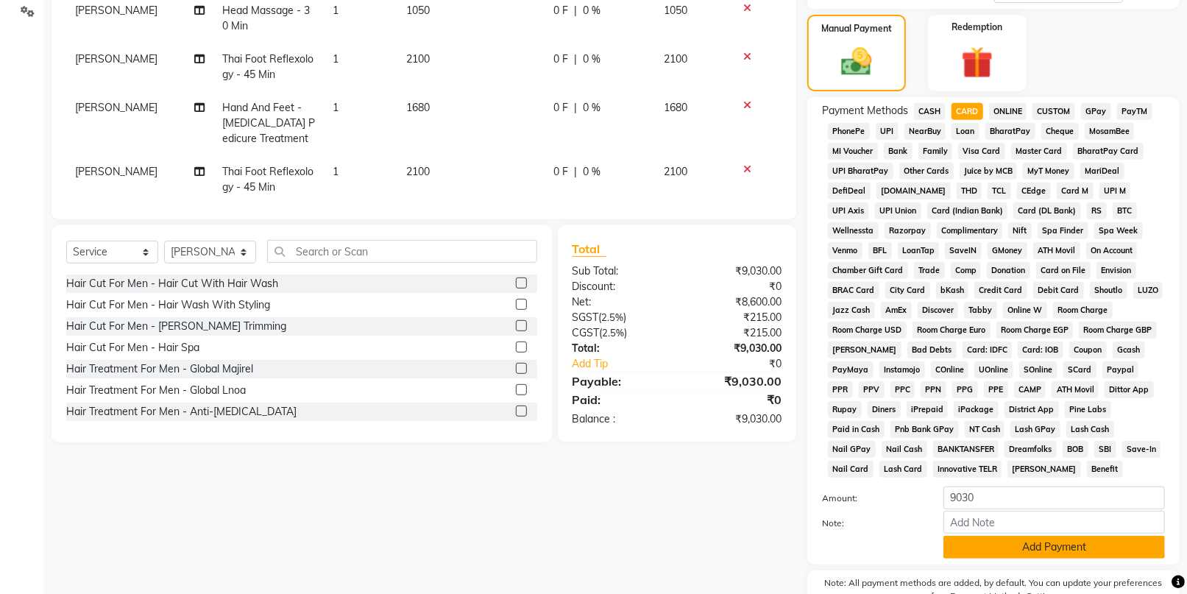
click at [1003, 539] on button "Add Payment" at bounding box center [1055, 547] width 222 height 23
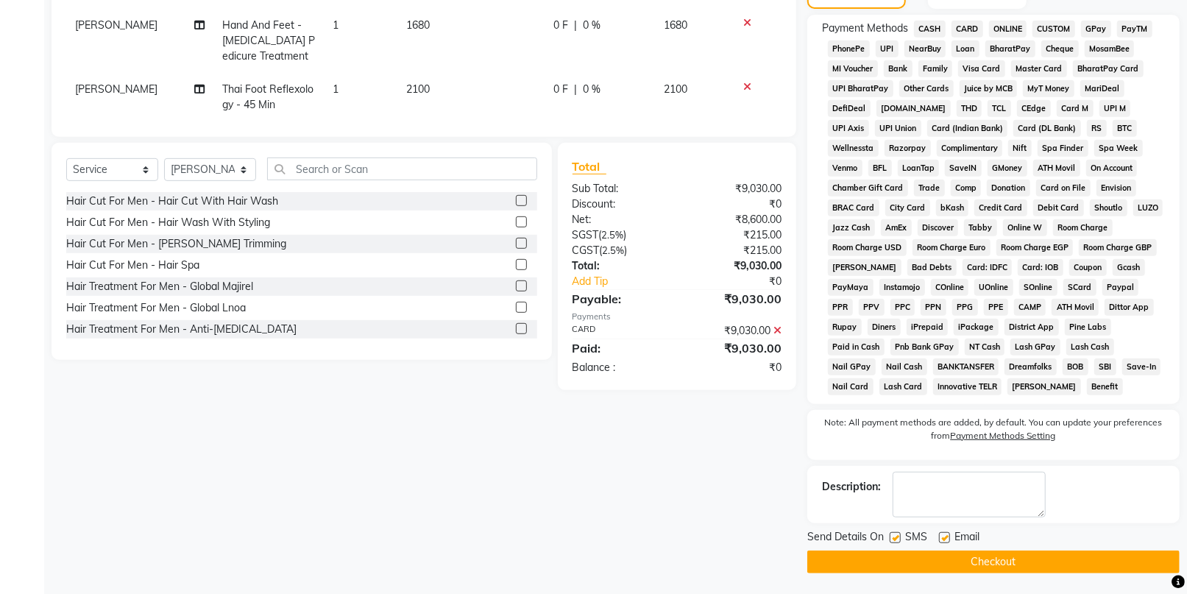
scroll to position [429, 0]
click at [991, 565] on button "Checkout" at bounding box center [994, 561] width 372 height 23
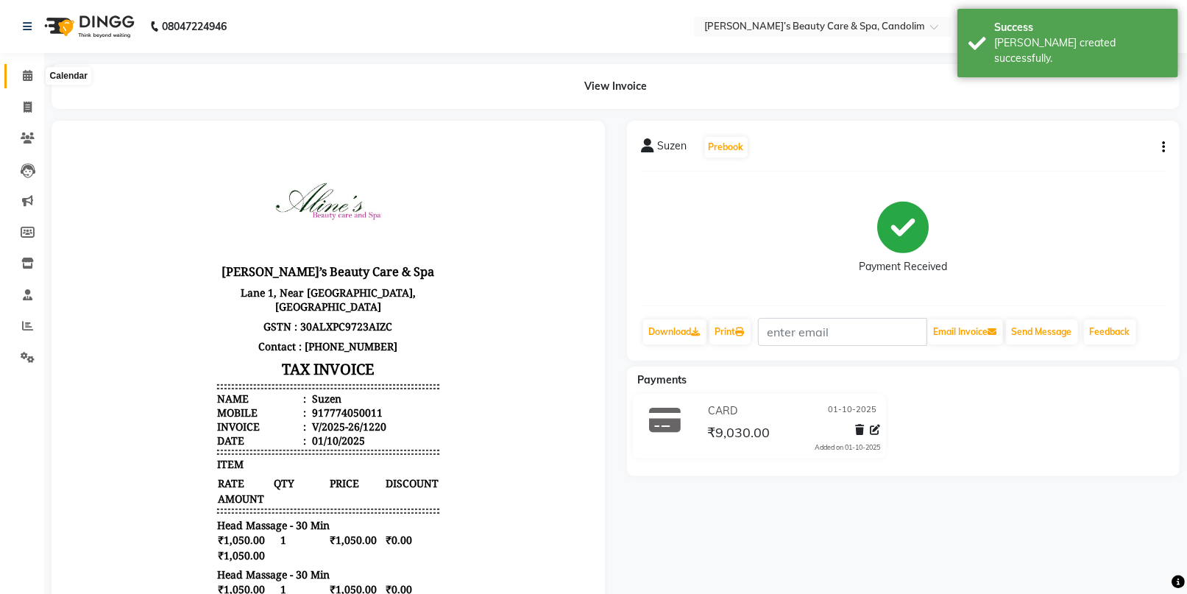
click at [30, 82] on span at bounding box center [28, 76] width 26 height 17
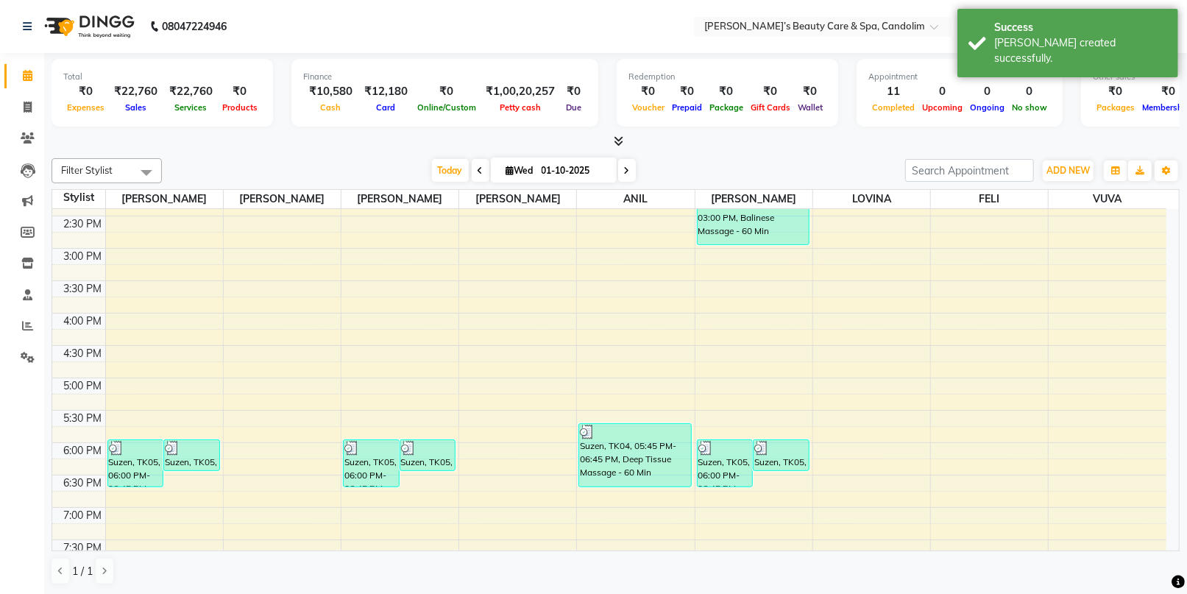
scroll to position [495, 0]
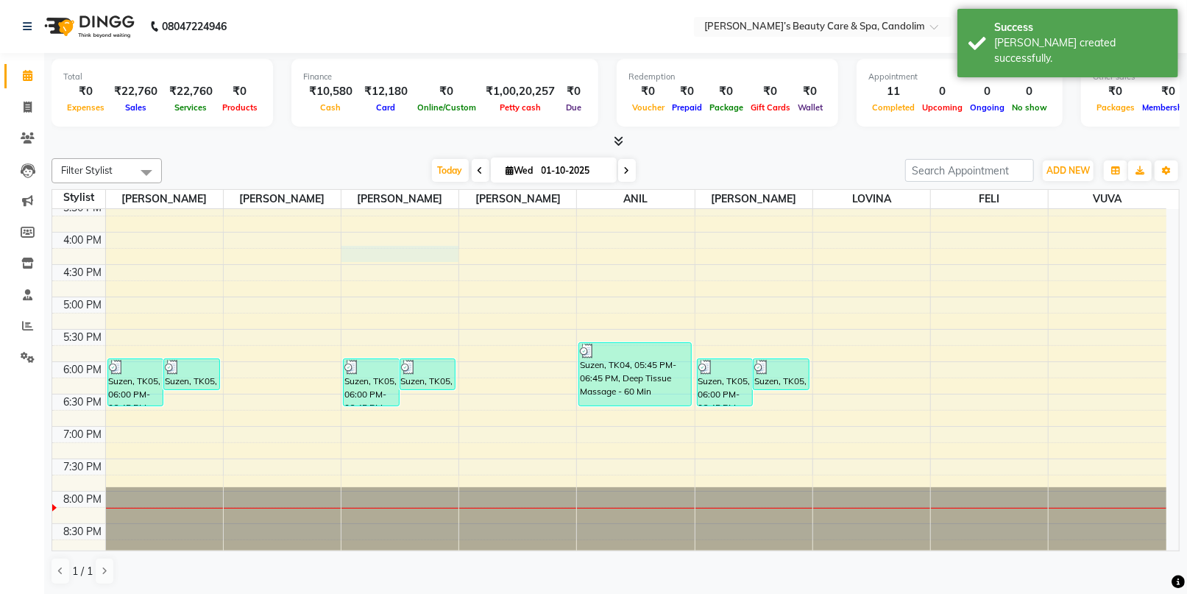
click at [395, 249] on div "8:00 AM 8:30 AM 9:00 AM 9:30 AM 10:00 AM 10:30 AM 11:00 AM 11:30 AM 12:00 PM 12…" at bounding box center [609, 134] width 1114 height 841
select select "43922"
select select "975"
select select "tentative"
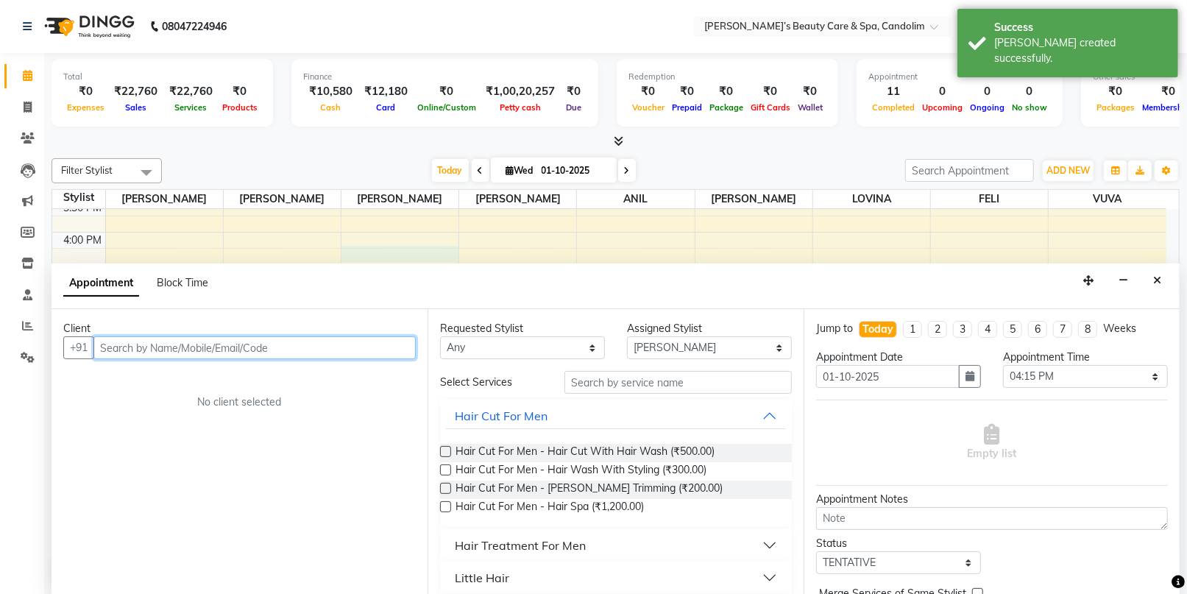
click at [236, 353] on input "text" at bounding box center [254, 347] width 322 height 23
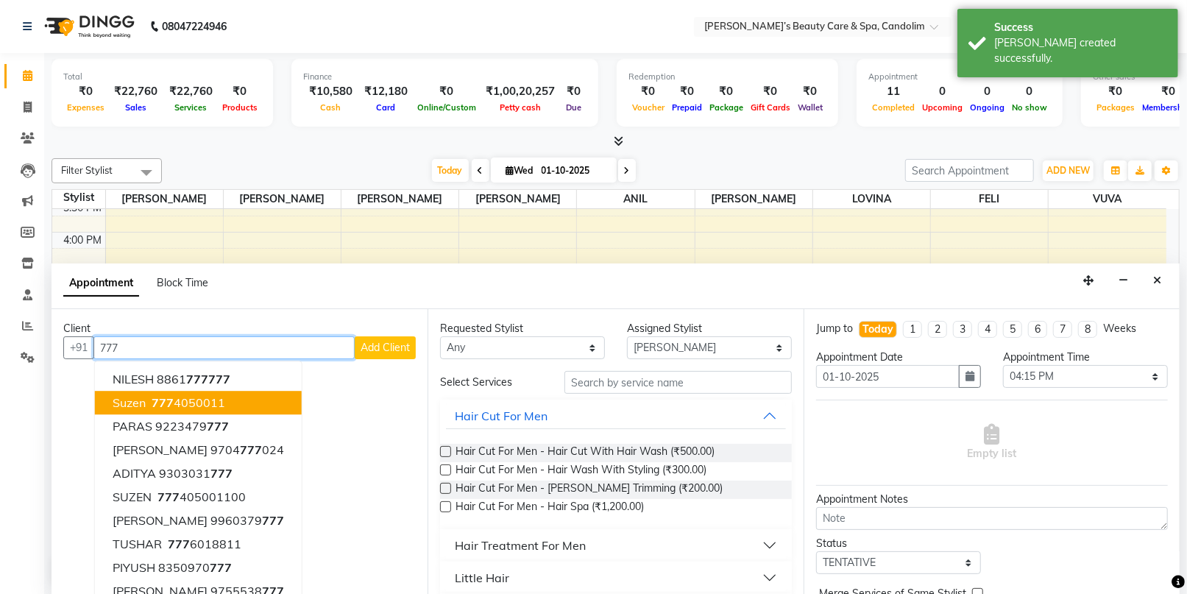
click at [186, 402] on ngb-highlight "[PHONE_NUMBER]" at bounding box center [187, 403] width 77 height 15
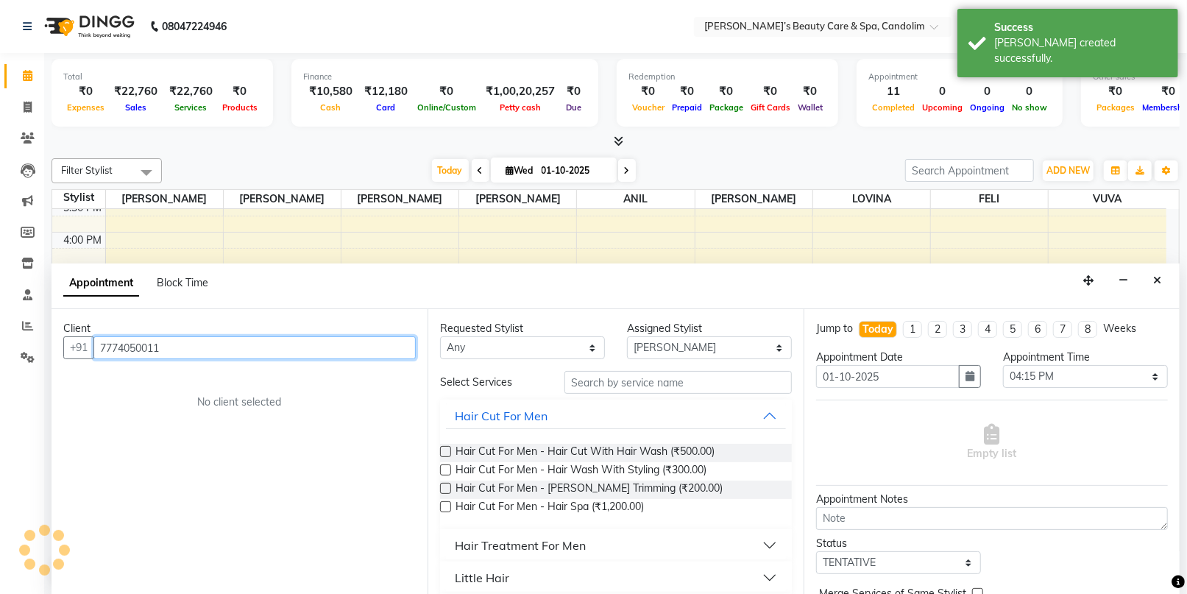
type input "7774050011"
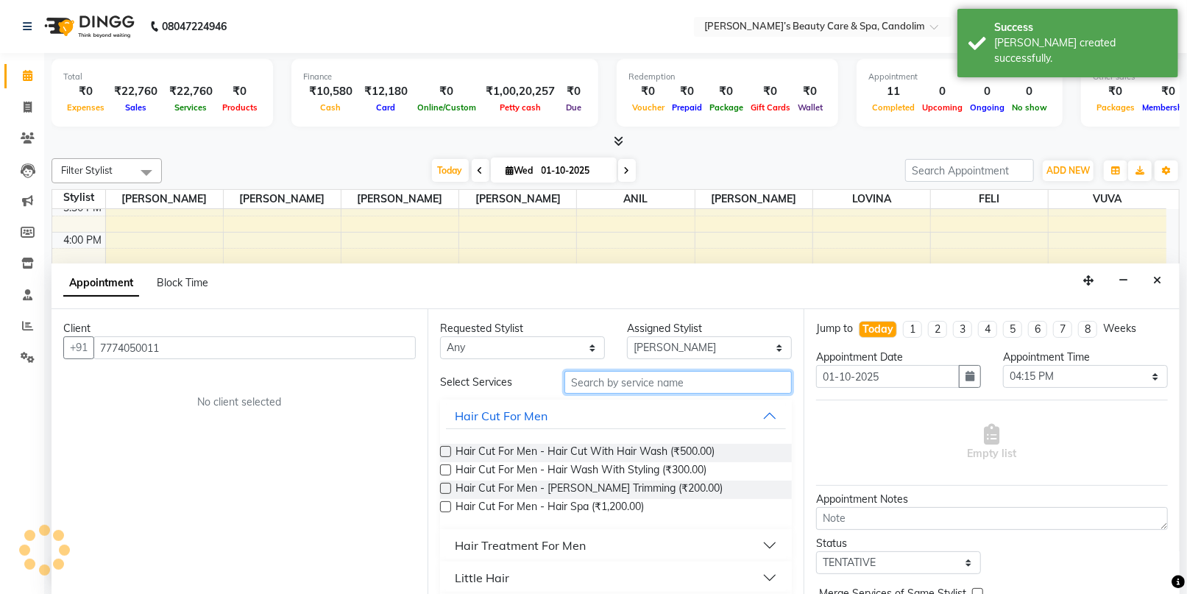
click at [595, 383] on input "text" at bounding box center [678, 382] width 227 height 23
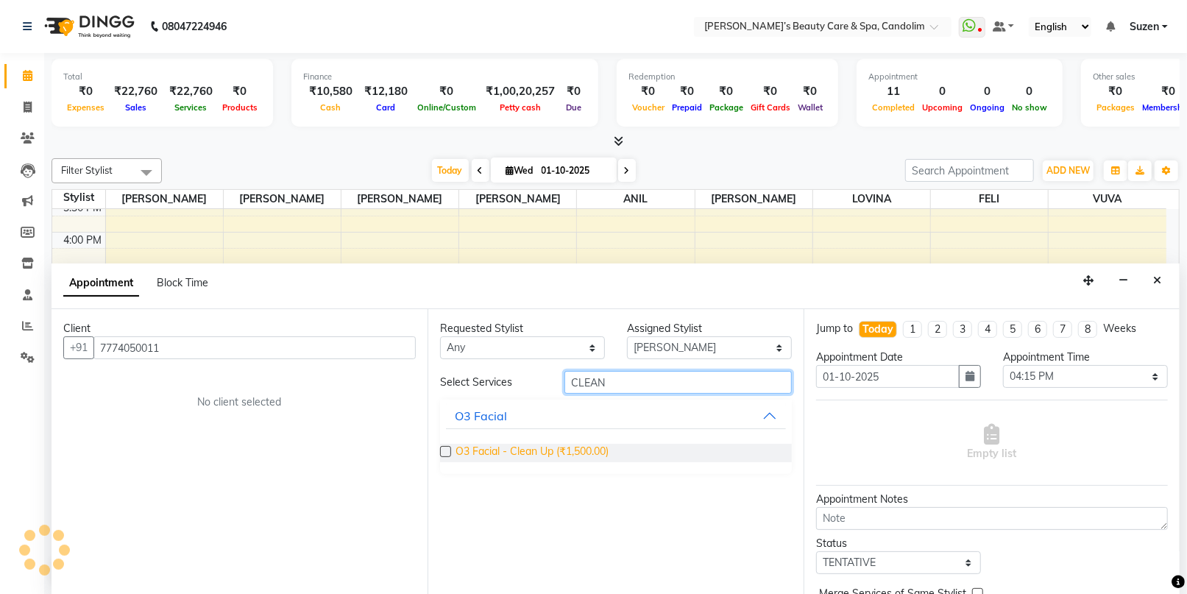
type input "CLEAN"
click at [572, 450] on span "O3 Facial - Clean Up (₹1,500.00)" at bounding box center [532, 453] width 153 height 18
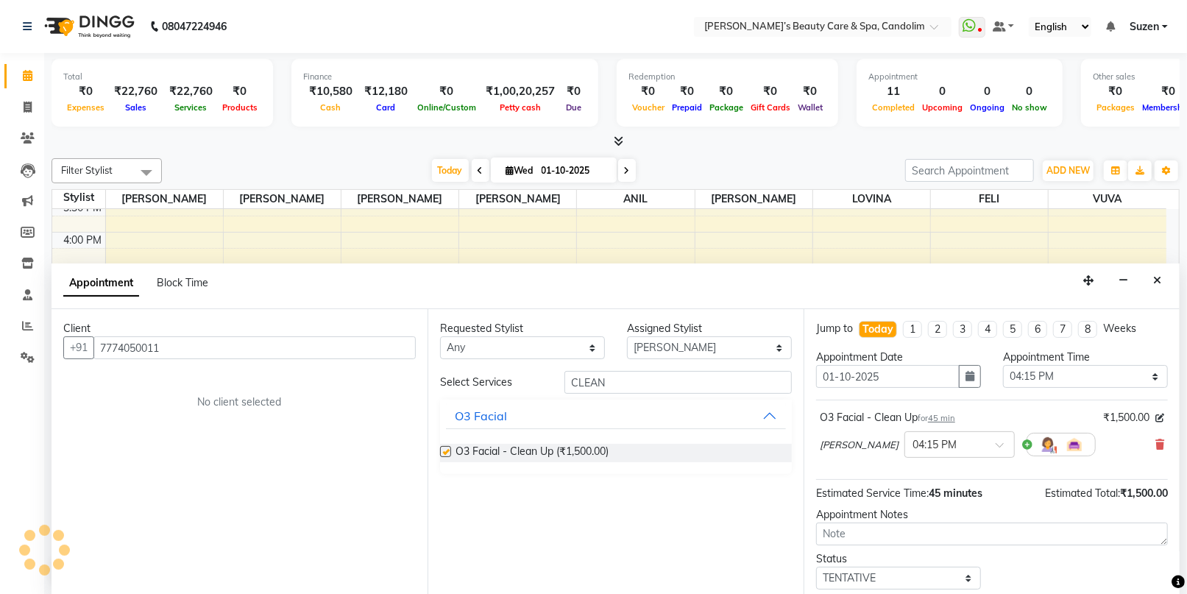
checkbox input "false"
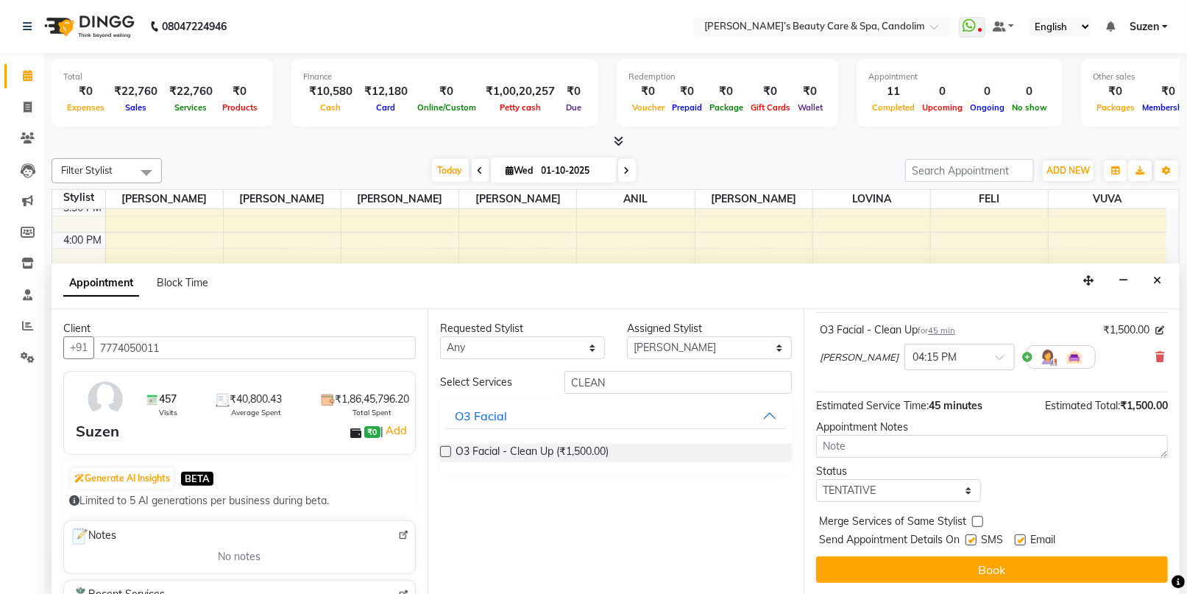
scroll to position [87, 0]
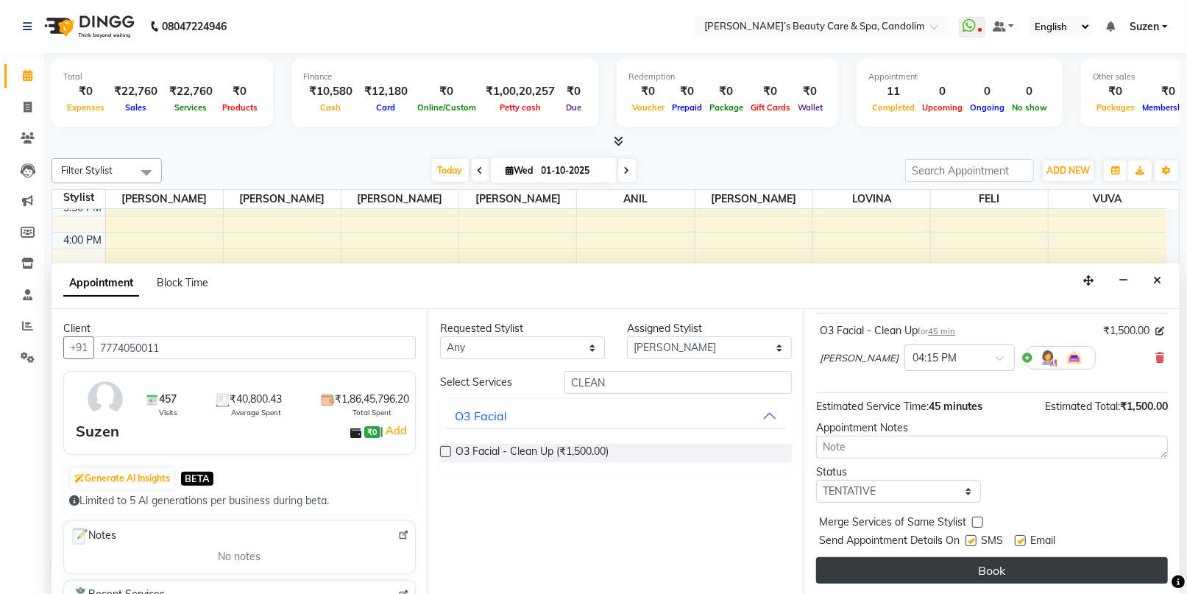
click at [997, 560] on button "Book" at bounding box center [992, 570] width 352 height 27
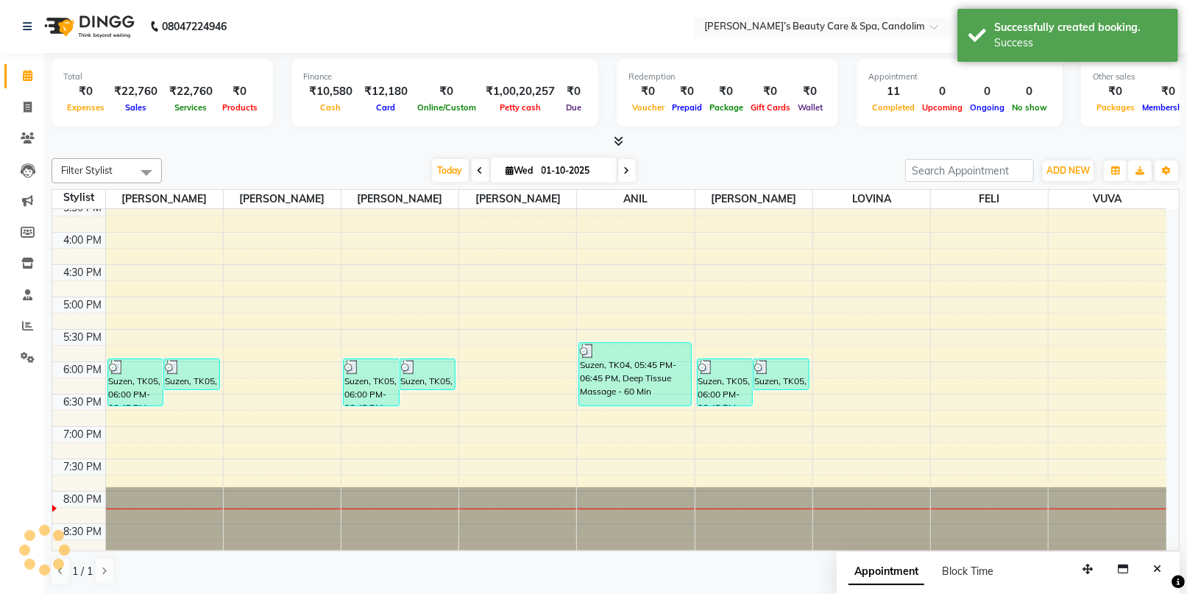
scroll to position [0, 0]
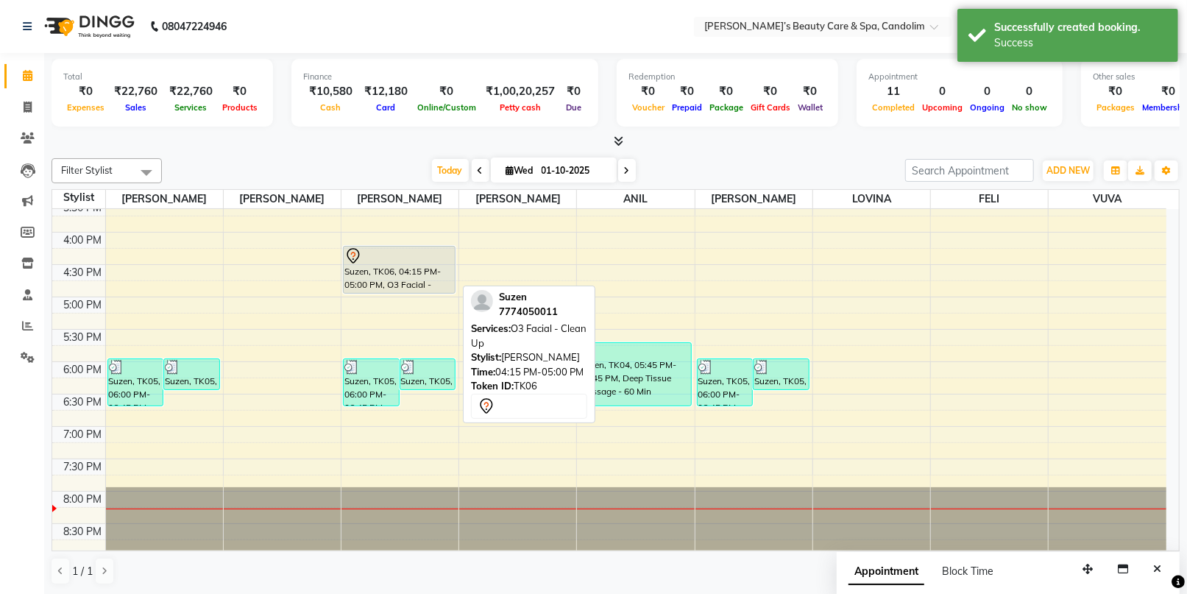
click at [375, 261] on div at bounding box center [400, 256] width 110 height 18
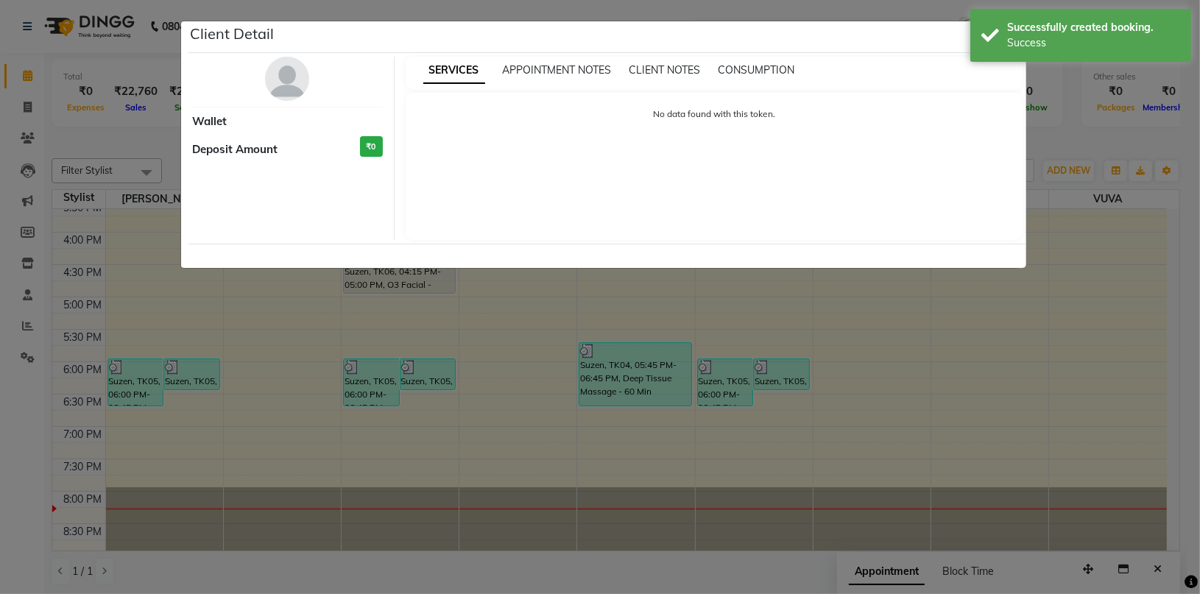
select select "7"
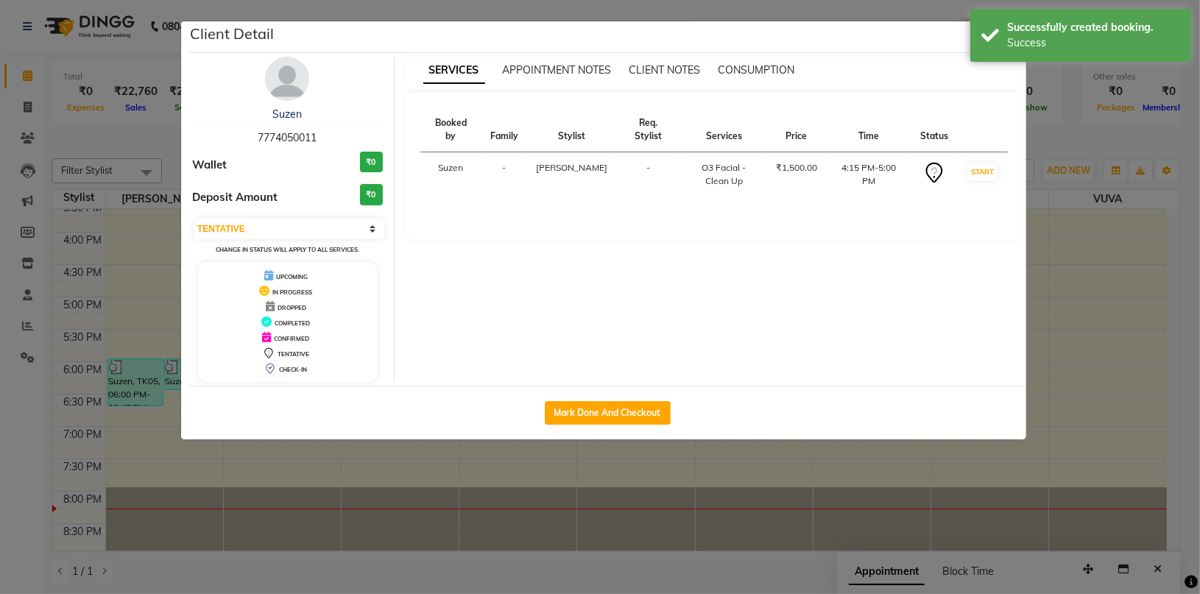
drag, startPoint x: 584, startPoint y: 406, endPoint x: 579, endPoint y: 401, distance: 7.8
click at [586, 407] on button "Mark Done And Checkout" at bounding box center [608, 413] width 126 height 24
select select "service"
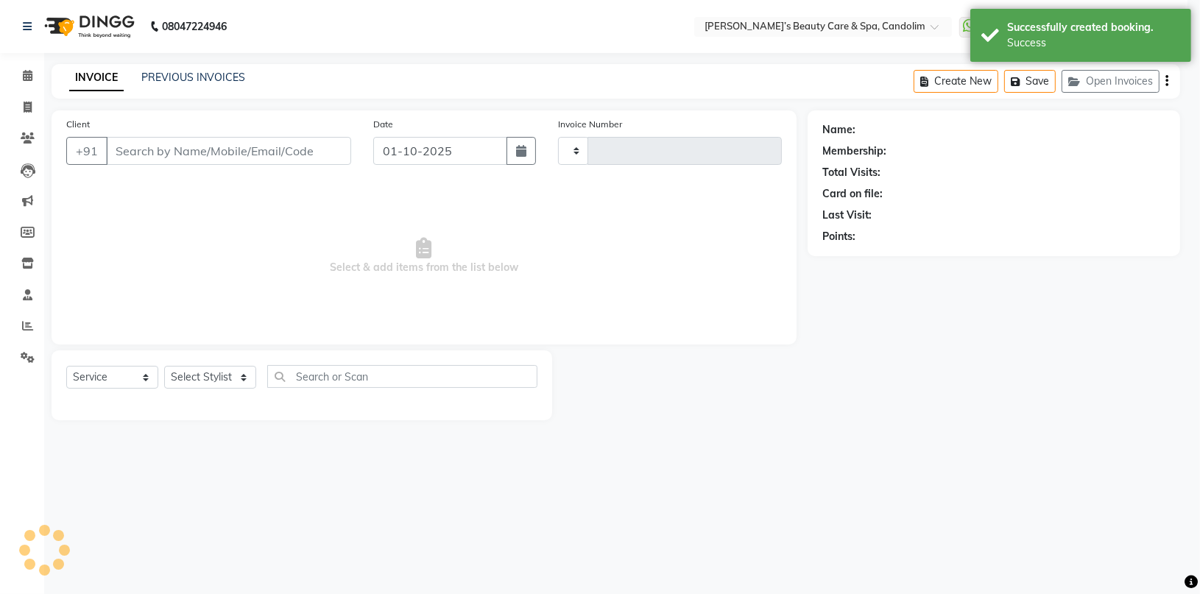
type input "1221"
select select "6059"
type input "7774050011"
select select "43922"
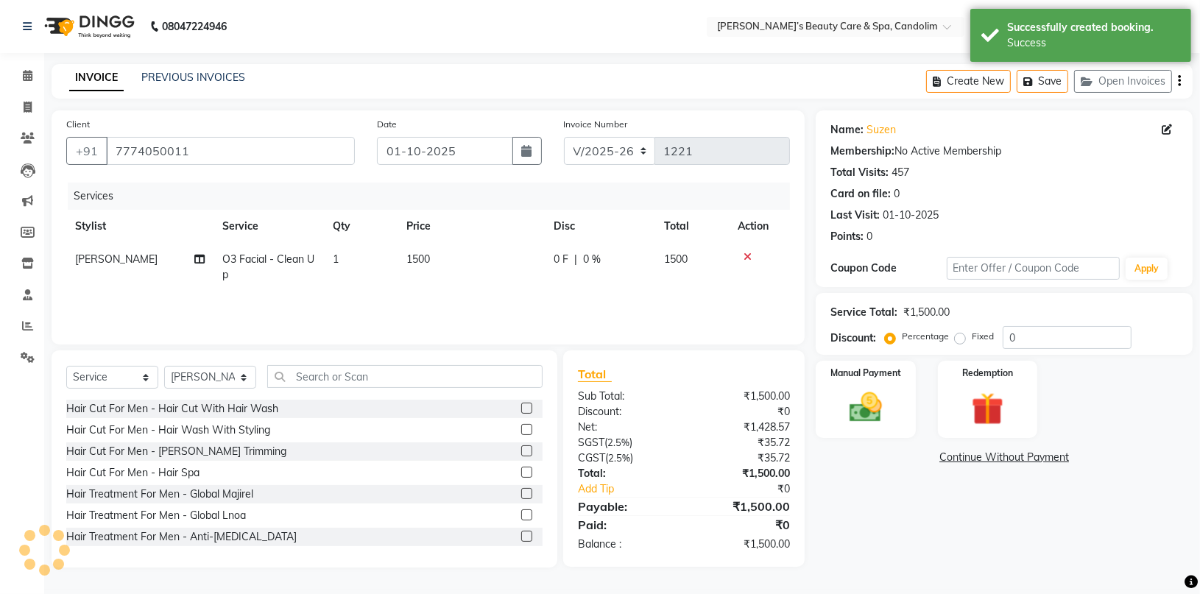
click at [443, 250] on td "1500" at bounding box center [471, 267] width 147 height 49
select select "43922"
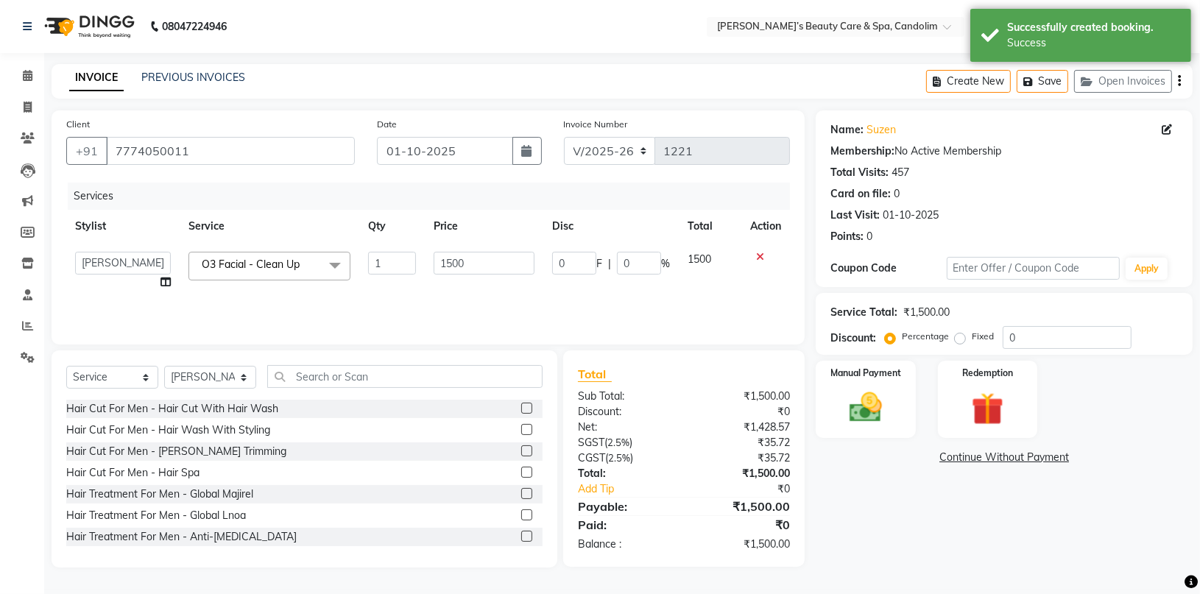
click at [444, 250] on td "1500" at bounding box center [484, 271] width 118 height 56
click at [508, 259] on input "1500" at bounding box center [484, 263] width 100 height 23
type input "1575"
click at [515, 308] on div "Services Stylist Service Qty Price Disc Total Action [PERSON_NAME] [PERSON_NAME…" at bounding box center [428, 256] width 724 height 147
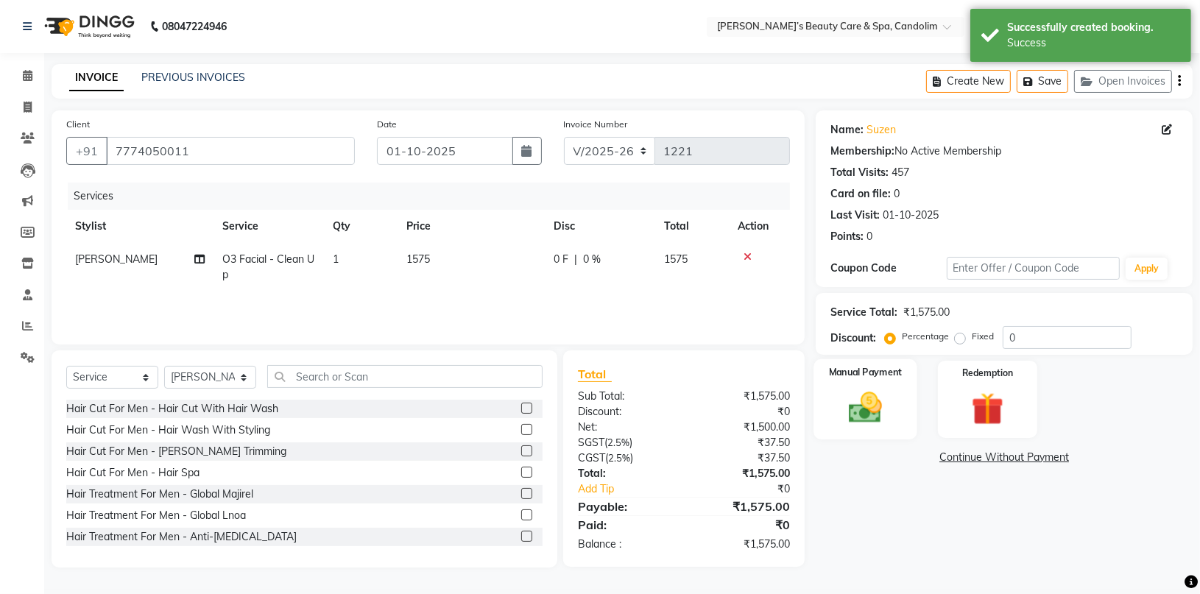
drag, startPoint x: 867, startPoint y: 396, endPoint x: 876, endPoint y: 386, distance: 13.0
click at [867, 396] on img at bounding box center [865, 407] width 54 height 39
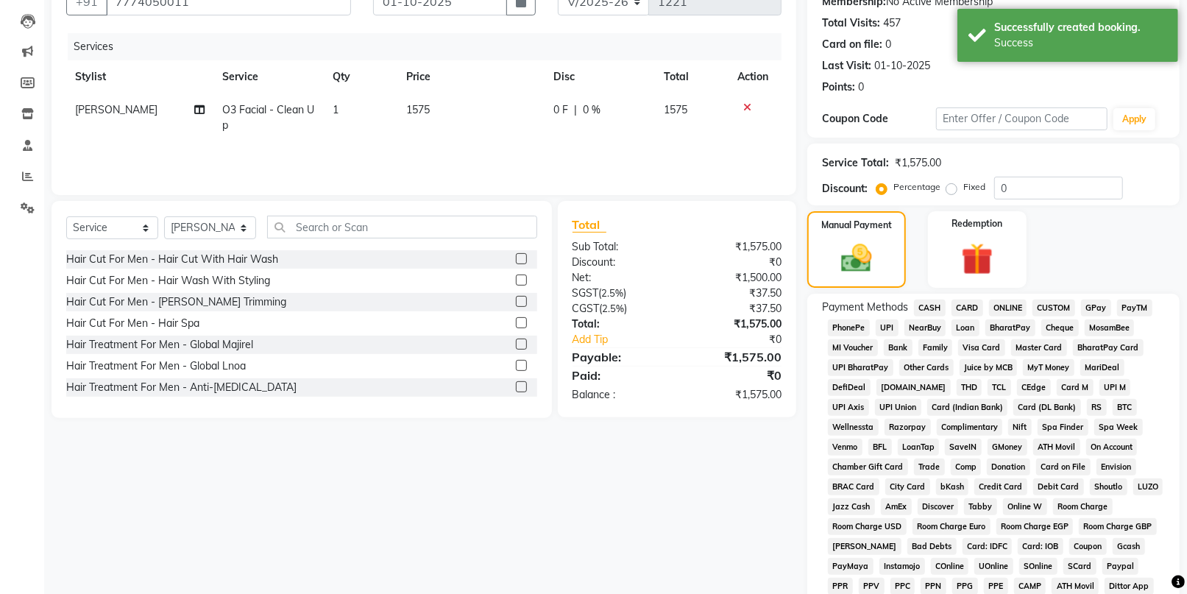
scroll to position [245, 0]
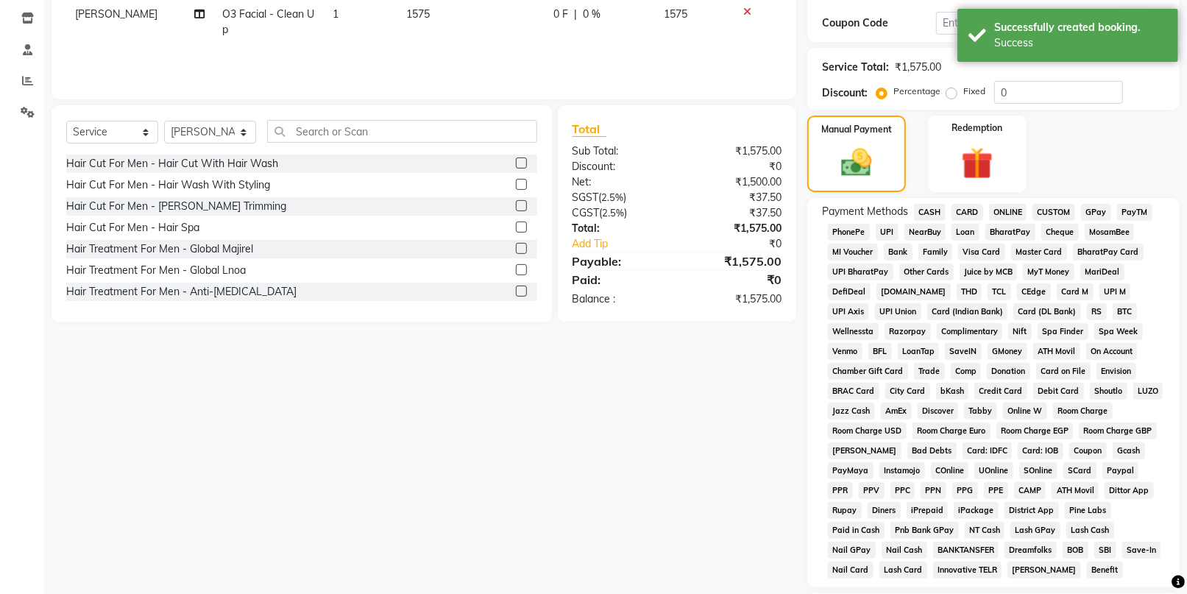
click at [967, 209] on span "CARD" at bounding box center [968, 212] width 32 height 17
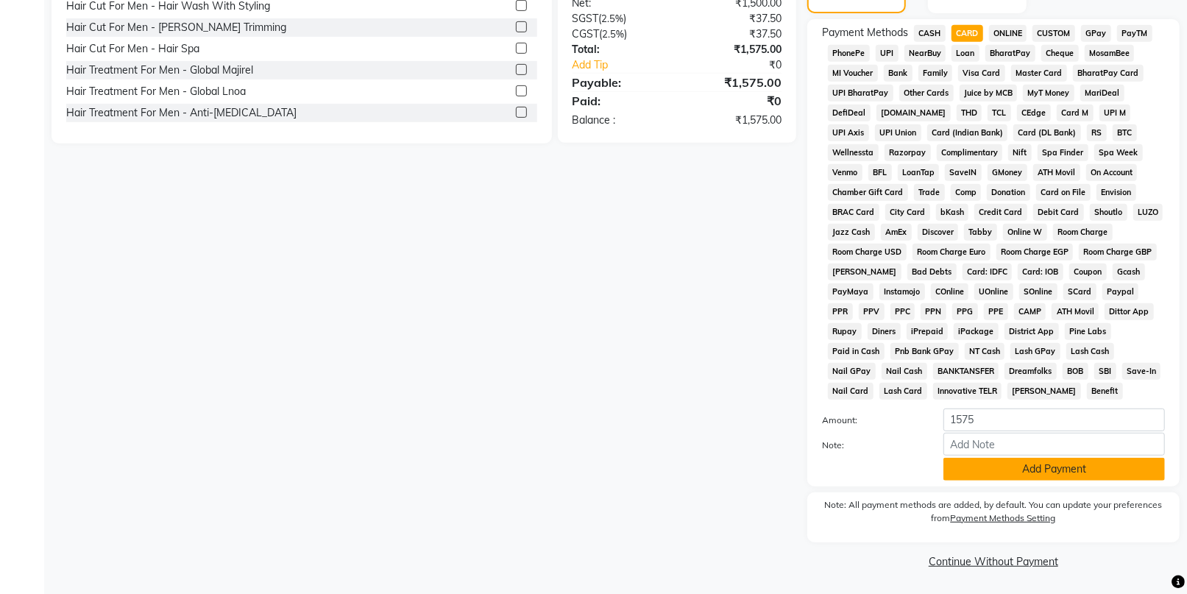
click at [1022, 473] on button "Add Payment" at bounding box center [1055, 469] width 222 height 23
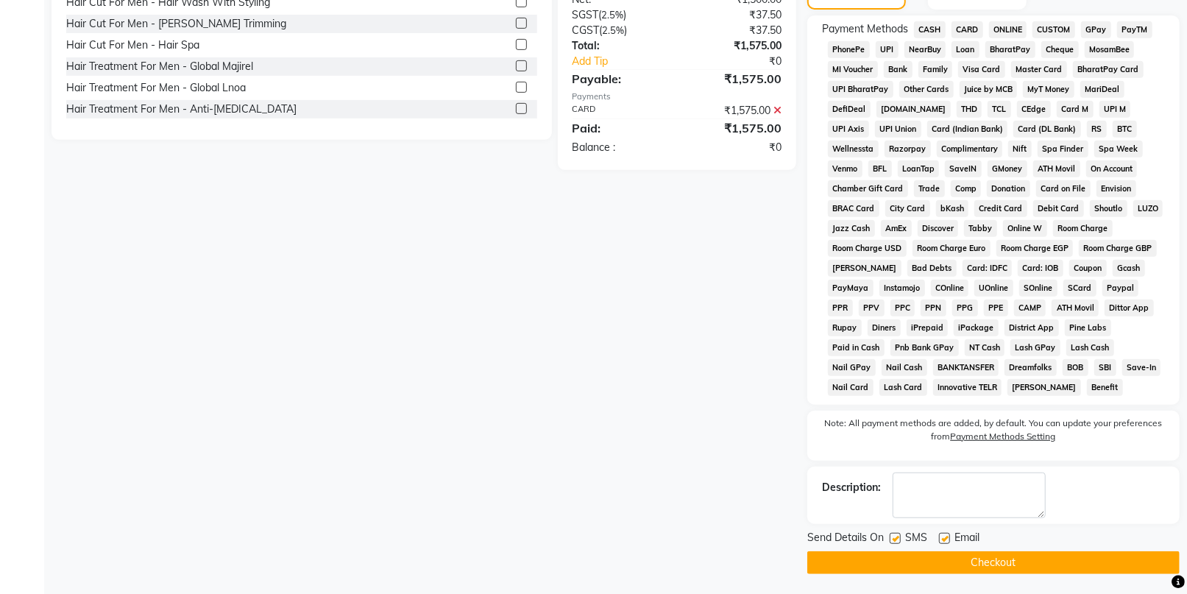
scroll to position [429, 0]
click at [1014, 561] on button "Checkout" at bounding box center [994, 561] width 372 height 23
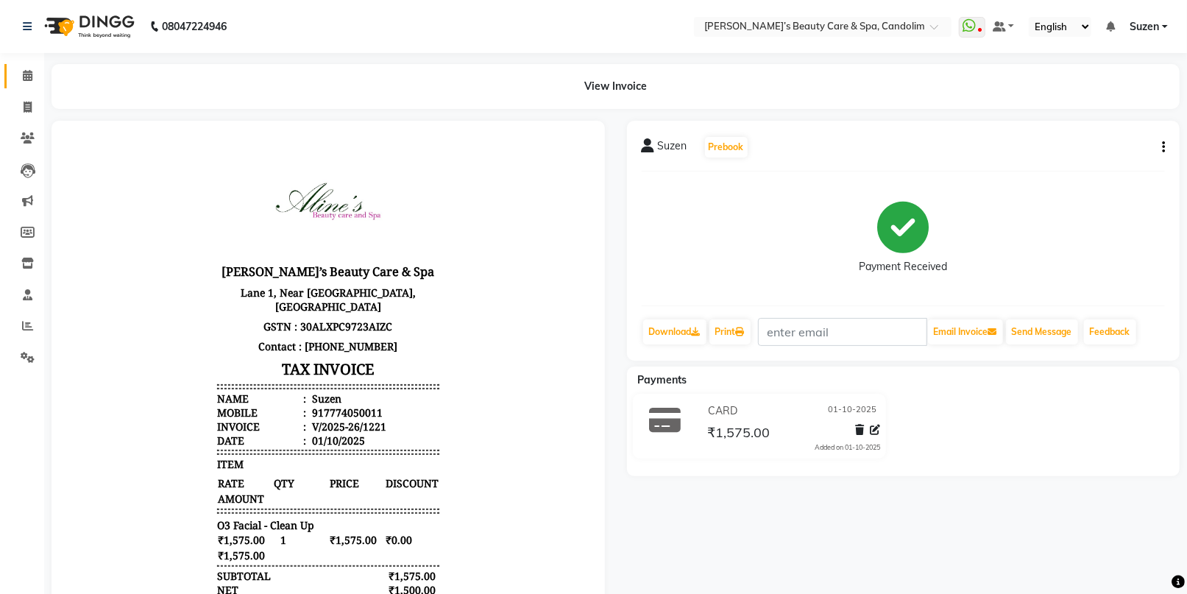
click at [26, 84] on span at bounding box center [28, 76] width 26 height 17
